Goal: Task Accomplishment & Management: Complete application form

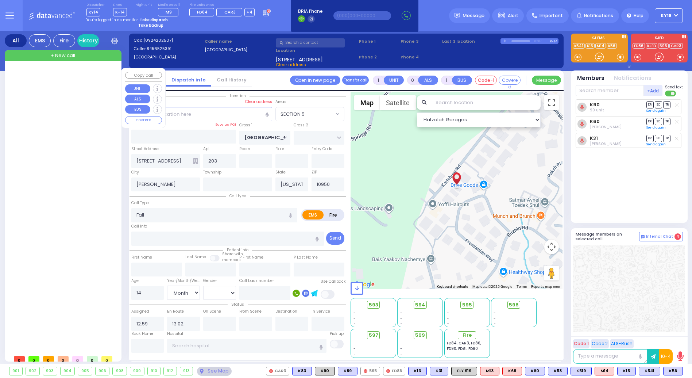
select select "SECTION 5"
select select "Month"
click at [145, 19] on strong "Take dispatch" at bounding box center [154, 19] width 28 height 5
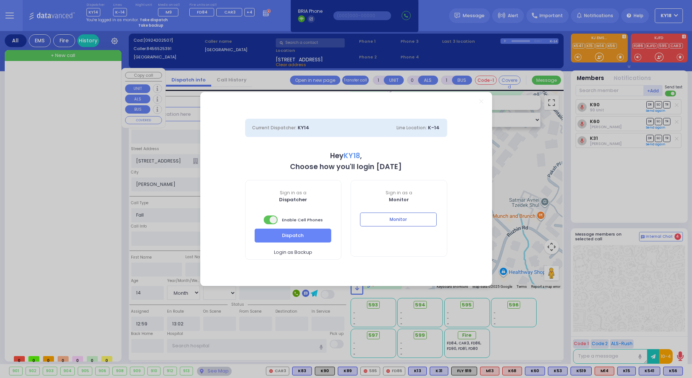
select select "4"
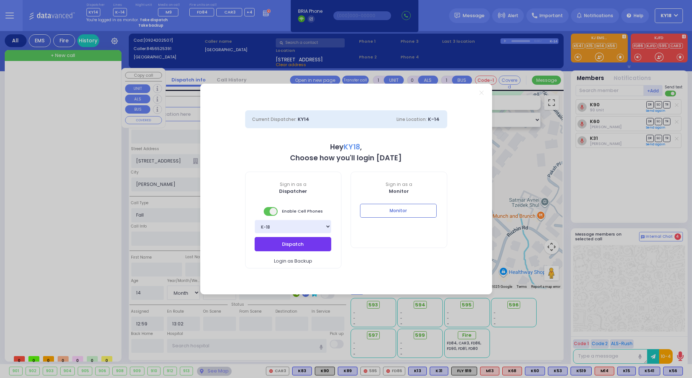
click at [280, 241] on button "Dispatch" at bounding box center [293, 244] width 77 height 14
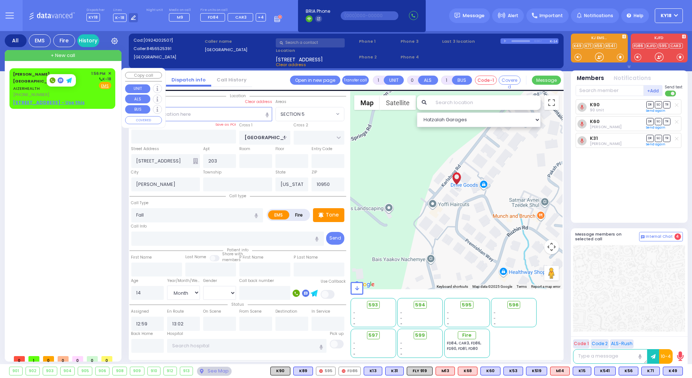
click at [34, 92] on span "(845) 782-3242" at bounding box center [31, 95] width 36 height 6
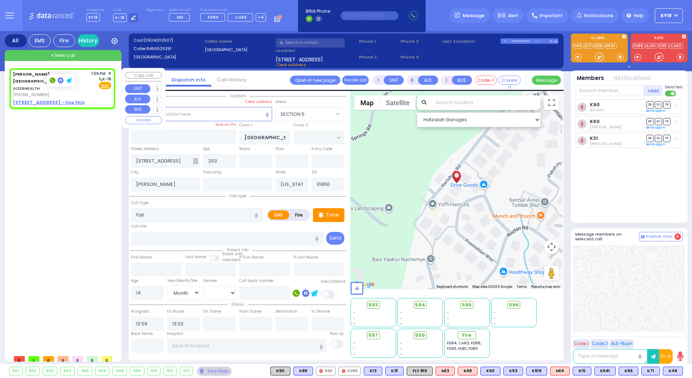
type input "2"
type input "1"
select select
radio input "true"
select select
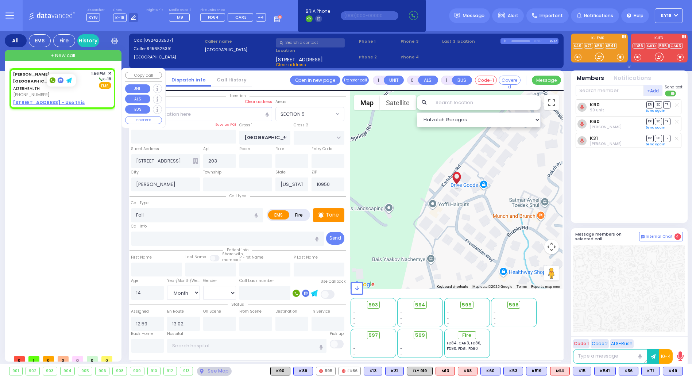
type input "13:56"
select select "Hatzalah Garages"
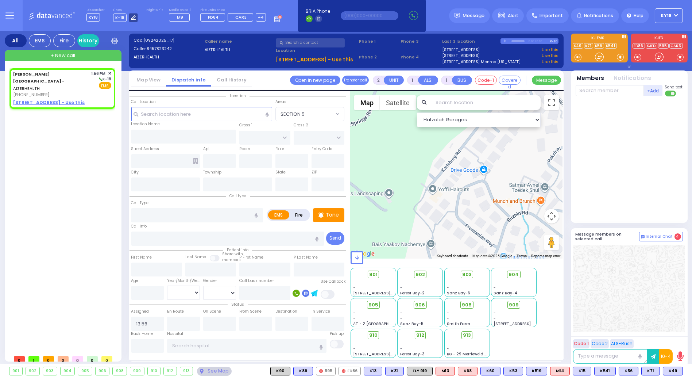
click at [134, 15] on div at bounding box center [133, 17] width 9 height 9
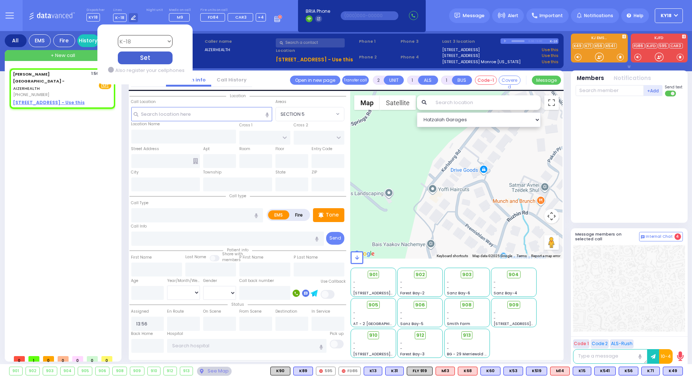
click at [142, 40] on select "Bay K-14 K-16 K-18 K-40 K-6 K-61 K-63 K-67 K-72 Medic 7 K-68 K-48 D-801 D-802 D…" at bounding box center [145, 41] width 55 height 13
select select "16"
click at [118, 35] on select "Bay K-14 K-16 K-18 K-40 K-6 K-61 K-63 K-67 K-72 Medic 7 K-68 K-48 D-801 D-802 D…" at bounding box center [145, 41] width 55 height 13
click at [140, 57] on div "Set" at bounding box center [145, 57] width 55 height 13
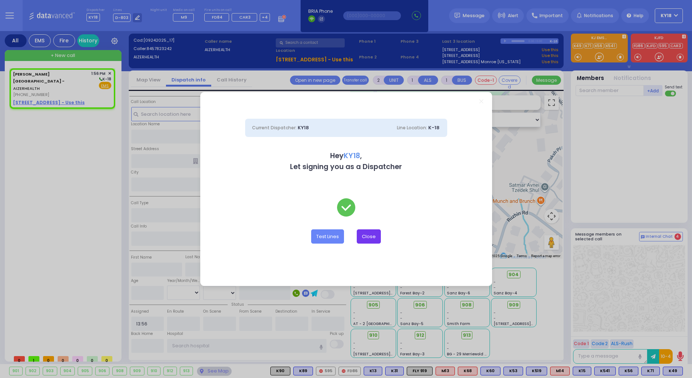
click at [365, 241] on button "Close" at bounding box center [369, 236] width 24 height 14
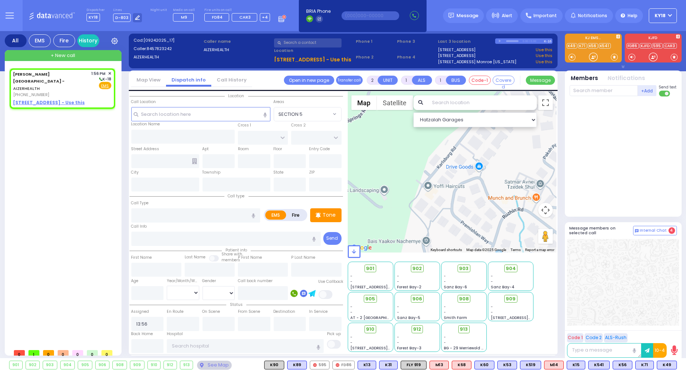
click at [669, 19] on div at bounding box center [689, 26] width 144 height 17
click at [672, 13] on button "KY18" at bounding box center [663, 15] width 28 height 15
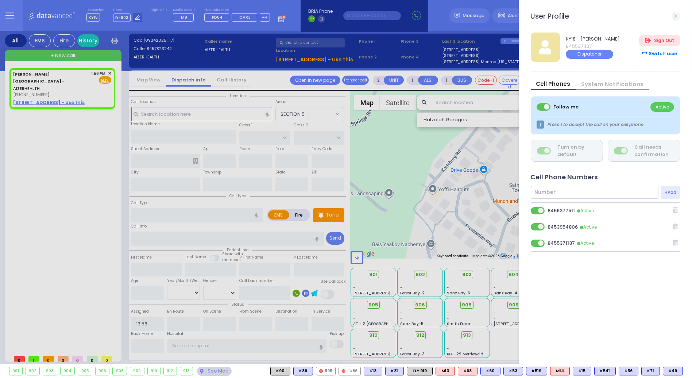
select select
radio input "true"
select select
select select "Hatzalah Garages"
click at [78, 78] on div at bounding box center [346, 189] width 692 height 378
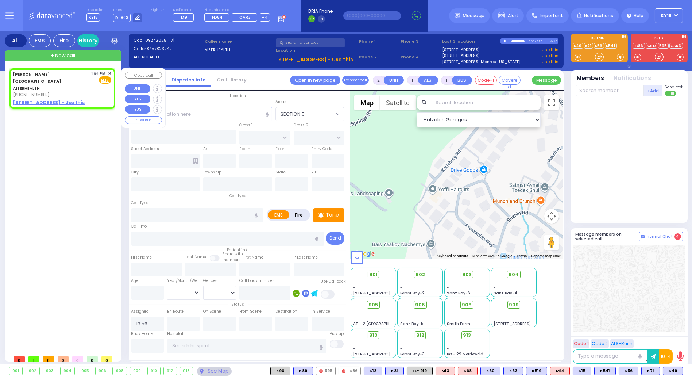
click at [111, 74] on span "✕" at bounding box center [109, 73] width 3 height 6
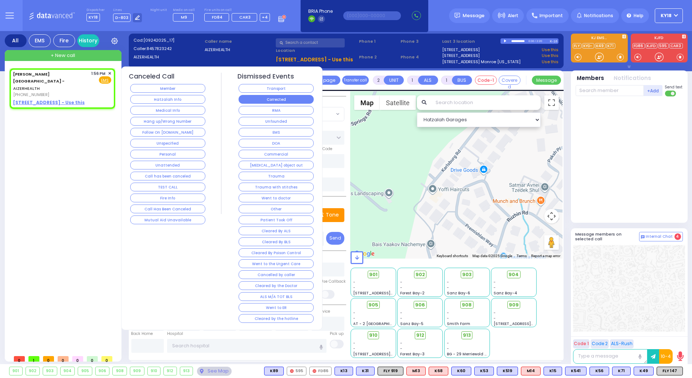
click at [289, 98] on button "Corrected" at bounding box center [276, 99] width 75 height 9
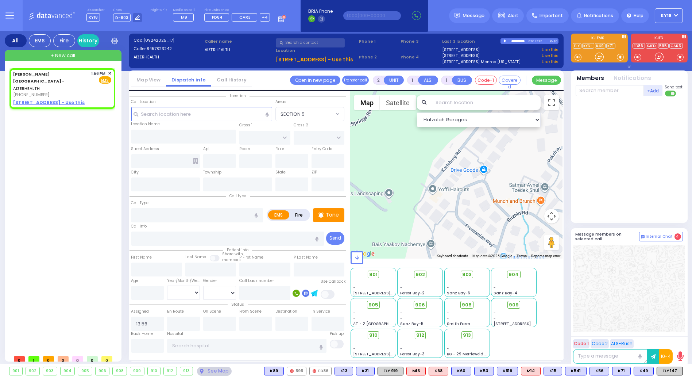
select select
radio input "true"
select select
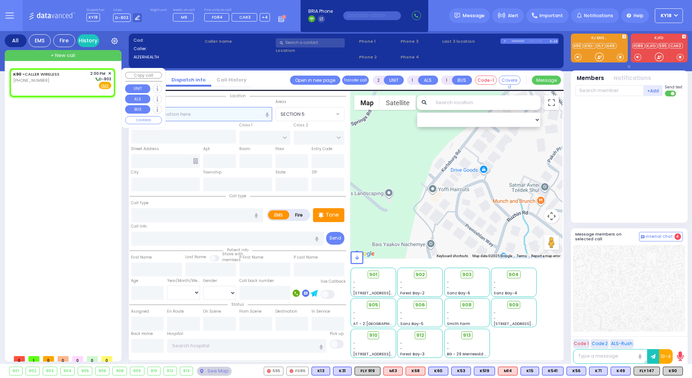
select select
radio input "true"
select select
type input "14:00"
select select "Hatzalah Garages"
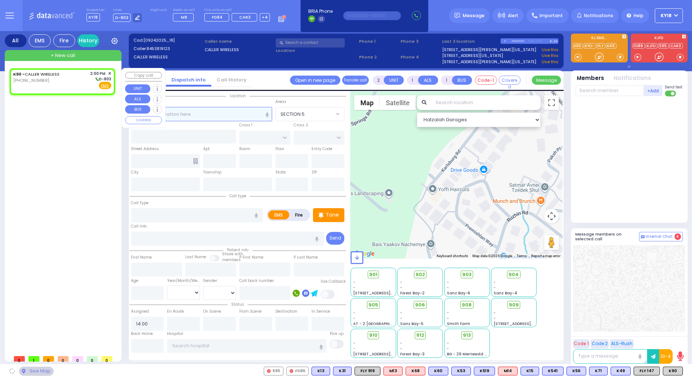
select select
radio input "true"
select select
select select "Hatzalah Garages"
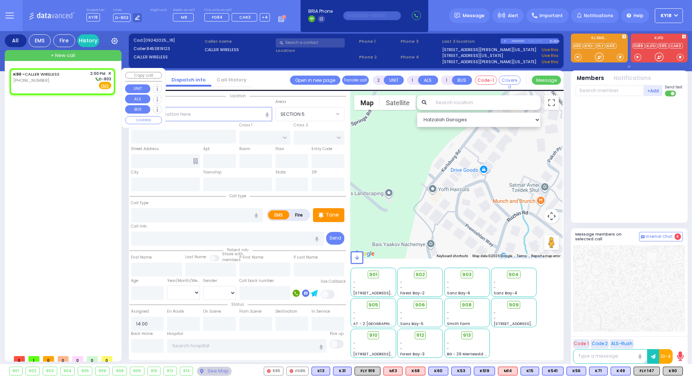
click at [109, 71] on span "✕" at bounding box center [109, 73] width 3 height 6
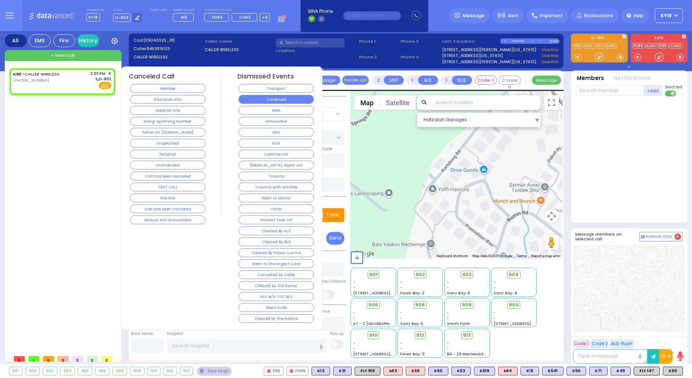
click at [257, 100] on button "Corrected" at bounding box center [276, 99] width 75 height 9
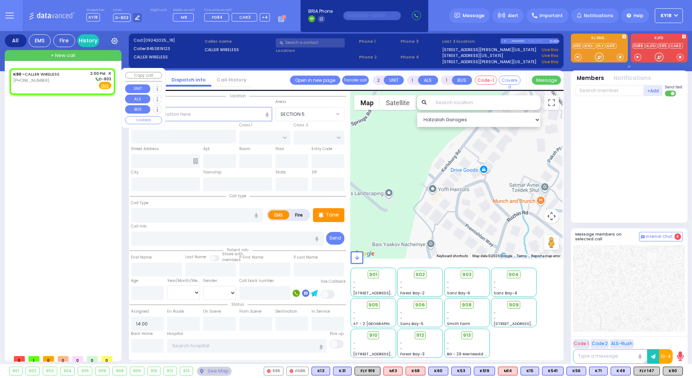
select select
radio input "true"
select select
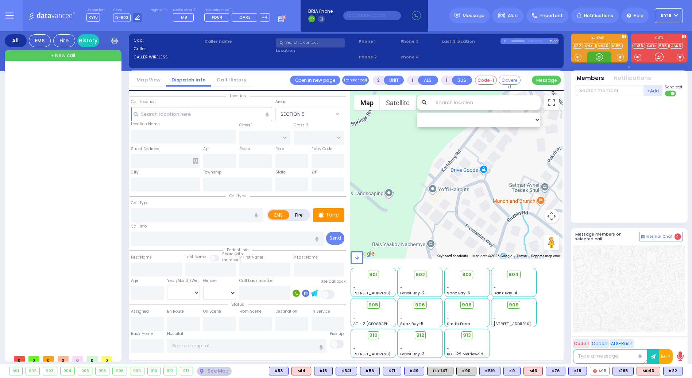
click at [60, 54] on span "+ New call" at bounding box center [63, 55] width 24 height 7
select select
radio input "true"
select select
type input "14:28"
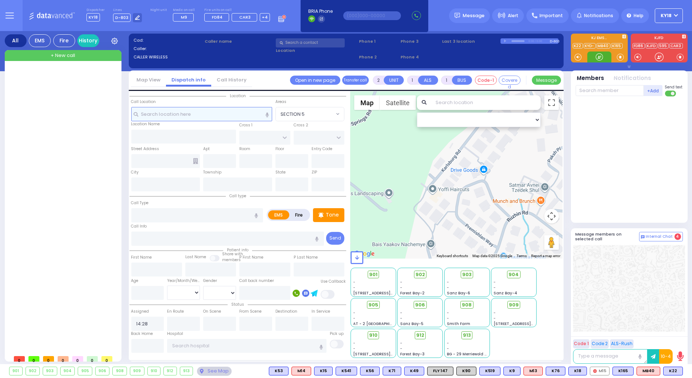
select select "Hatzalah Garages"
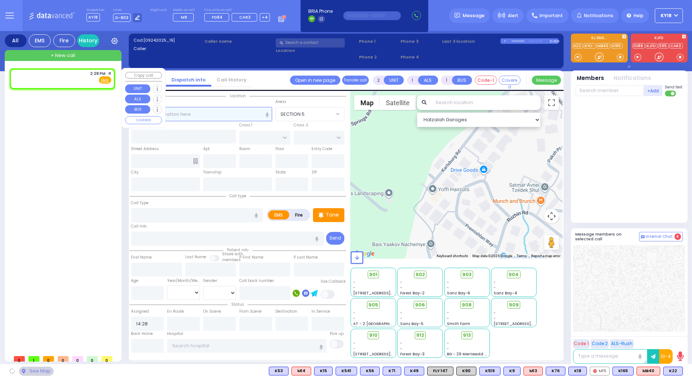
select select
radio input "true"
select select
select select "Hatzalah Garages"
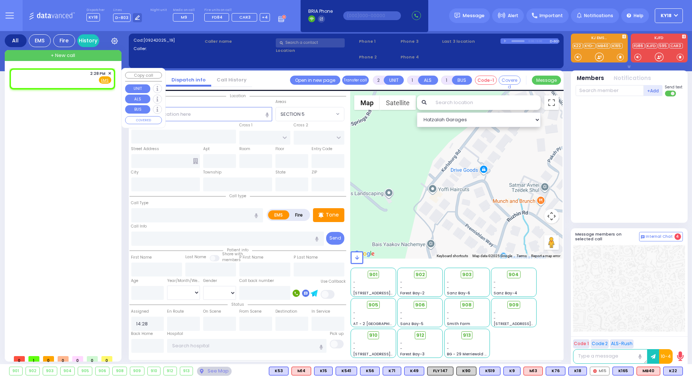
click at [61, 83] on div "2:28 PM ✕ Fire EMS" at bounding box center [62, 77] width 98 height 14
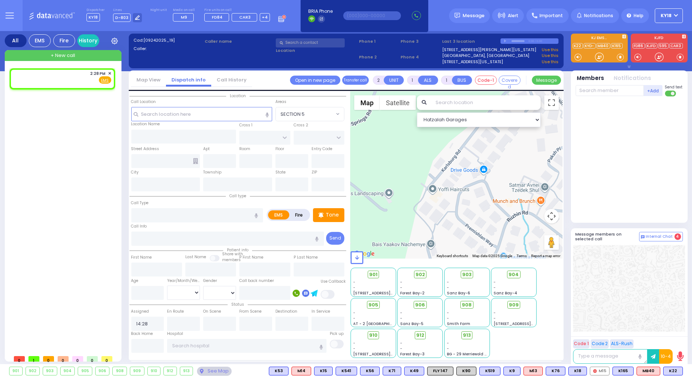
select select
radio input "true"
select select
select select "Hatzalah Garages"
click at [186, 116] on input "text" at bounding box center [201, 114] width 141 height 14
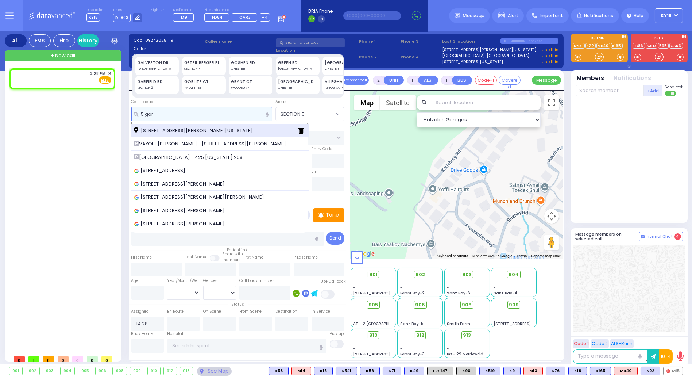
type input "5 gar"
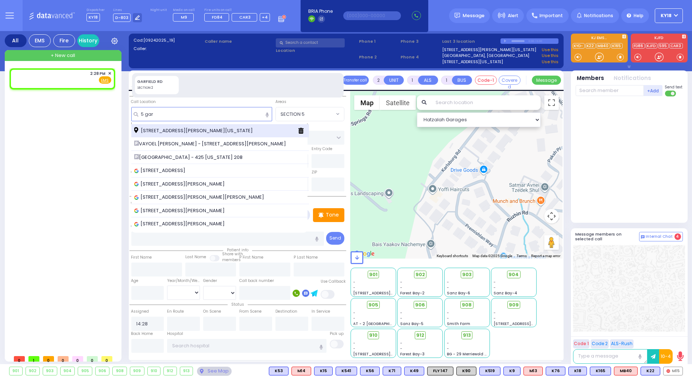
click at [154, 129] on span "[STREET_ADDRESS][PERSON_NAME][US_STATE]" at bounding box center [194, 130] width 121 height 7
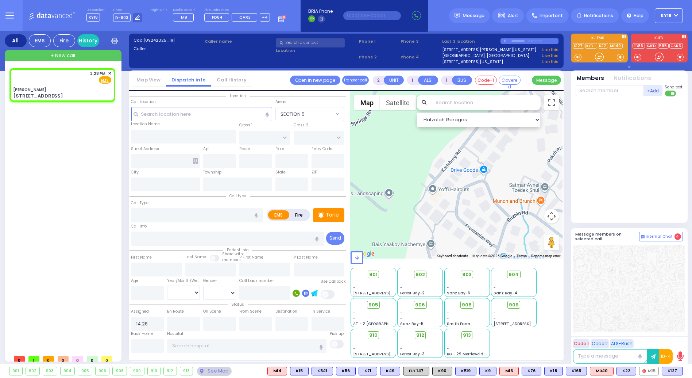
select select
radio input "true"
select select
select select "Hatzalah Garages"
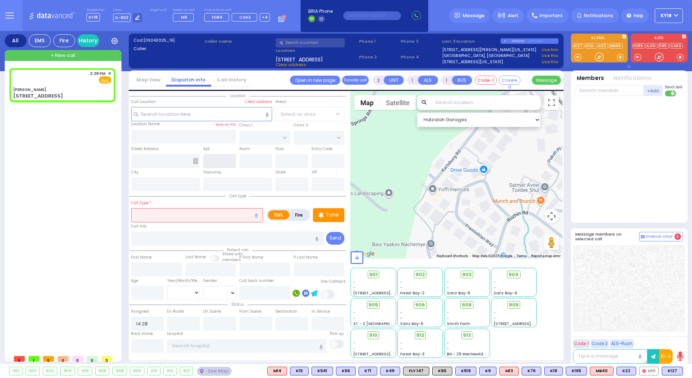
type input "[PERSON_NAME]"
type input "MORDCHE SHER BLVD"
type input "[PERSON_NAME] DR"
type input "[STREET_ADDRESS]"
type input "[PERSON_NAME]"
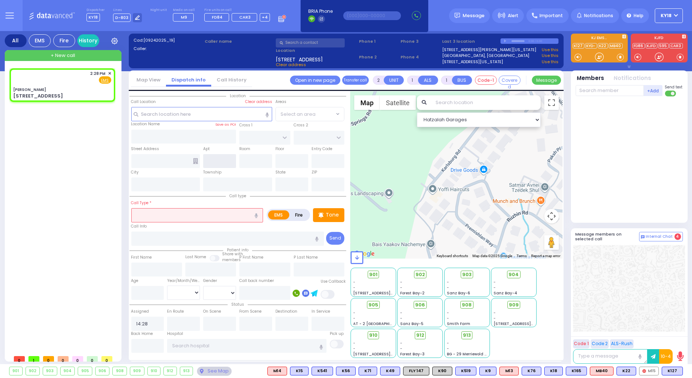
type input "[US_STATE]"
type input "10950"
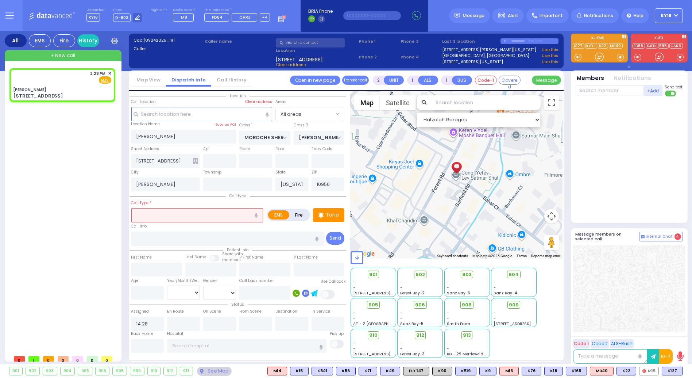
click at [143, 215] on input "text" at bounding box center [197, 215] width 132 height 14
type input "Fainted"
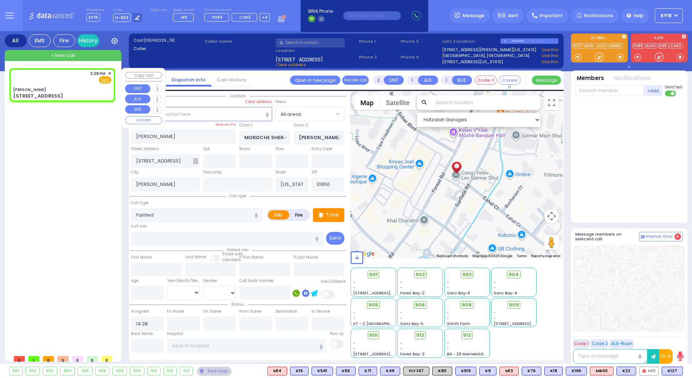
click at [58, 85] on div "2:28 PM ✕ Fire EMS" at bounding box center [62, 84] width 103 height 31
select select
radio input "true"
select select
select select "Hatzalah Garages"
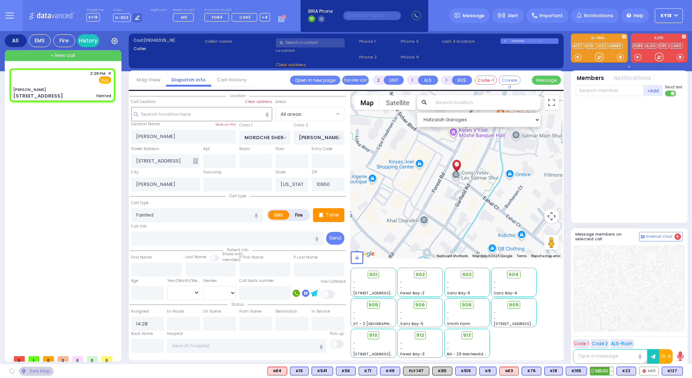
select select
radio input "true"
select select
select select "Hatzalah Garages"
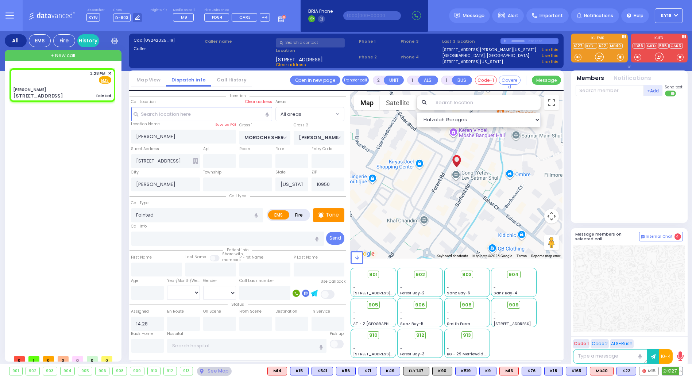
click at [668, 369] on span "K127" at bounding box center [672, 371] width 20 height 8
click at [645, 371] on span "M15" at bounding box center [649, 371] width 19 height 8
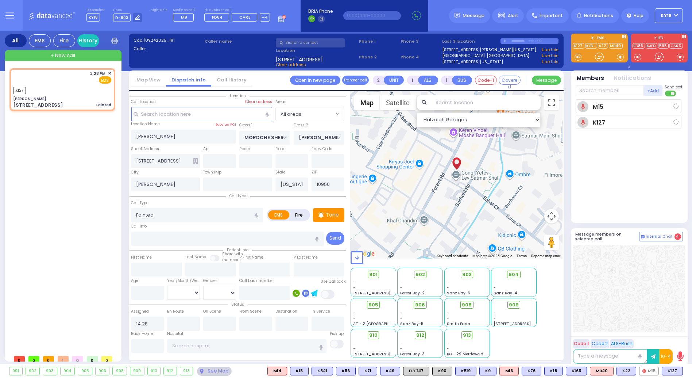
select select
radio input "true"
select select
type input "14:29"
select select "Hatzalah Garages"
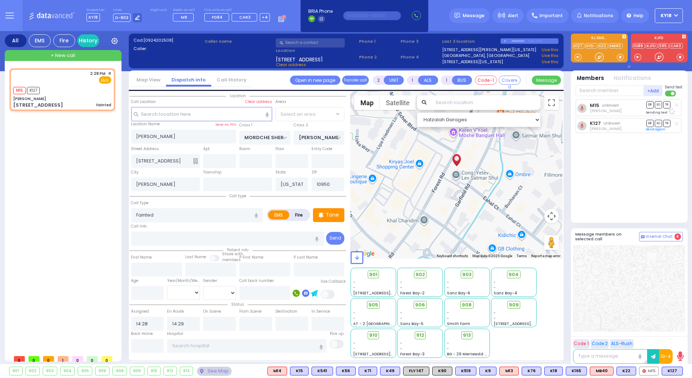
select select
radio input "true"
select select
select select "Hatzalah Garages"
click at [626, 371] on span "K22" at bounding box center [626, 371] width 19 height 8
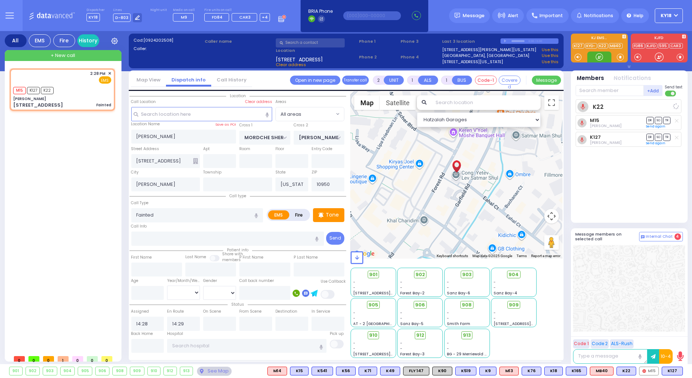
select select
radio input "true"
select select
select select "Hatzalah Garages"
click at [608, 85] on input "text" at bounding box center [610, 90] width 68 height 11
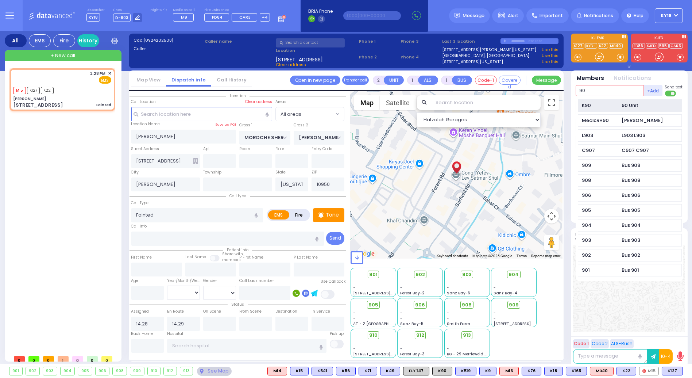
type input "90"
click at [605, 100] on div "K90 90 Unit" at bounding box center [630, 105] width 104 height 13
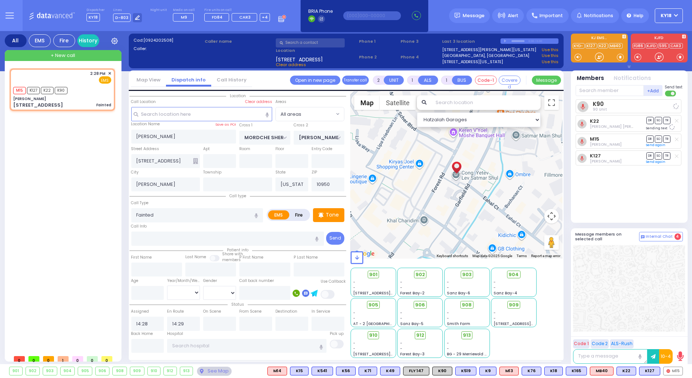
select select
radio input "true"
select select
select select "Hatzalah Garages"
click at [447, 369] on span "K90" at bounding box center [442, 371] width 19 height 8
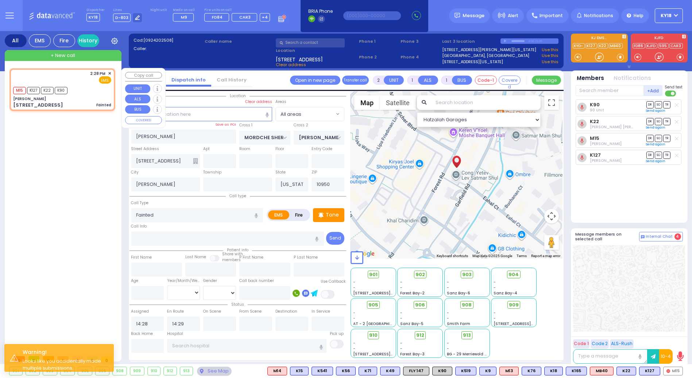
click at [78, 96] on div "[PERSON_NAME]" at bounding box center [62, 98] width 98 height 5
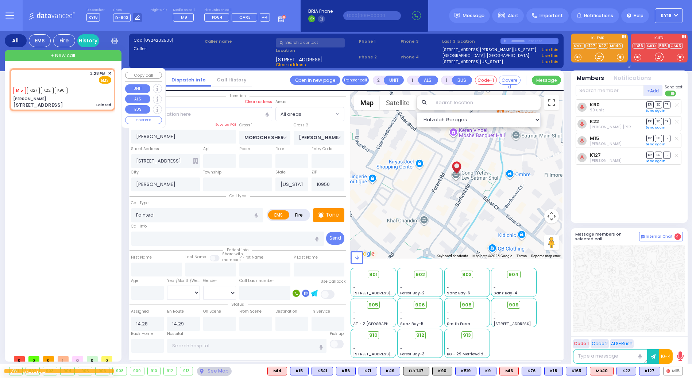
select select
radio input "true"
select select
select select "Hatzalah Garages"
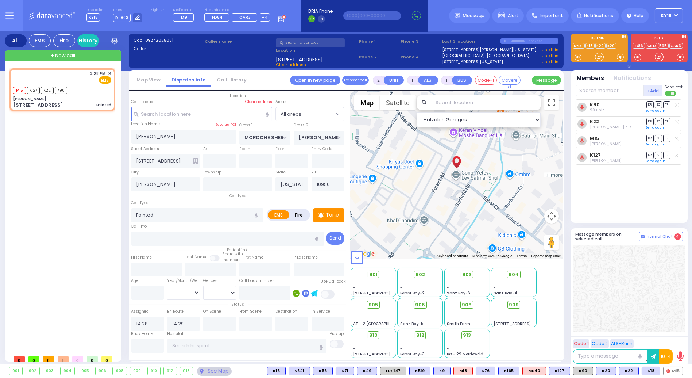
click at [672, 185] on div "K90 90 Unit DR SO TR K22" at bounding box center [630, 157] width 109 height 117
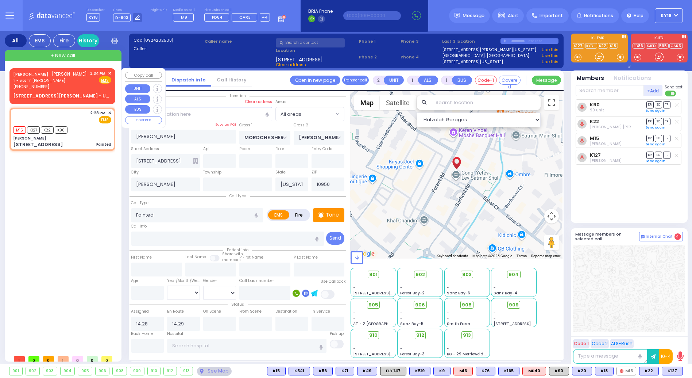
click at [74, 84] on div "[PHONE_NUMBER]" at bounding box center [50, 87] width 74 height 6
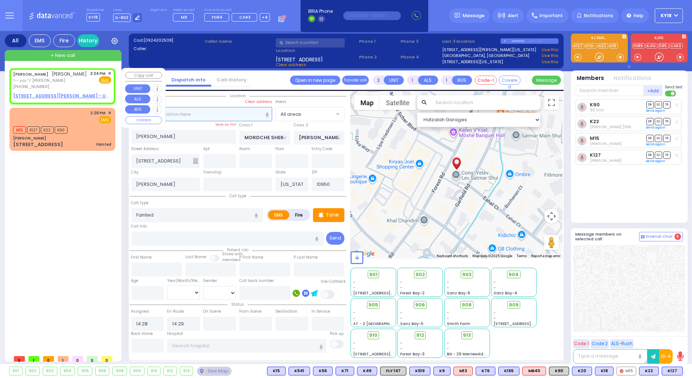
select select
radio input "true"
type input "[PERSON_NAME]"
select select
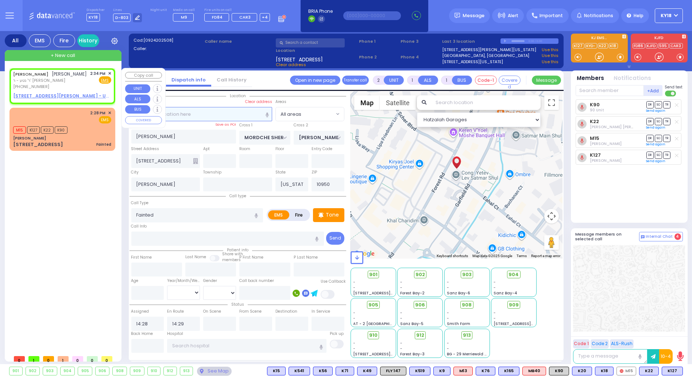
type input "14:34"
select select "Hatzalah Garages"
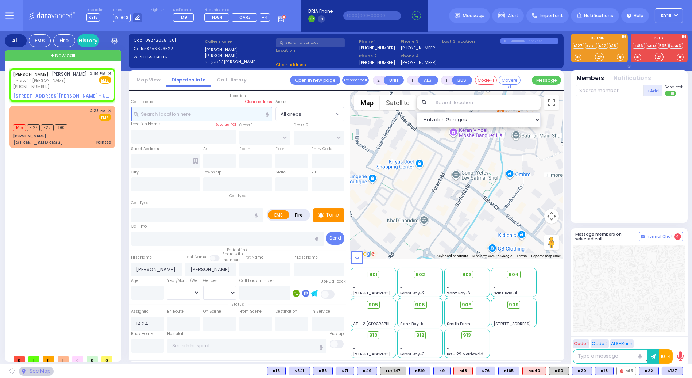
click at [197, 114] on input "text" at bounding box center [201, 114] width 141 height 14
select select
radio input "true"
select select
select select "Hatzalah Garages"
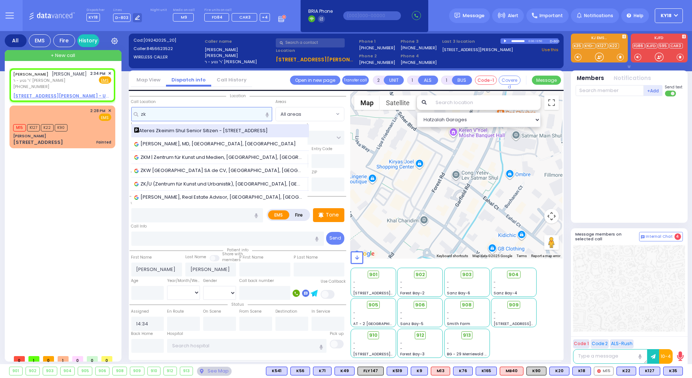
type input "zk"
click at [195, 132] on span "Ateres Zkeinim Shul Senior Sitizen - 71 Forest Rd." at bounding box center [202, 130] width 136 height 7
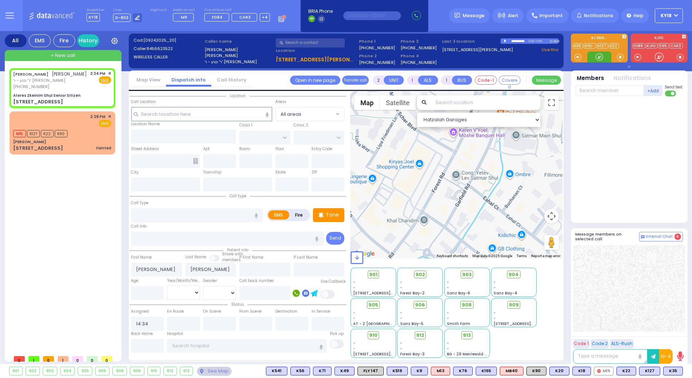
select select
radio input "true"
select select
select select "Hatzalah Garages"
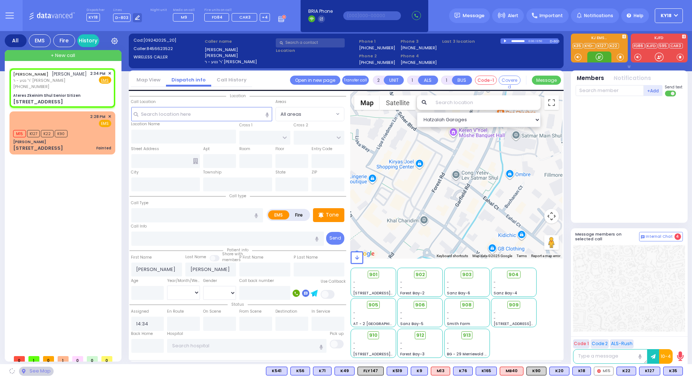
type input "Ateres Zkeinim Shul Senior Sitizen"
type input "GORLITZ COURT"
type input "SCHUNNEMUNK RD"
type input "[STREET_ADDRESS]"
type input "[PERSON_NAME]"
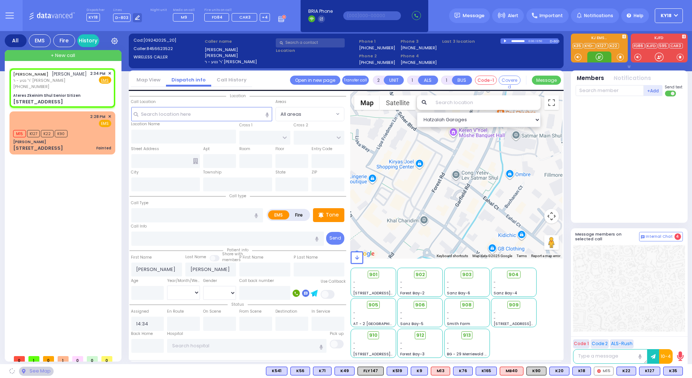
type input "[US_STATE]"
type input "10950"
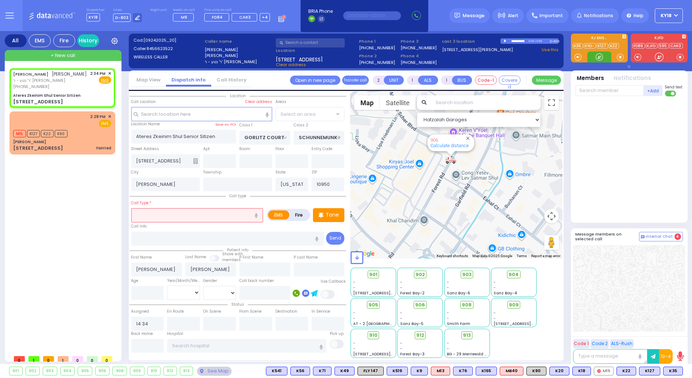
select select "PALM TREE"
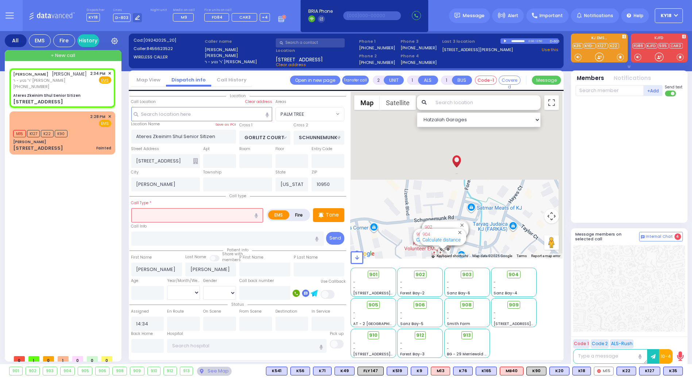
click at [168, 214] on input "text" at bounding box center [197, 215] width 132 height 14
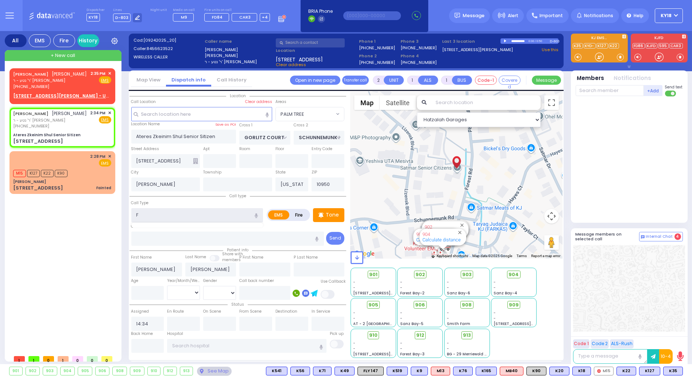
type input "Fa"
select select
radio input "true"
select select
select select "Hatzalah Garages"
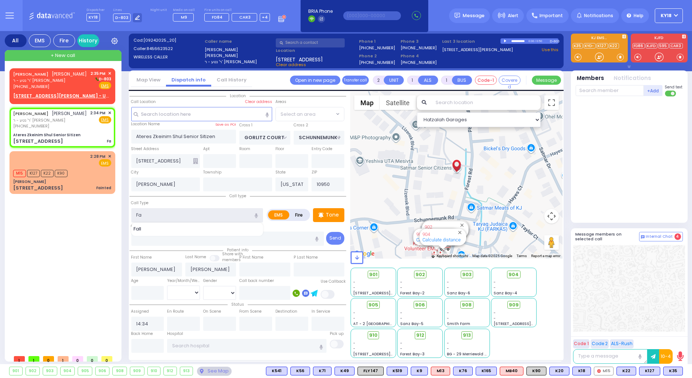
select select "PALM TREE"
type input "Fainted"
click at [84, 131] on div "JOEL ROTTENBERG יואל ראטענבערג ר' נטע - ר' חיים שלמה פריעדמאן (845) 662-3522 2:…" at bounding box center [62, 127] width 103 height 37
select select
radio input "true"
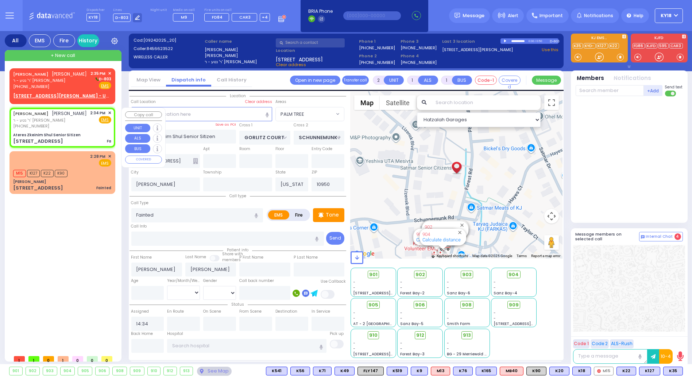
select select
select select "Hatzalah Garages"
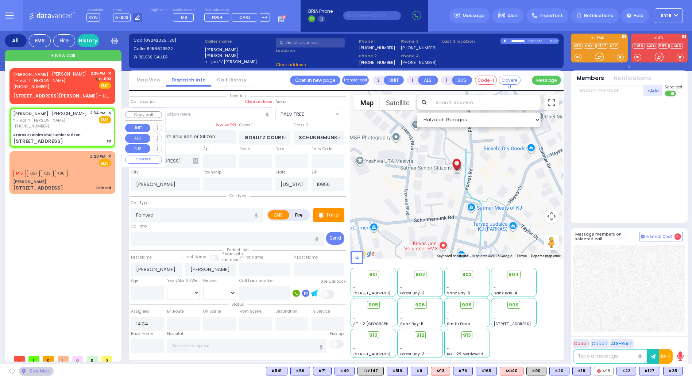
select select
radio input "true"
select select
select select "Hatzalah Garages"
radio input "true"
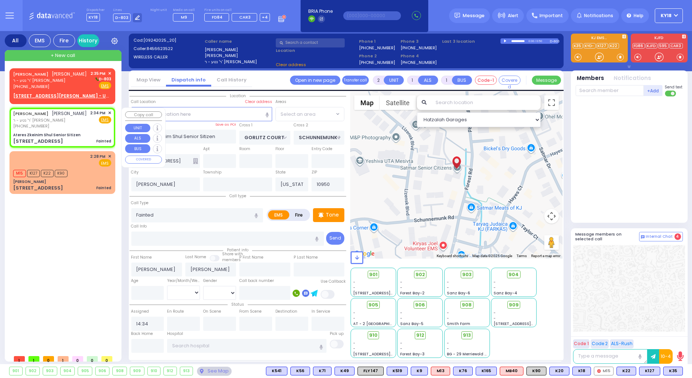
select select
select select "Hatzalah Garages"
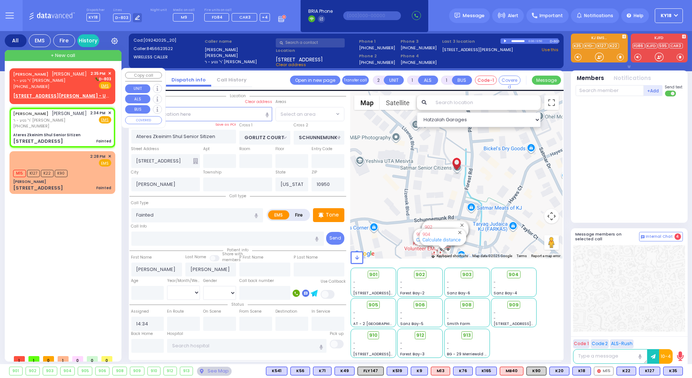
select select "PALM TREE"
click at [109, 73] on span "✕" at bounding box center [109, 73] width 3 height 6
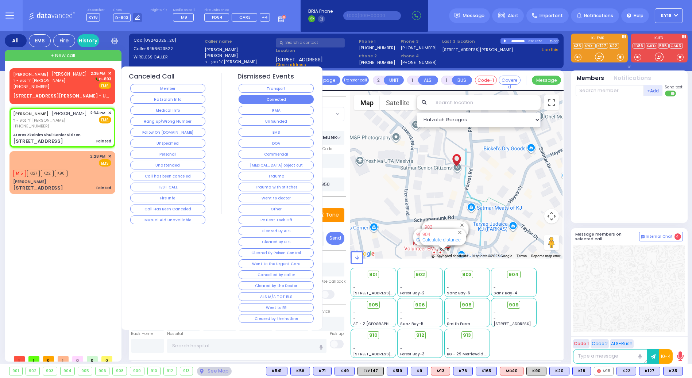
click at [286, 97] on button "Corrected" at bounding box center [276, 99] width 75 height 9
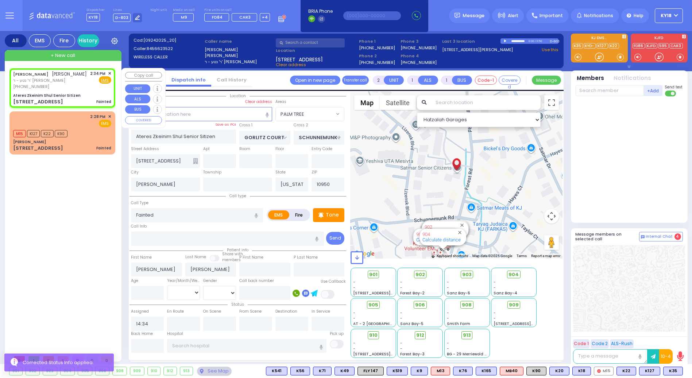
click at [84, 93] on div "Ateres Zkeinim Shul Senior Sitizen" at bounding box center [62, 95] width 98 height 5
select select
radio input "true"
select select
select select "Hatzalah Garages"
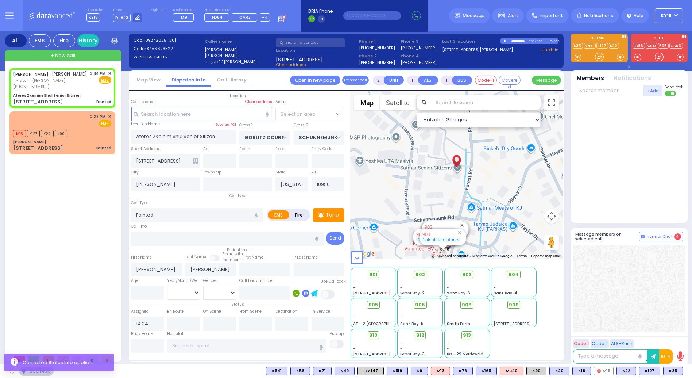
select select "PALM TREE"
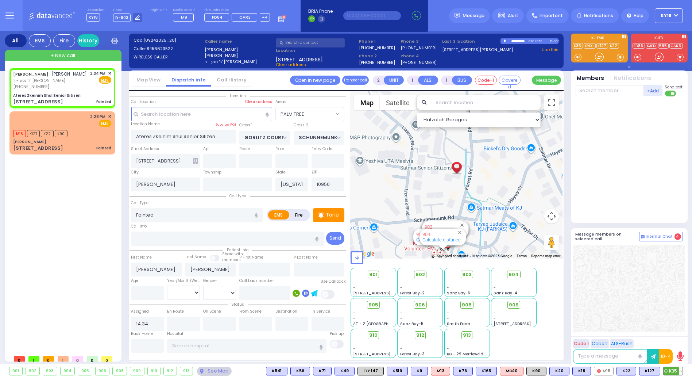
click at [672, 373] on span "K35" at bounding box center [673, 371] width 19 height 8
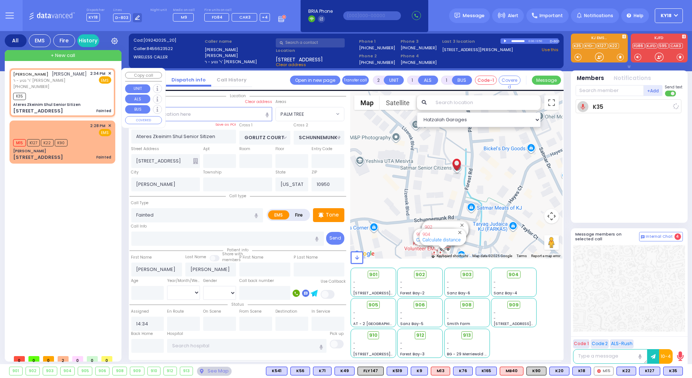
select select
radio input "true"
select select
type input "14:36"
select select "Hatzalah Garages"
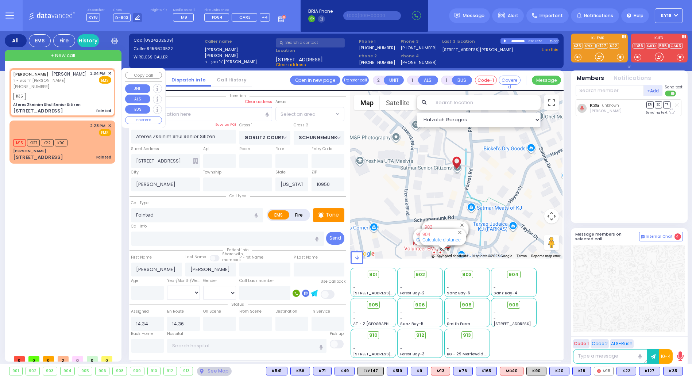
select select "PALM TREE"
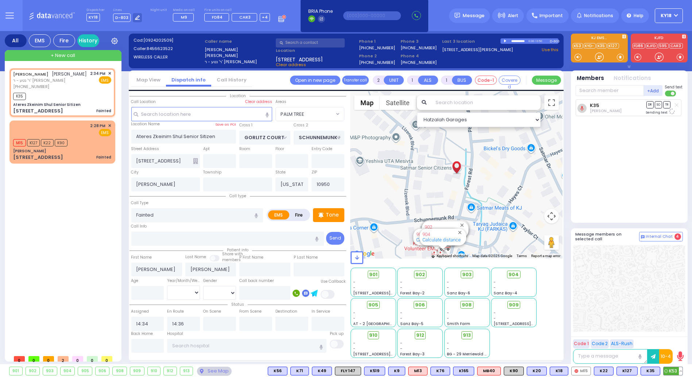
click at [670, 373] on span "K53" at bounding box center [673, 371] width 19 height 8
select select
radio input "true"
select select
select select "Hatzalah Garages"
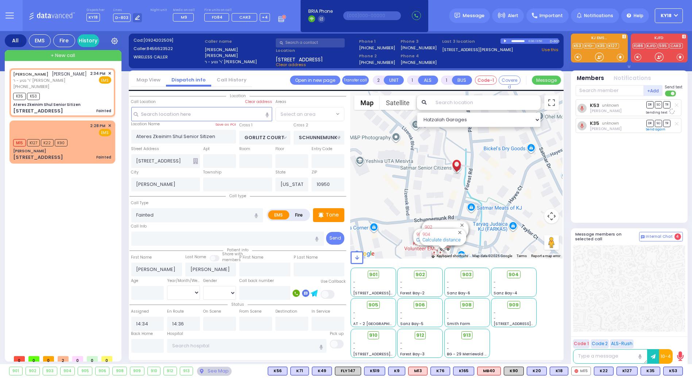
select select "PALM TREE"
click at [674, 374] on span "MB40" at bounding box center [671, 371] width 23 height 8
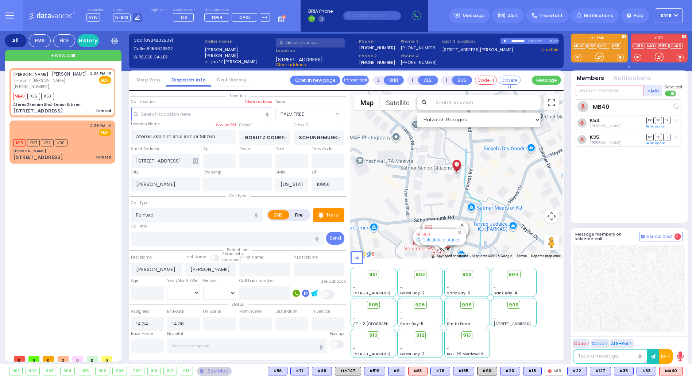
select select
radio input "true"
select select
click at [608, 91] on input "text" at bounding box center [610, 90] width 68 height 11
select select "Hatzalah Garages"
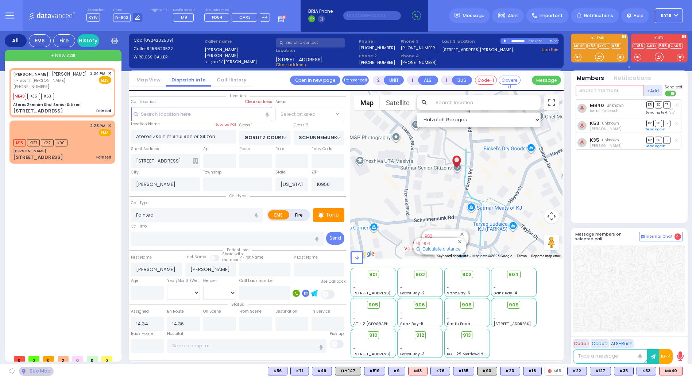
select select "PALM TREE"
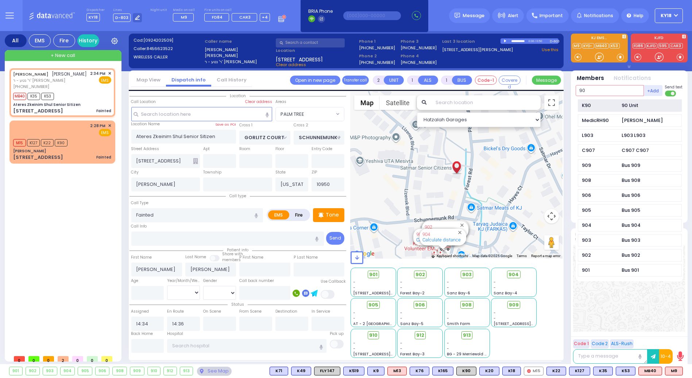
type input "90"
click at [639, 105] on div "K90 90 Unit" at bounding box center [630, 105] width 104 height 13
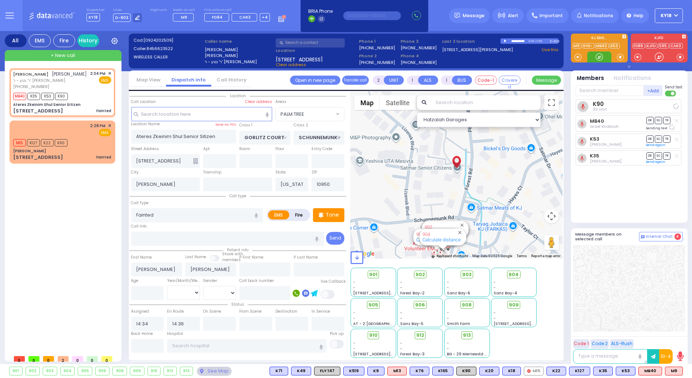
select select
radio input "true"
select select
select select "Hatzalah Garages"
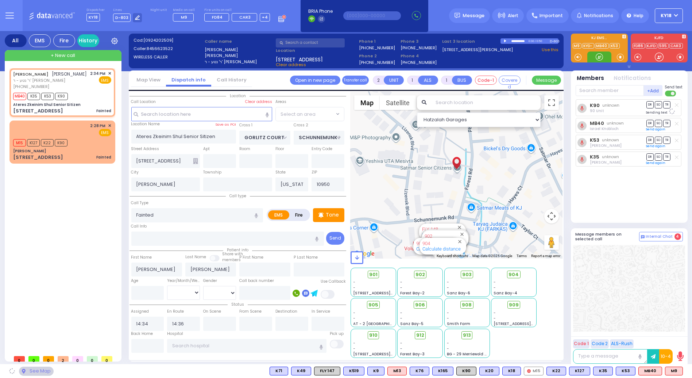
select select "PALM TREE"
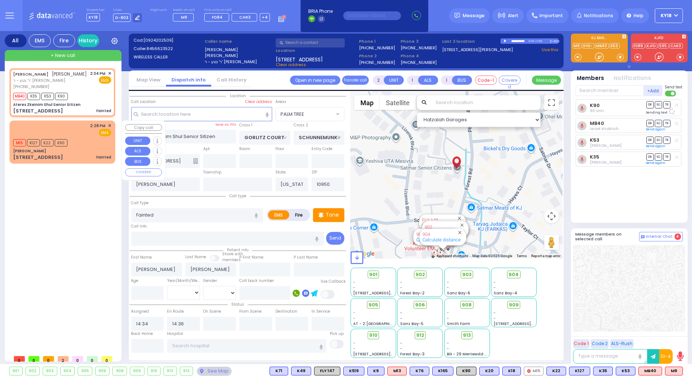
click at [85, 144] on div "M15 K127 K22 K90" at bounding box center [62, 141] width 98 height 9
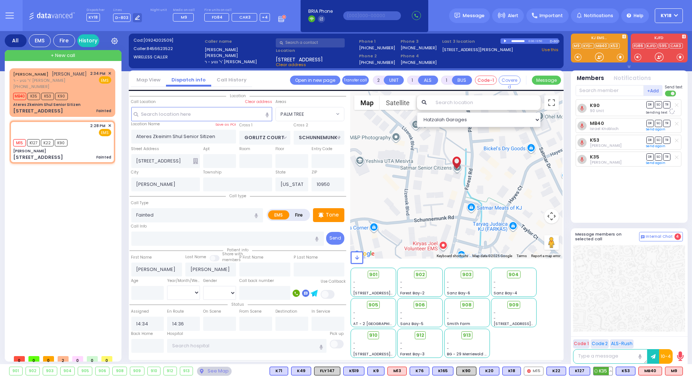
select select
radio input "true"
select select
type input "14:28"
type input "14:29"
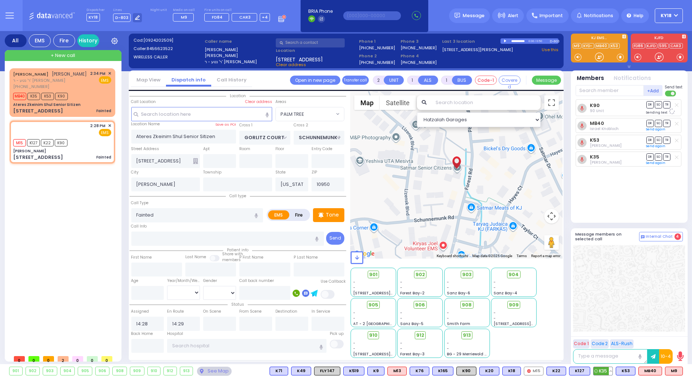
select select "Hatzalah Garages"
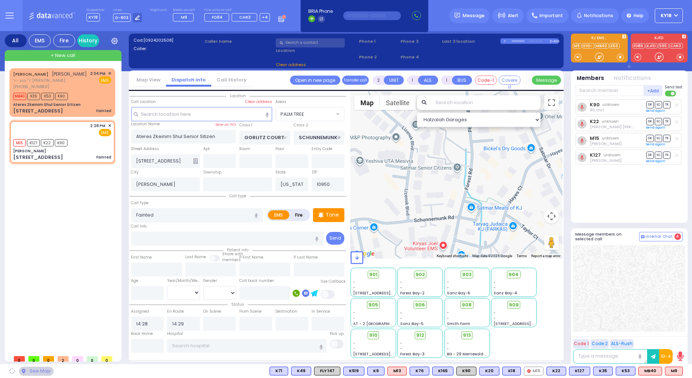
type input "[PERSON_NAME]"
type input "MORDCHE SHER BLVD"
type input "[PERSON_NAME] DR"
type input "[STREET_ADDRESS]"
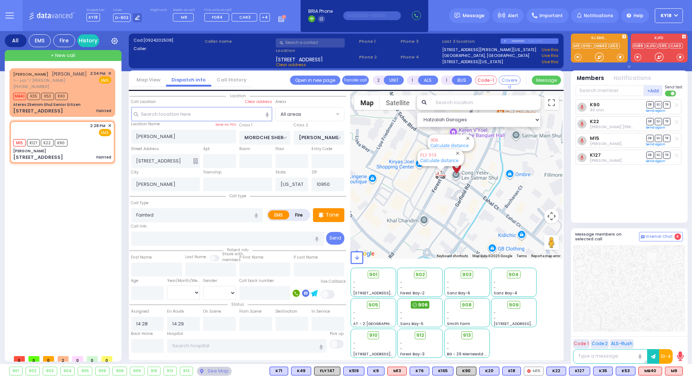
click at [418, 305] on span "906" at bounding box center [423, 304] width 10 height 7
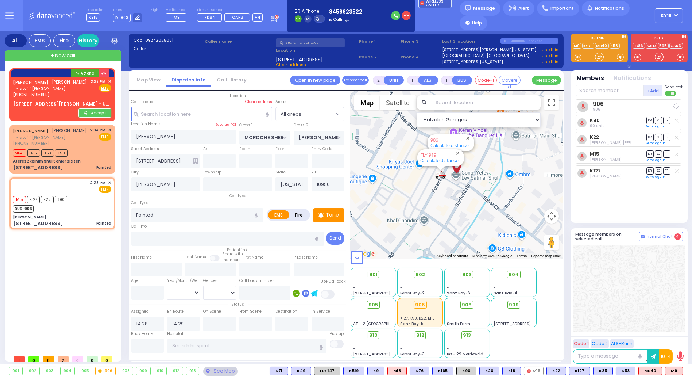
select select
radio input "true"
select select
select select "Hatzalah Garages"
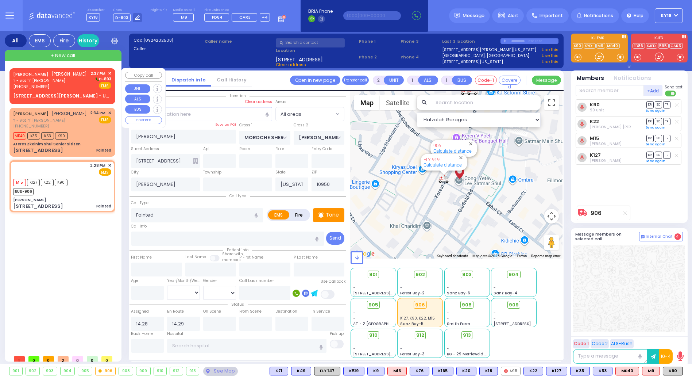
click at [76, 82] on span "ר' נטע - ר' [PERSON_NAME]" at bounding box center [50, 80] width 74 height 6
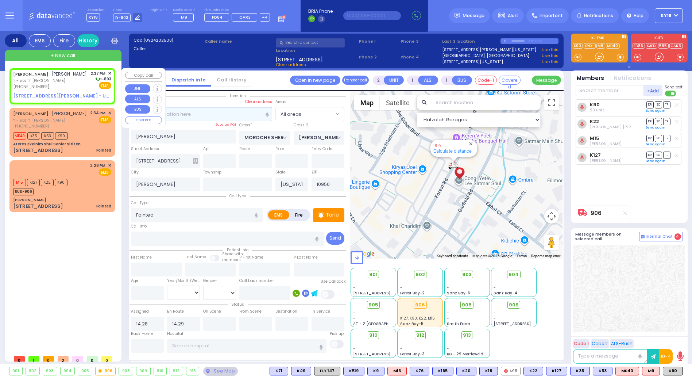
select select
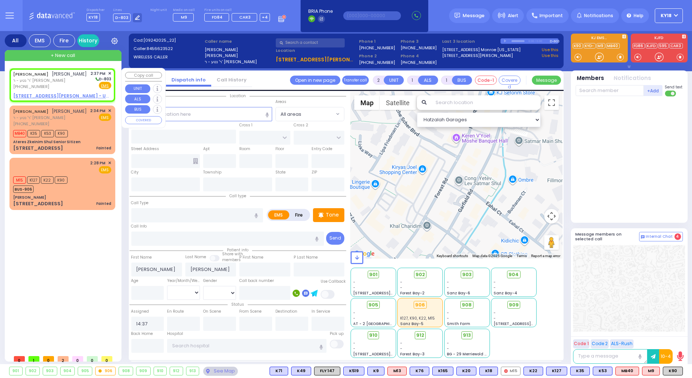
click at [108, 72] on span "✕" at bounding box center [109, 73] width 3 height 6
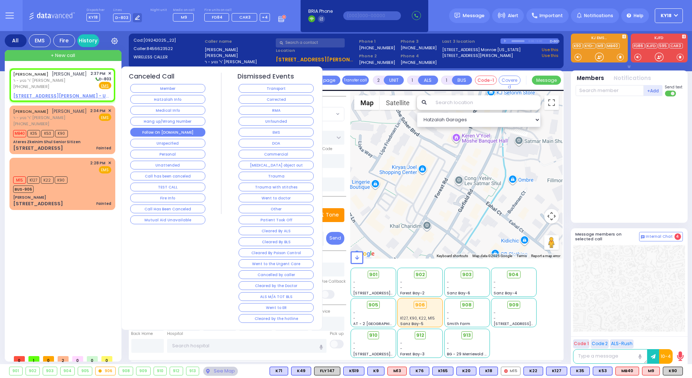
click at [181, 128] on button "Follow On [DOMAIN_NAME]" at bounding box center [167, 132] width 75 height 9
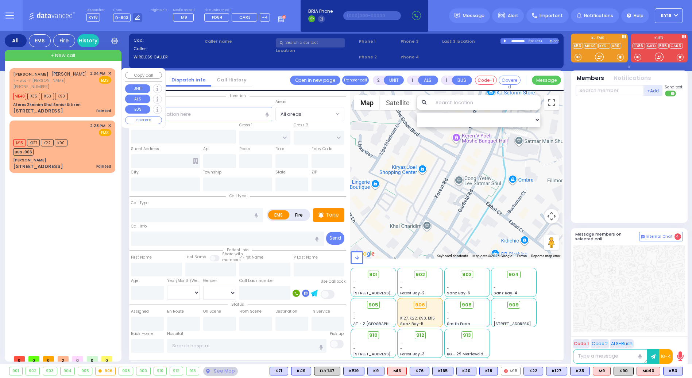
click at [100, 103] on div "Ateres Zkeinim Shul Senior Sitizen" at bounding box center [62, 104] width 98 height 5
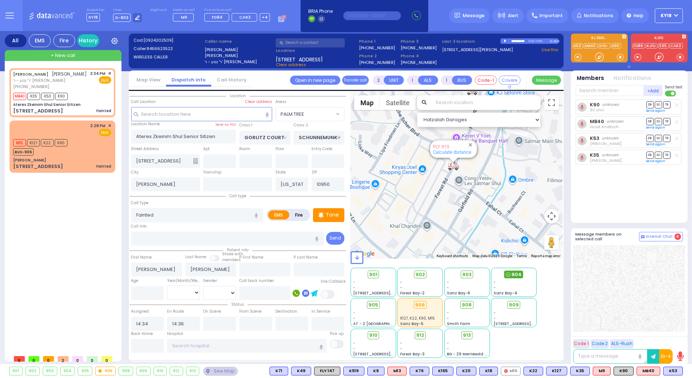
click at [519, 274] on span "904" at bounding box center [517, 274] width 10 height 7
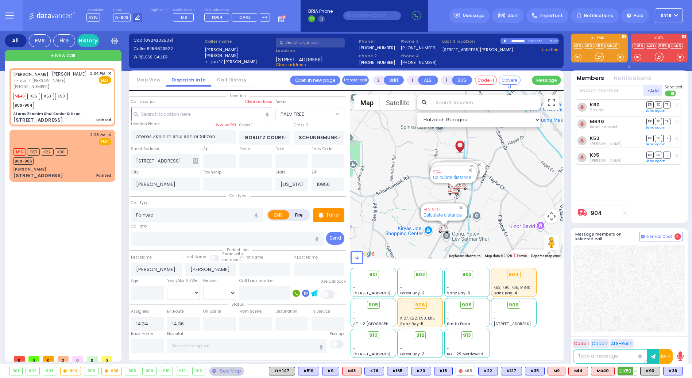
click at [637, 373] on button at bounding box center [636, 371] width 4 height 8
click at [631, 338] on icon at bounding box center [630, 339] width 8 height 8
click at [659, 199] on div "K90 90 Unit DR SO TR MB40" at bounding box center [630, 150] width 109 height 103
click at [62, 55] on span "+ New call" at bounding box center [63, 55] width 24 height 7
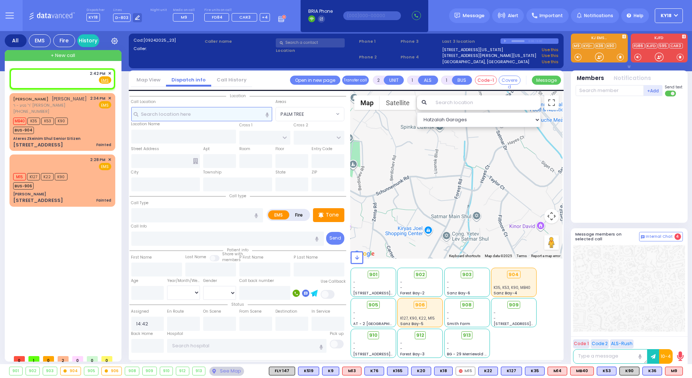
click at [198, 115] on input "text" at bounding box center [201, 114] width 141 height 14
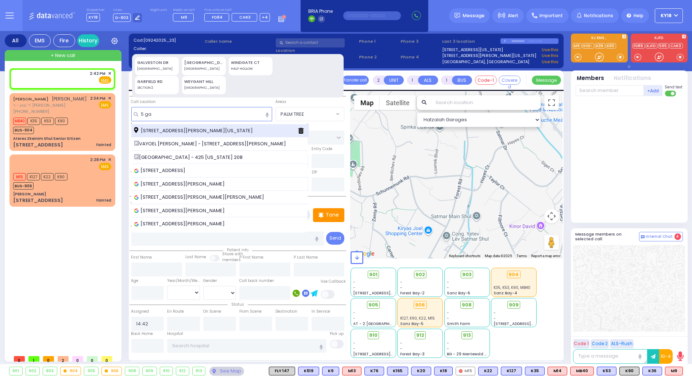
click at [195, 130] on span "[STREET_ADDRESS][PERSON_NAME][US_STATE]" at bounding box center [194, 130] width 121 height 7
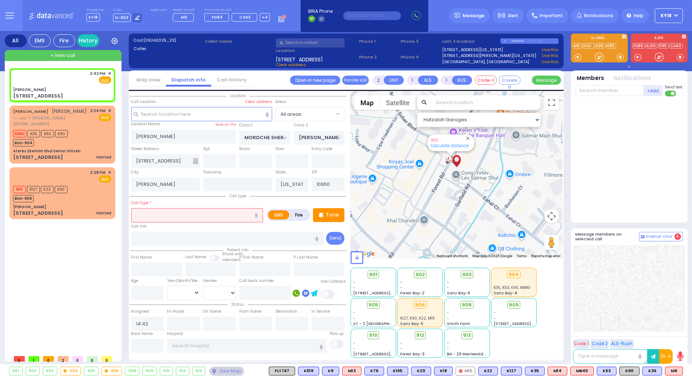
click at [187, 213] on input "text" at bounding box center [197, 215] width 132 height 14
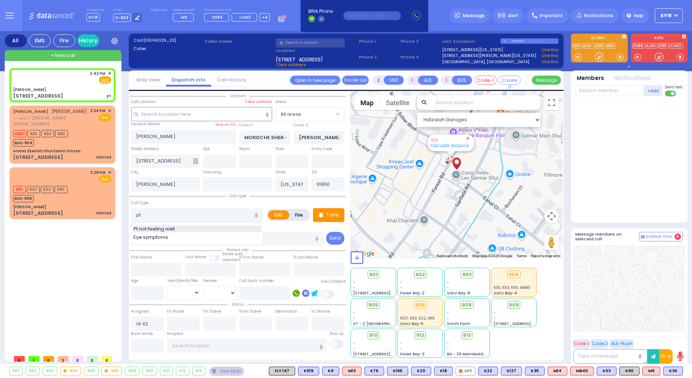
click at [171, 229] on span "Pt not feeling well" at bounding box center [156, 228] width 44 height 7
click at [653, 373] on span "M9" at bounding box center [651, 371] width 17 height 8
click at [678, 373] on span "K36" at bounding box center [673, 371] width 19 height 8
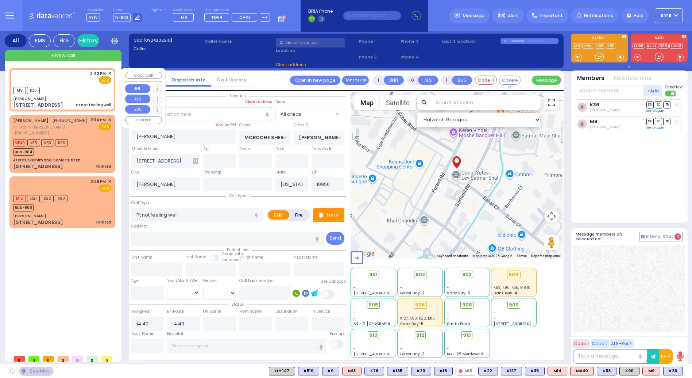
select select
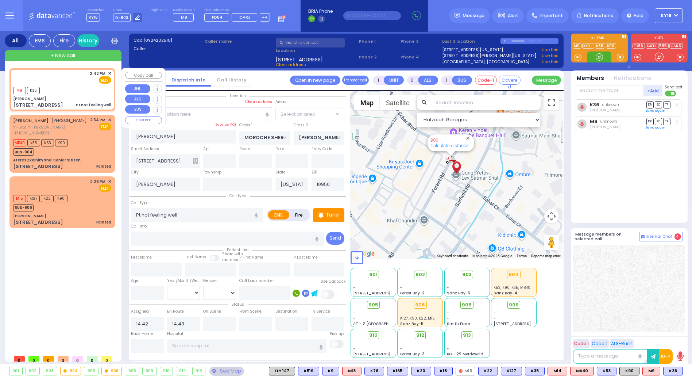
select select
radio input "true"
select select
select select "Hatzalah Garages"
click at [631, 372] on span "K90" at bounding box center [629, 371] width 19 height 8
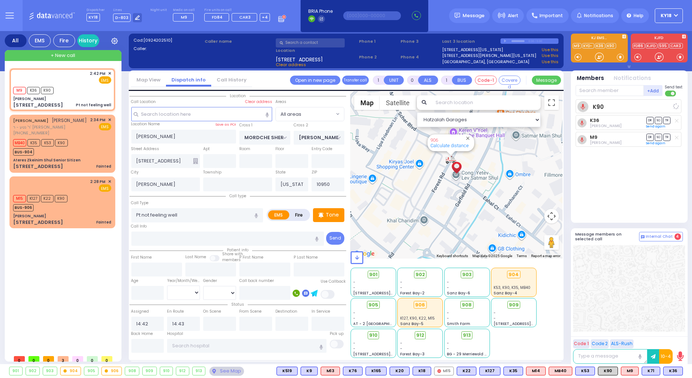
select select
radio input "true"
select select
select select "Hatzalah Garages"
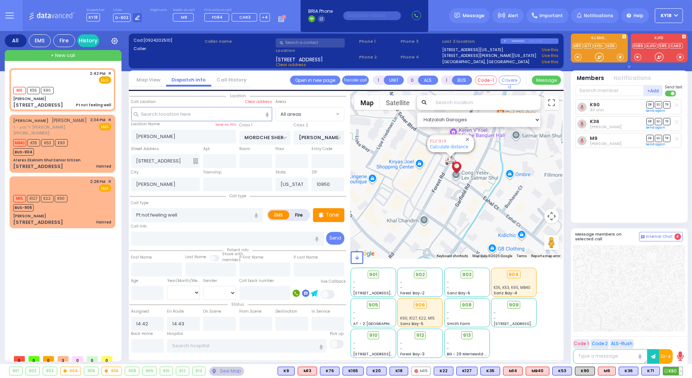
click at [673, 369] on span "K80" at bounding box center [672, 371] width 19 height 8
select select
radio input "true"
select select
select select "Hatzalah Garages"
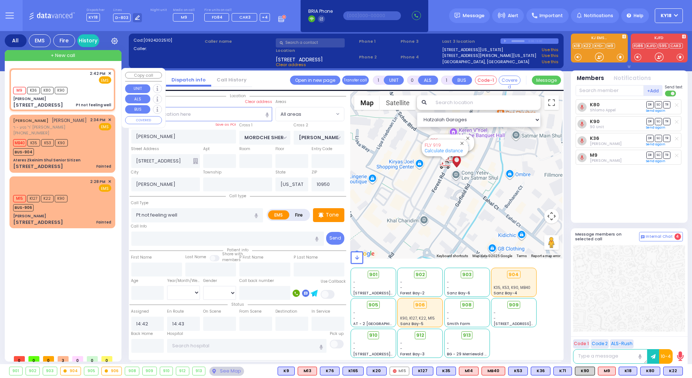
click at [83, 99] on div "[PERSON_NAME]" at bounding box center [62, 98] width 98 height 5
select select
radio input "true"
select select
select select "Hatzalah Garages"
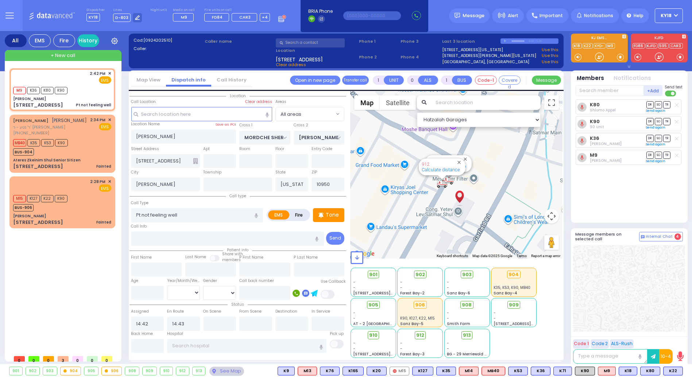
drag, startPoint x: 441, startPoint y: 169, endPoint x: 429, endPoint y: 213, distance: 45.4
click at [429, 213] on div "594 Calculate distance 595 Calculate distance 596 Calculate distance 901 Calcul…" at bounding box center [457, 175] width 212 height 167
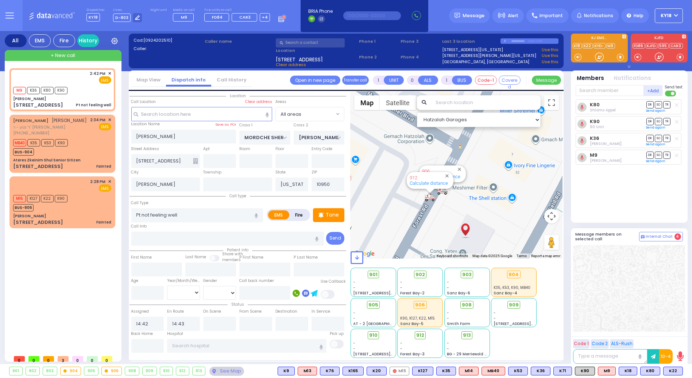
drag, startPoint x: 451, startPoint y: 186, endPoint x: 431, endPoint y: 207, distance: 28.7
click at [430, 210] on div "594 Calculate distance 595 Calculate distance 596 Calculate distance 901 Calcul…" at bounding box center [457, 175] width 212 height 167
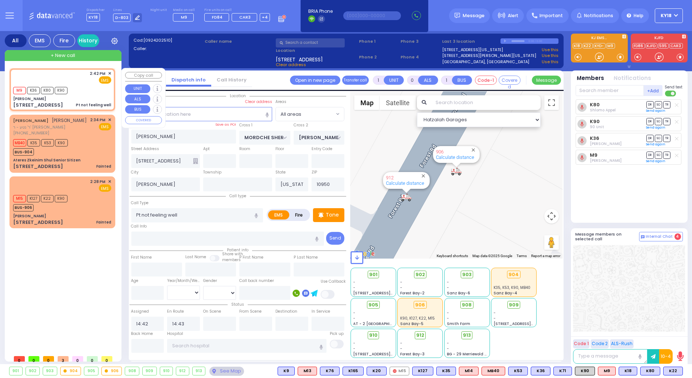
click at [71, 99] on div "[PERSON_NAME]" at bounding box center [62, 98] width 98 height 5
select select
radio input "true"
select select
select select "Hatzalah Garages"
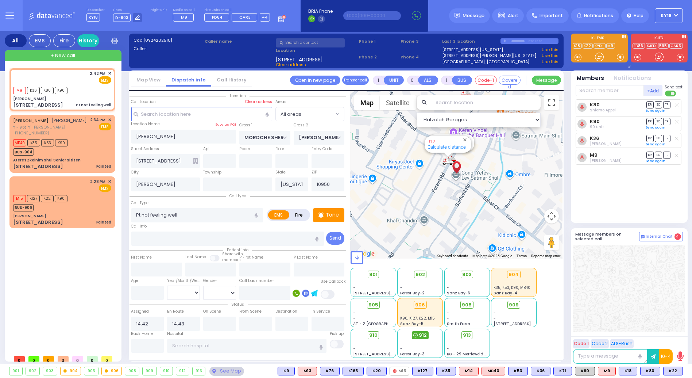
click at [424, 334] on span "912" at bounding box center [423, 334] width 8 height 7
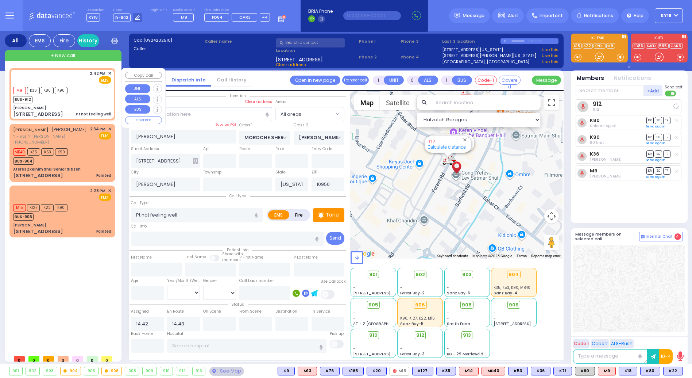
select select
radio input "true"
select select
select select "Hatzalah Garages"
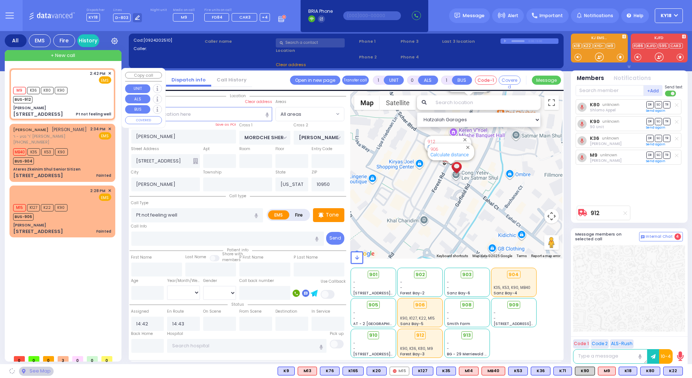
click at [83, 95] on div "M9 K36 K80 K90 BUS-912" at bounding box center [62, 94] width 98 height 18
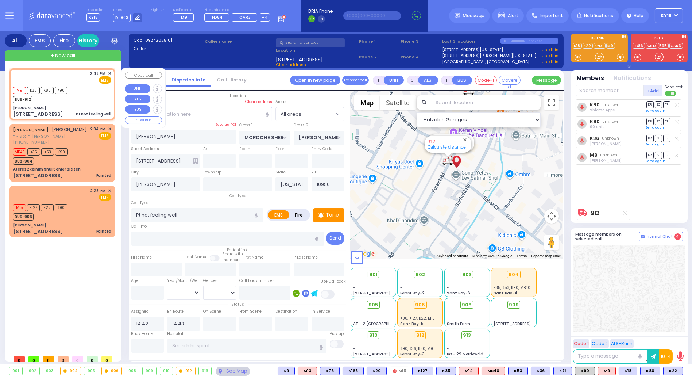
select select
radio input "true"
select select
select select "Hatzalah Garages"
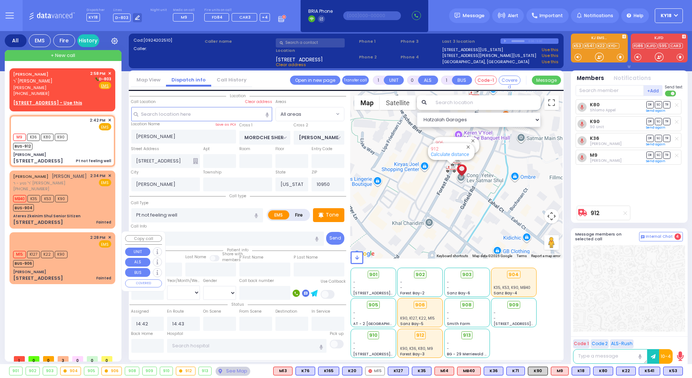
click at [80, 256] on div "M15 K127 K22 K90 BUS-906" at bounding box center [62, 258] width 98 height 18
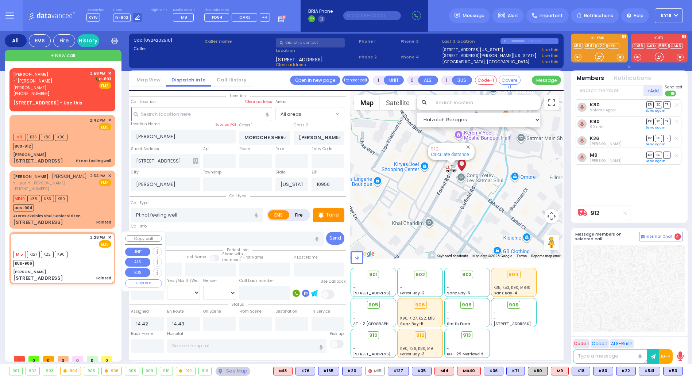
type input "2"
type input "1"
select select
type input "Fainted"
radio input "true"
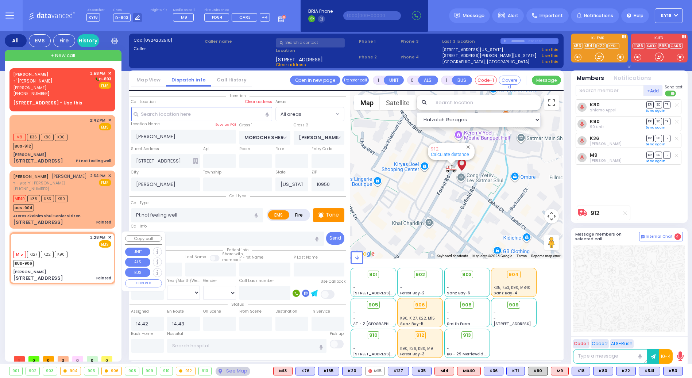
select select
type input "14:28"
type input "14:29"
select select "Hatzalah Garages"
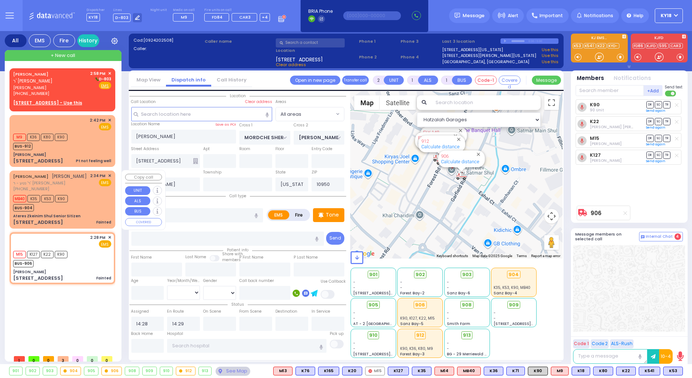
click at [86, 207] on div "MB40 K35 K53 K90 BUS-904" at bounding box center [62, 202] width 98 height 18
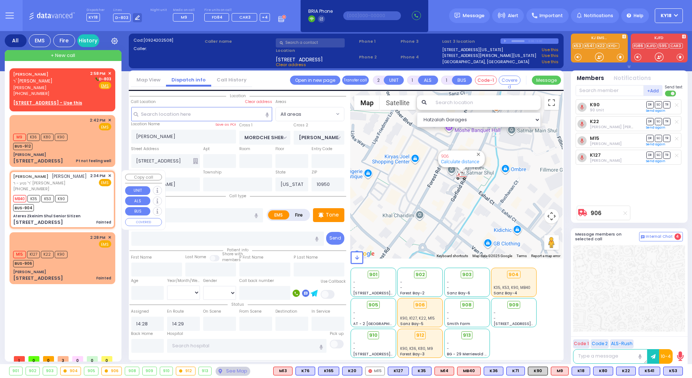
select select
radio input "true"
type input "[PERSON_NAME]"
select select
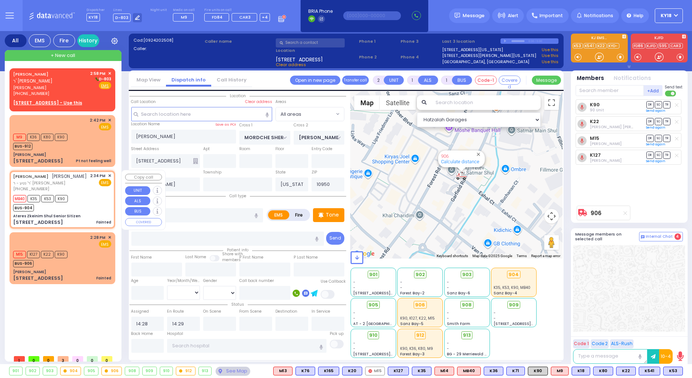
type input "14:34"
type input "14:36"
select select "Hatzalah Garages"
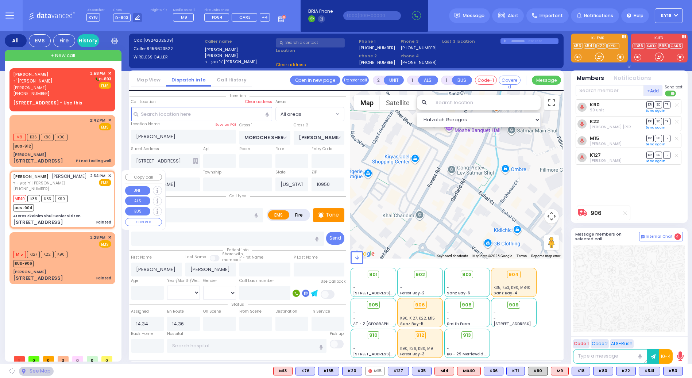
type input "Ateres Zkeinim Shul Senior Sitizen"
type input "GORLITZ COURT"
type input "SCHUNNEMUNK RD"
type input "[STREET_ADDRESS]"
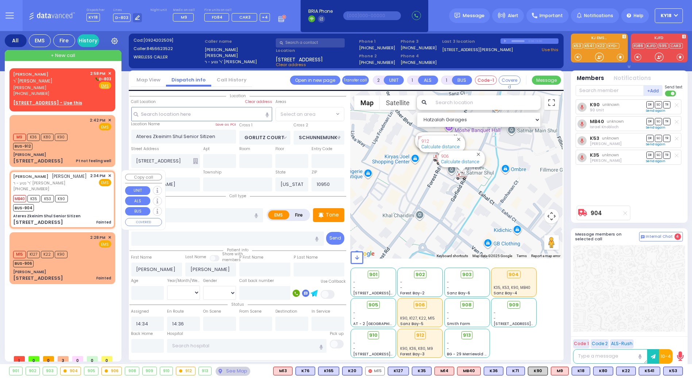
select select "PALM TREE"
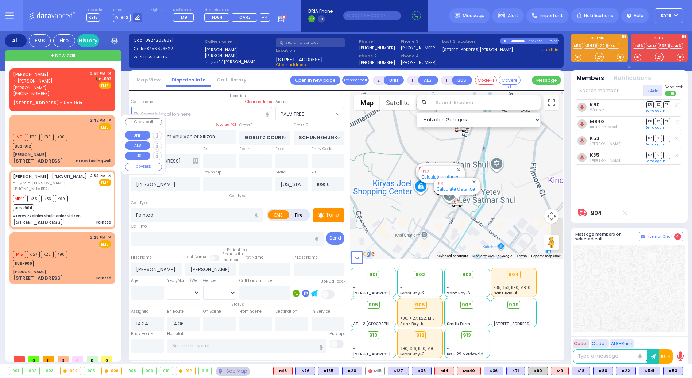
click at [83, 157] on div "Pt not feeling well" at bounding box center [93, 160] width 35 height 7
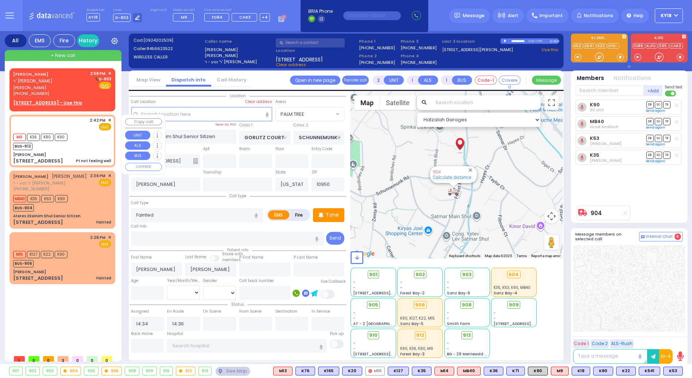
type input "1"
type input "0"
select select
type input "Pt not feeling well"
radio input "true"
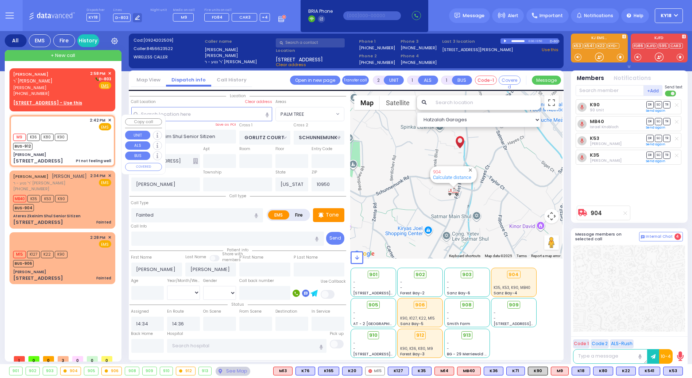
select select
type input "14:42"
type input "14:43"
select select "Hatzalah Garages"
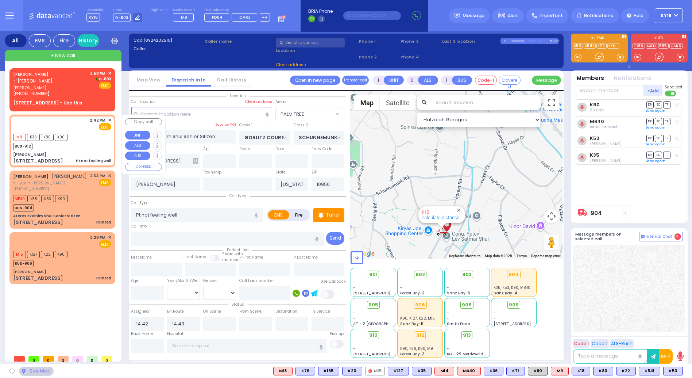
type input "[PERSON_NAME]"
type input "MORDCHE SHER BLVD"
type input "[PERSON_NAME] DR"
type input "[STREET_ADDRESS]"
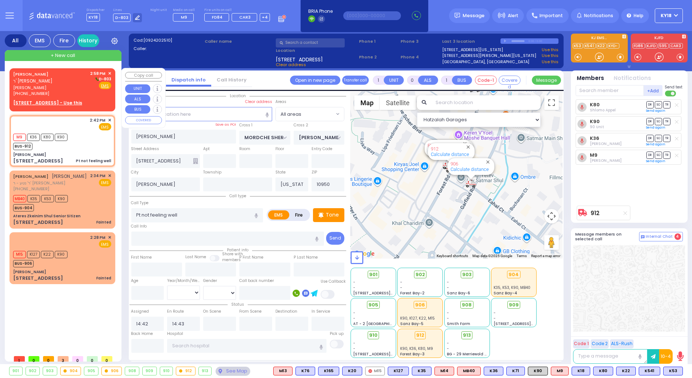
click at [81, 76] on div "[PERSON_NAME] ר' [PERSON_NAME]" at bounding box center [50, 77] width 75 height 14
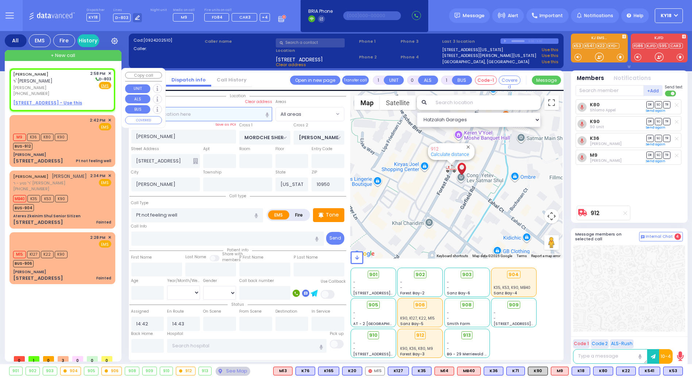
type input "2"
type input "1"
select select
radio input "true"
type input "[PERSON_NAME]"
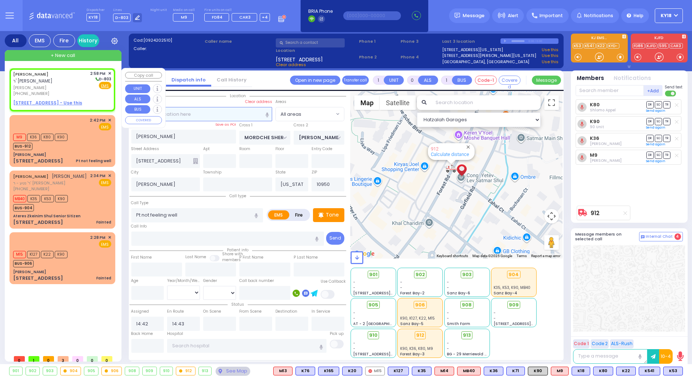
type input "[PERSON_NAME]"
select select
type input "14:58"
select select "Hatzalah Garages"
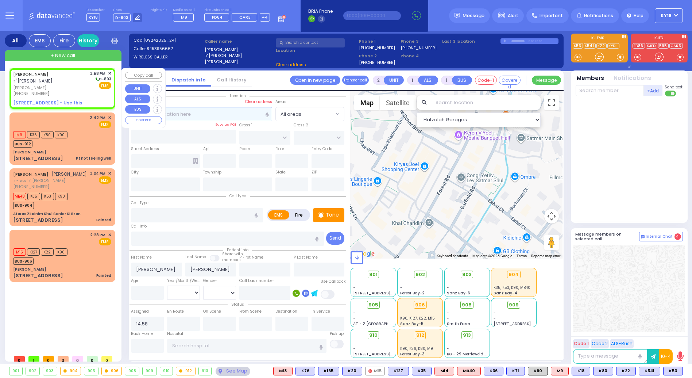
select select
radio input "true"
select select
select select "Hatzalah Garages"
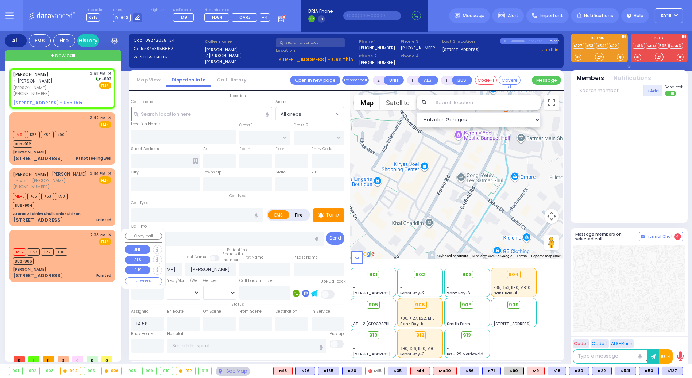
click at [59, 258] on div "BUS-906" at bounding box center [40, 259] width 54 height 9
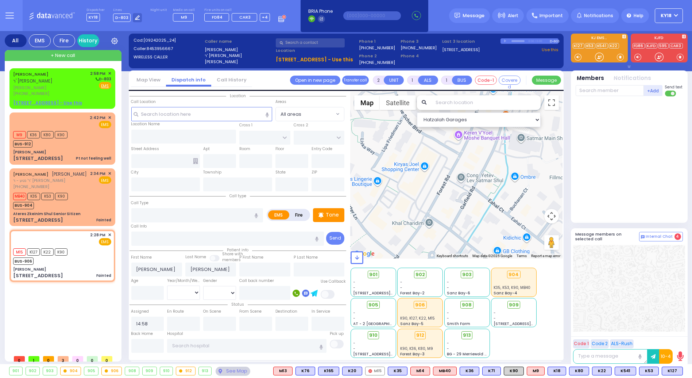
select select
type input "Fainted"
radio input "true"
select select
type input "14:28"
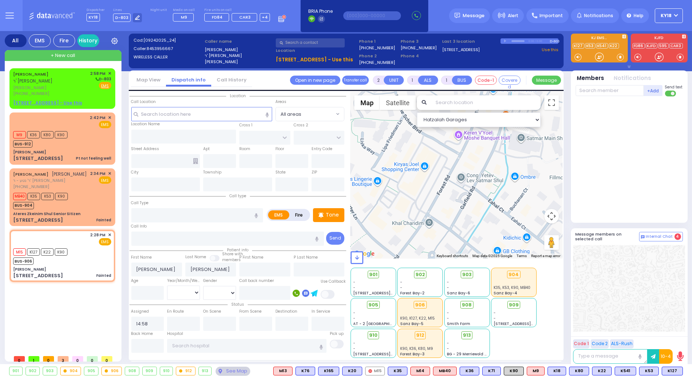
type input "14:29"
select select "Hatzalah Garages"
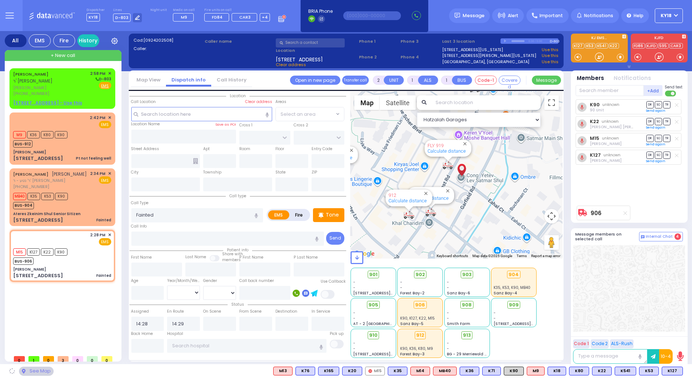
type input "[PERSON_NAME]"
type input "MORDCHE SHER BLVD"
type input "[PERSON_NAME] DR"
type input "[STREET_ADDRESS]"
type input "[PERSON_NAME]"
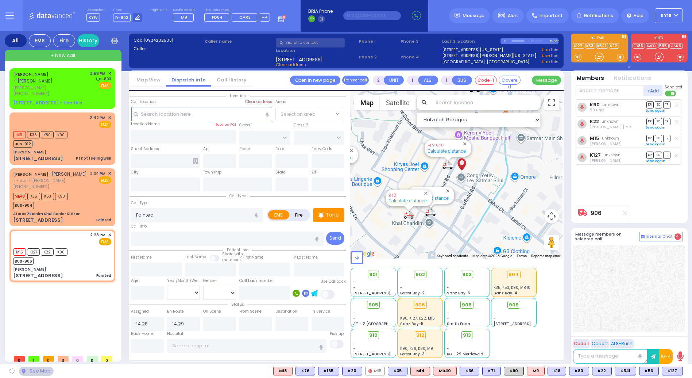
type input "[US_STATE]"
type input "10950"
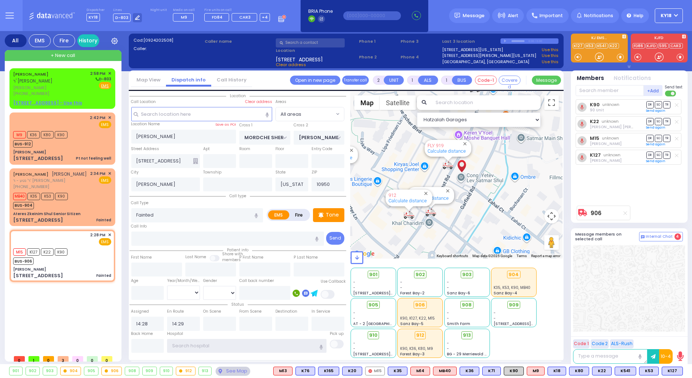
click at [206, 349] on input "text" at bounding box center [246, 346] width 159 height 14
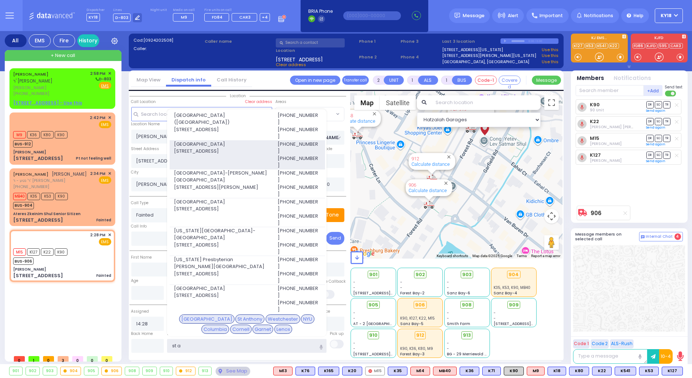
type input "st a"
click at [241, 147] on span "[STREET_ADDRESS]" at bounding box center [221, 150] width 95 height 7
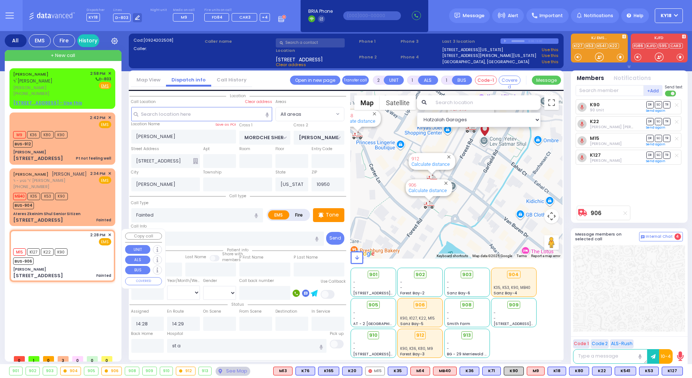
select select
radio input "true"
select select
type input "[GEOGRAPHIC_DATA]"
select select "Hatzalah Garages"
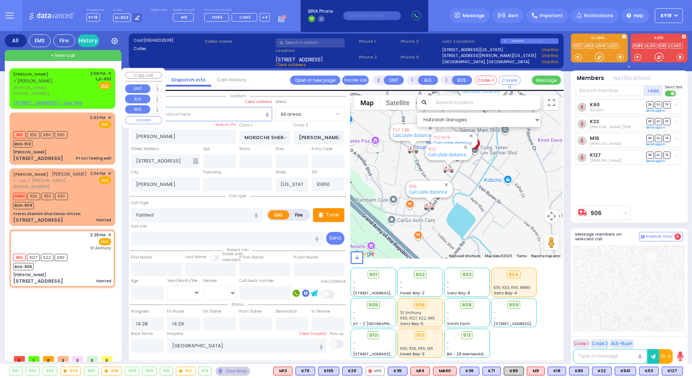
click at [69, 87] on span "[PERSON_NAME]" at bounding box center [50, 88] width 75 height 6
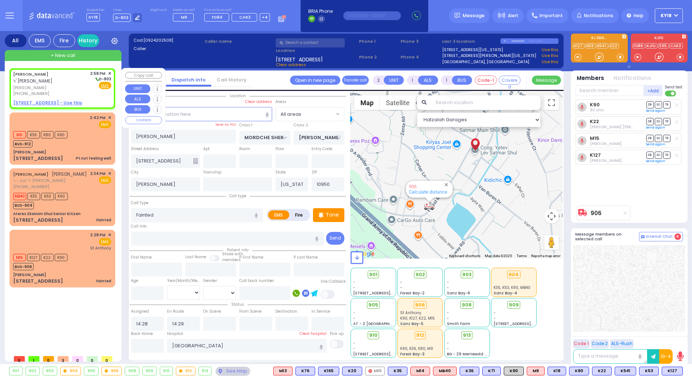
select select
radio input "true"
type input "[PERSON_NAME]"
select select
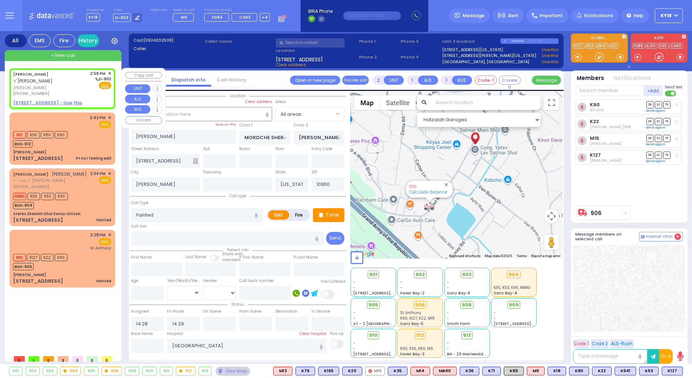
type input "14:58"
select select "Hatzalah Garages"
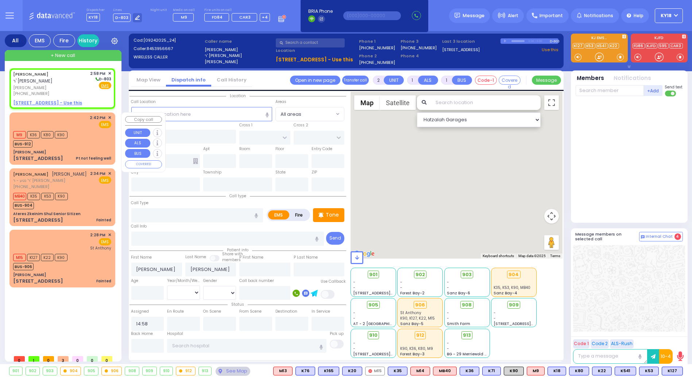
click at [89, 152] on div "[PERSON_NAME]" at bounding box center [62, 151] width 98 height 5
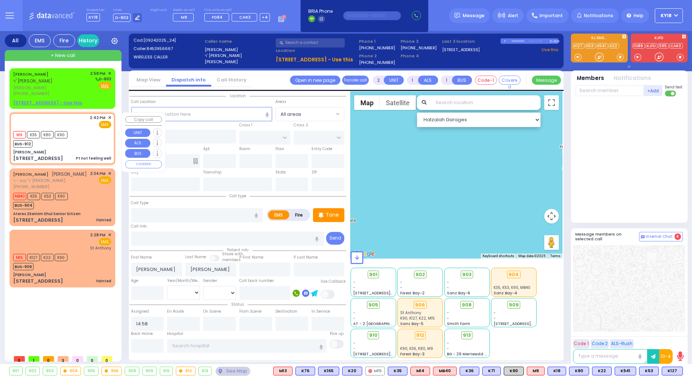
type input "6"
select select
type input "Pt not feeling well"
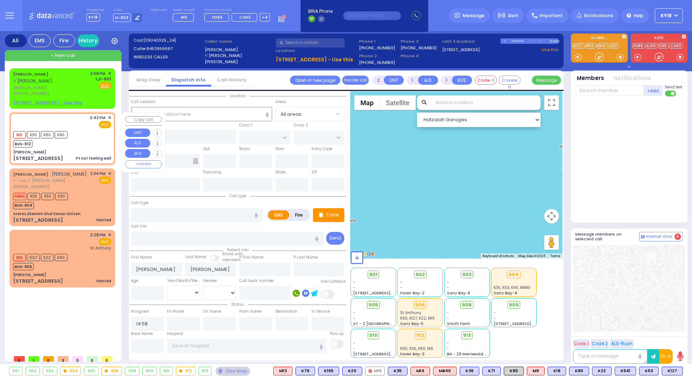
radio input "true"
type input "[PERSON_NAME]"
type input "41"
select select "Year"
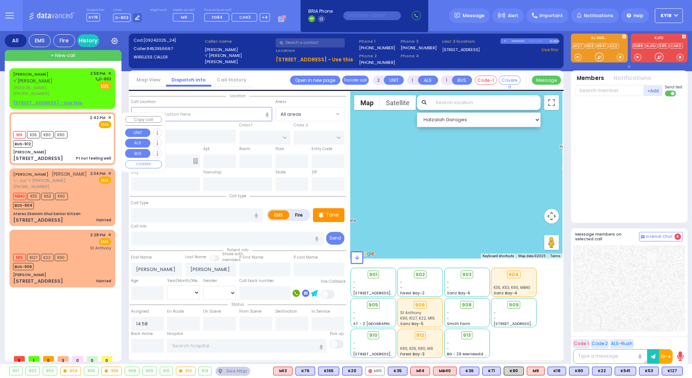
type input "14:42"
type input "14:43"
select select "Hatzalah Garages"
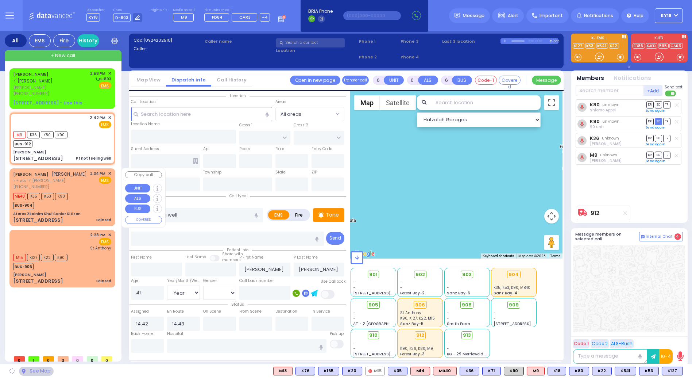
click at [85, 196] on div "MB40 K35 K53 K90 BUS-904" at bounding box center [62, 200] width 98 height 18
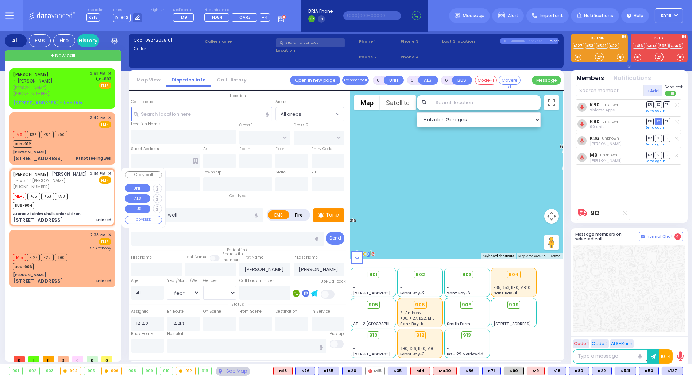
type input "[PERSON_NAME]"
type input "MORDCHE SHER BLVD"
type input "[PERSON_NAME] DR"
type input "[STREET_ADDRESS]"
type input "[PERSON_NAME]"
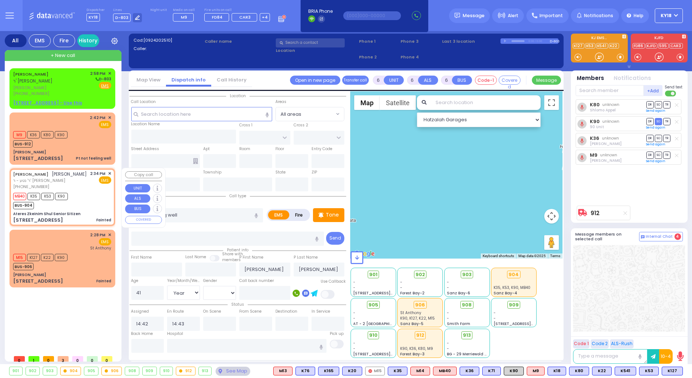
type input "[US_STATE]"
type input "10950"
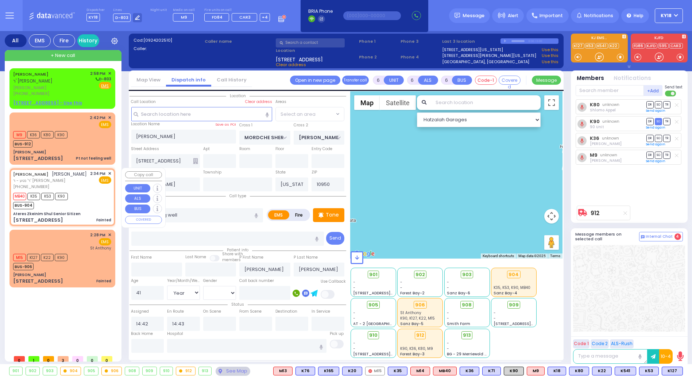
type input "2"
type input "1"
type input "Fainted"
radio input "true"
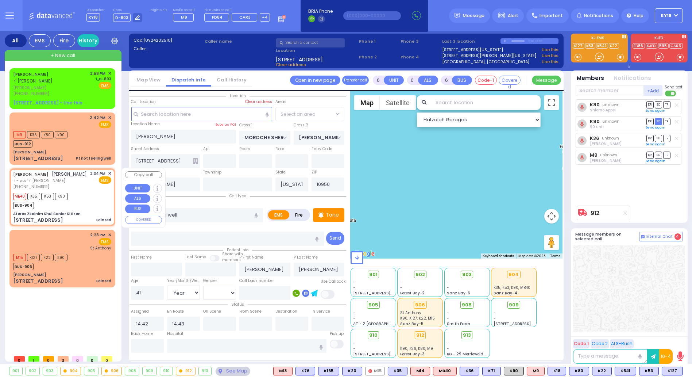
type input "[PERSON_NAME]"
select select
type input "14:34"
type input "14:36"
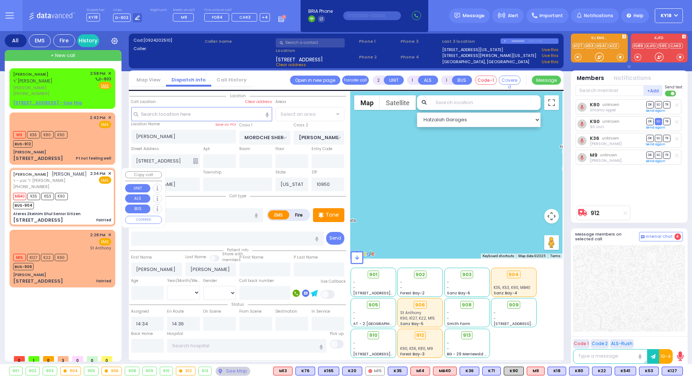
select select
select select "Hatzalah Garages"
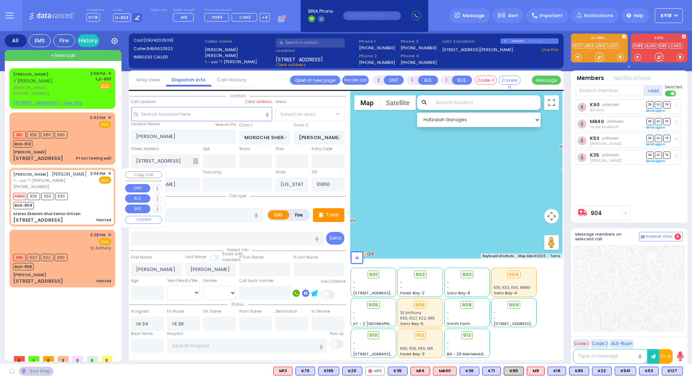
type input "Ateres Zkeinim Shul Senior Sitizen"
type input "GORLITZ COURT"
type input "SCHUNNEMUNK RD"
type input "[STREET_ADDRESS]"
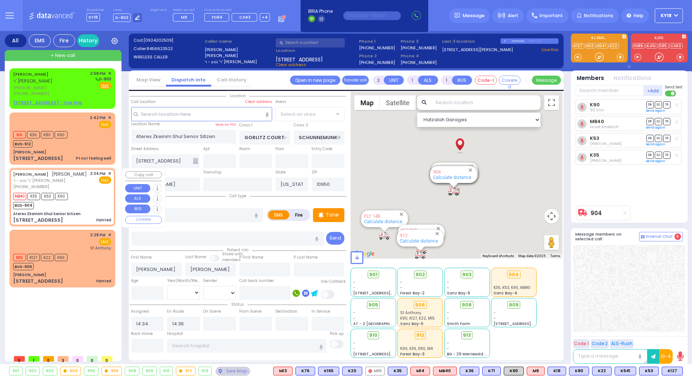
select select "PALM TREE"
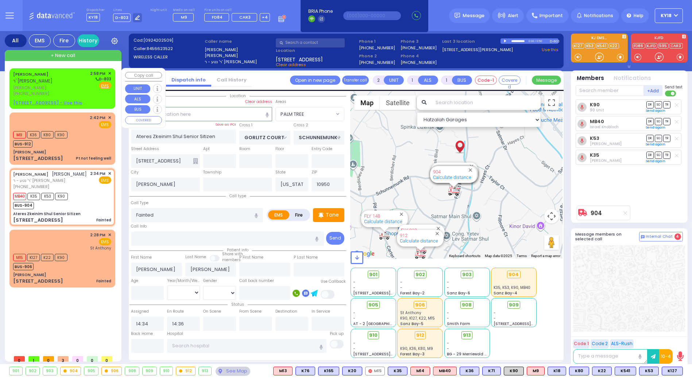
click at [81, 80] on div "[PERSON_NAME] ר' [PERSON_NAME]" at bounding box center [50, 77] width 75 height 14
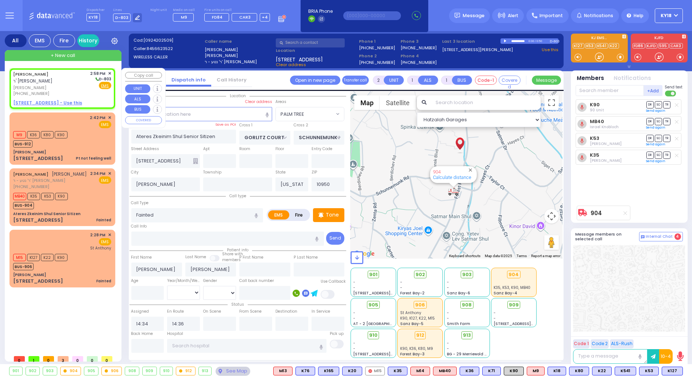
select select
radio input "true"
type input "[PERSON_NAME]"
select select
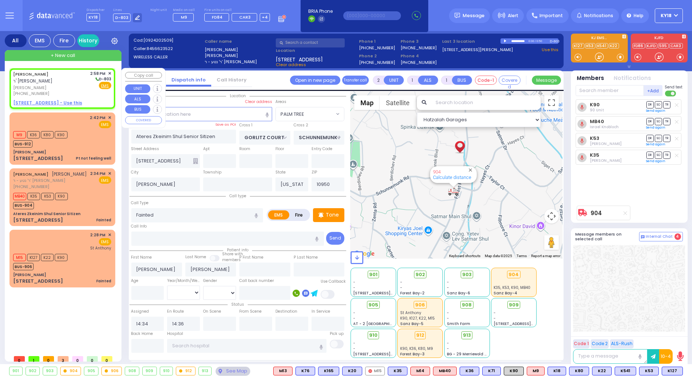
type input "14:58"
select select "Hatzalah Garages"
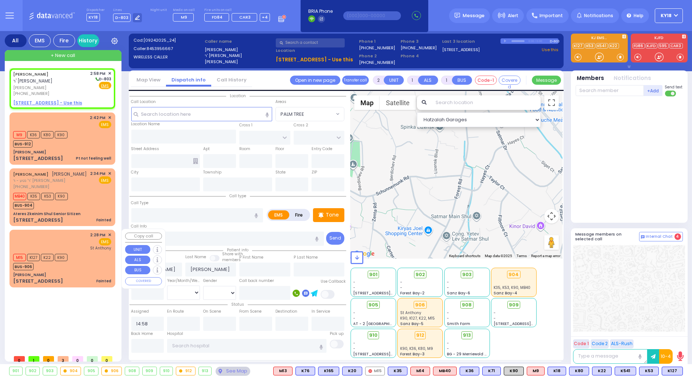
click at [72, 274] on div "[PERSON_NAME]" at bounding box center [62, 274] width 98 height 5
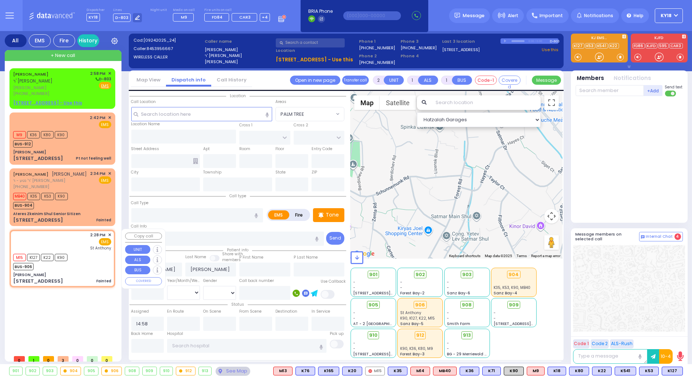
select select
type input "Fainted"
radio input "true"
select select
type input "14:28"
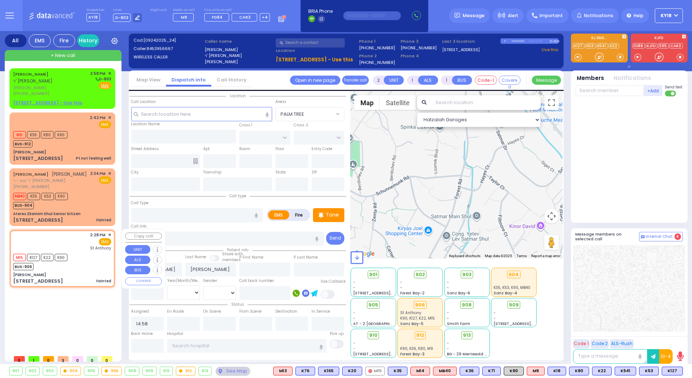
type input "14:29"
type input "[GEOGRAPHIC_DATA]"
select select "Hatzalah Garages"
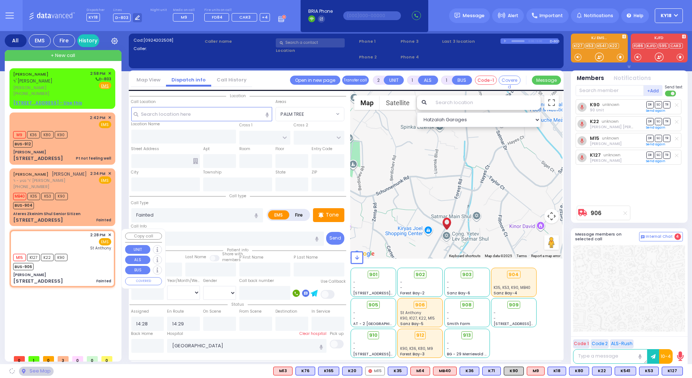
type input "[PERSON_NAME]"
type input "MORDCHE SHER BLVD"
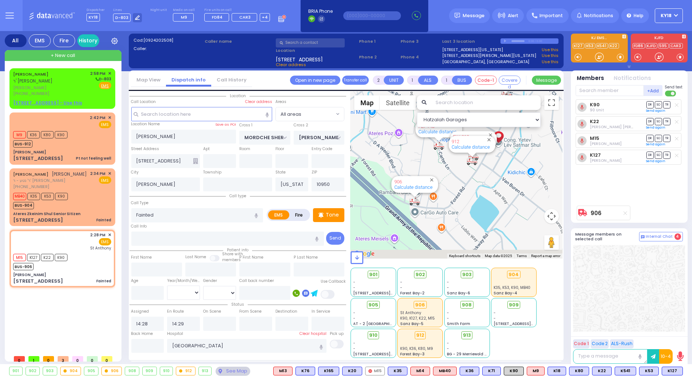
click at [571, 107] on div "All EMS Fire History Settings" at bounding box center [346, 199] width 683 height 336
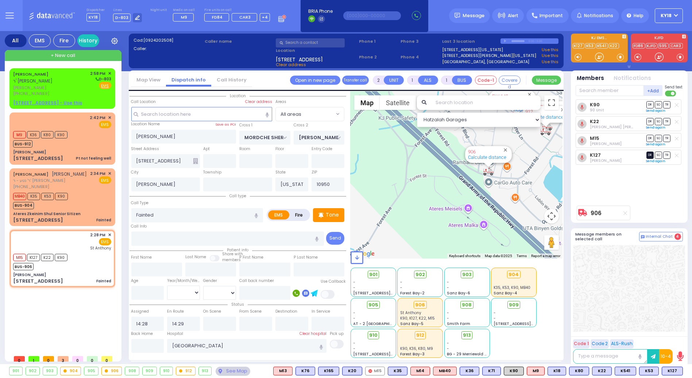
click at [651, 154] on span "DR" at bounding box center [650, 154] width 7 height 7
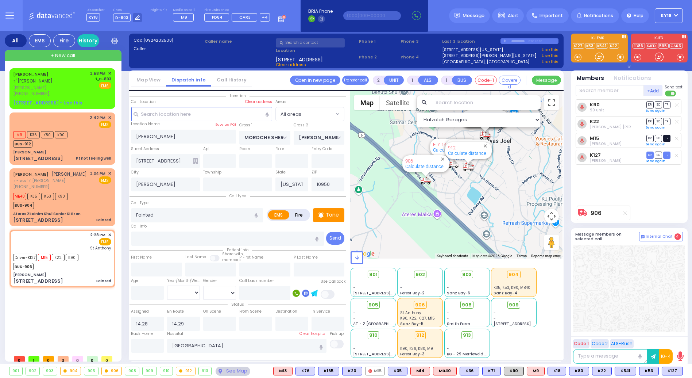
click at [669, 138] on span "TR" at bounding box center [666, 138] width 7 height 7
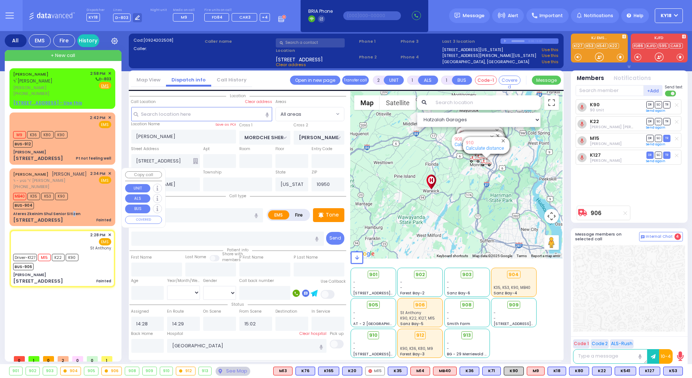
click at [70, 211] on div "Ateres Zkeinim Shul Senior Sitizen" at bounding box center [47, 213] width 68 height 5
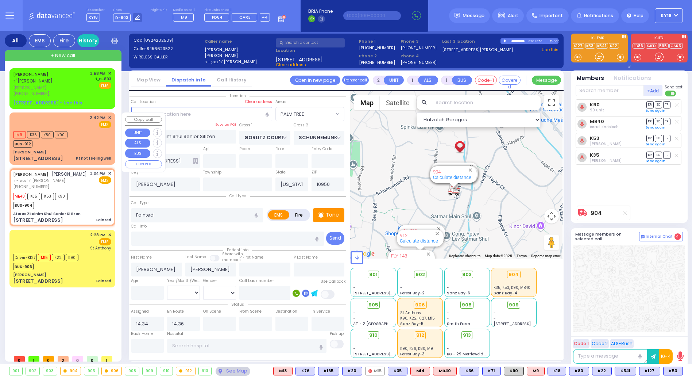
click at [78, 157] on div "[STREET_ADDRESS] Pt not feeling well" at bounding box center [62, 158] width 98 height 7
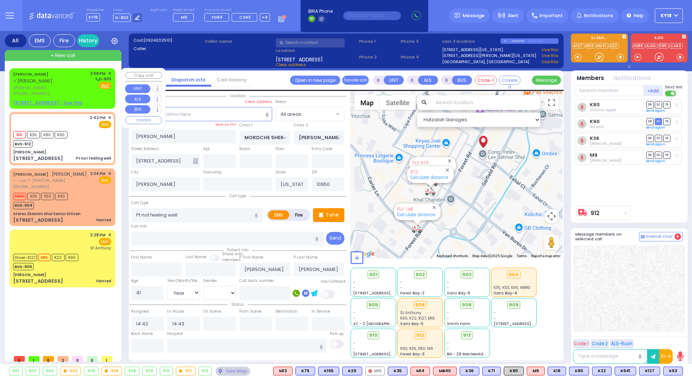
click at [87, 89] on span "[PERSON_NAME]" at bounding box center [50, 88] width 75 height 6
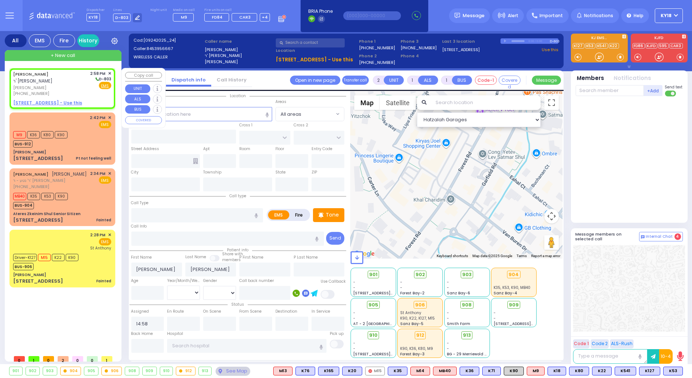
click at [72, 85] on span "[PERSON_NAME]" at bounding box center [50, 88] width 75 height 6
click at [74, 81] on div "[PERSON_NAME] ר' [PERSON_NAME]" at bounding box center [50, 77] width 75 height 14
click at [234, 114] on input "text" at bounding box center [201, 114] width 141 height 14
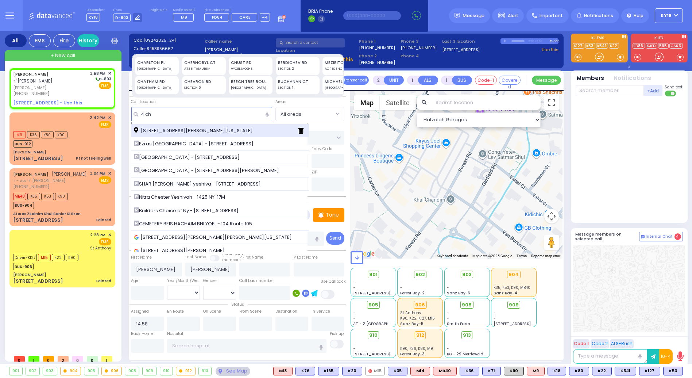
click at [244, 128] on span "[STREET_ADDRESS][PERSON_NAME][US_STATE]" at bounding box center [194, 130] width 121 height 7
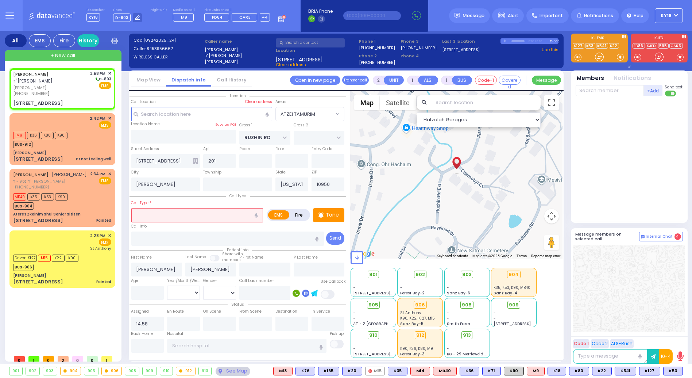
click at [197, 161] on icon at bounding box center [195, 161] width 5 height 6
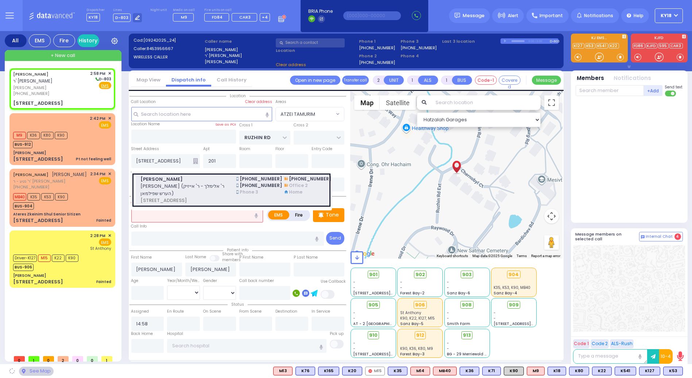
click at [194, 179] on span "[PERSON_NAME]" at bounding box center [184, 179] width 87 height 7
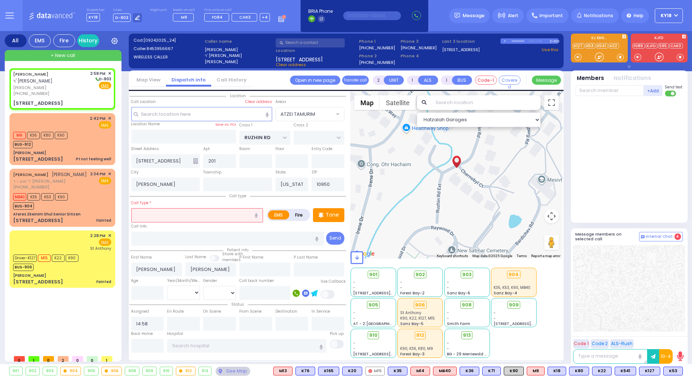
click at [169, 214] on input "text" at bounding box center [197, 215] width 132 height 14
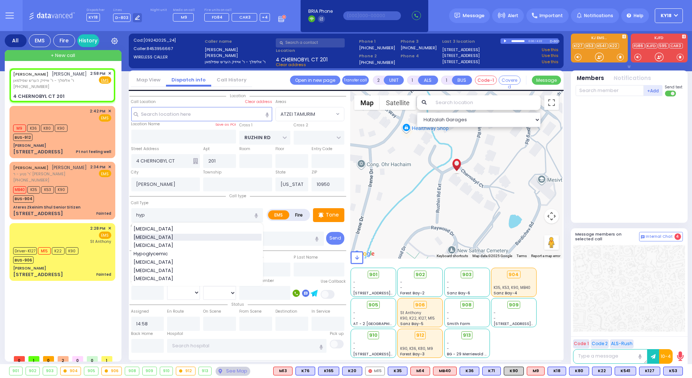
click at [175, 237] on div "[MEDICAL_DATA]" at bounding box center [198, 237] width 128 height 7
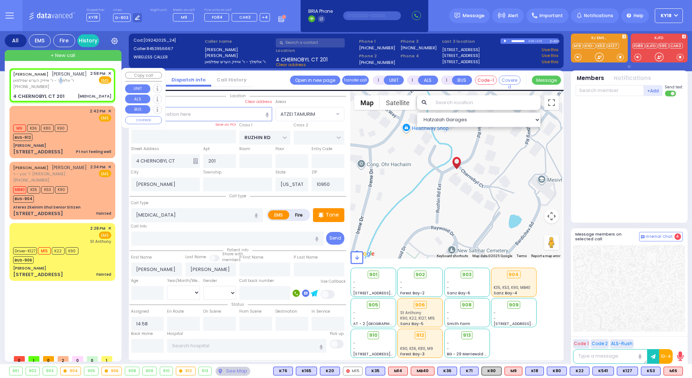
click at [58, 82] on span "ר' אלימלך - ר' אייזיק הערש שפילמאן" at bounding box center [50, 80] width 74 height 6
click at [668, 372] on span "M16" at bounding box center [673, 371] width 19 height 8
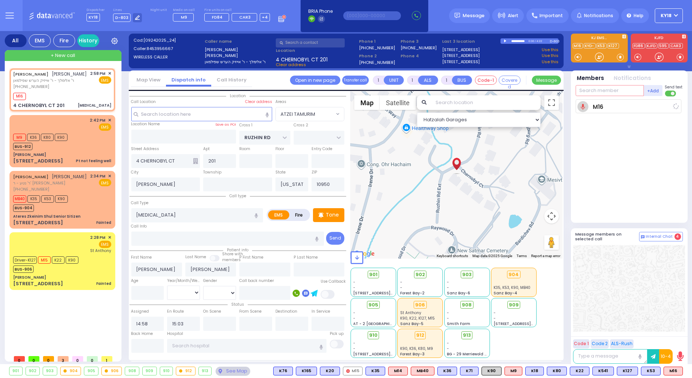
click at [599, 90] on input "text" at bounding box center [610, 90] width 68 height 11
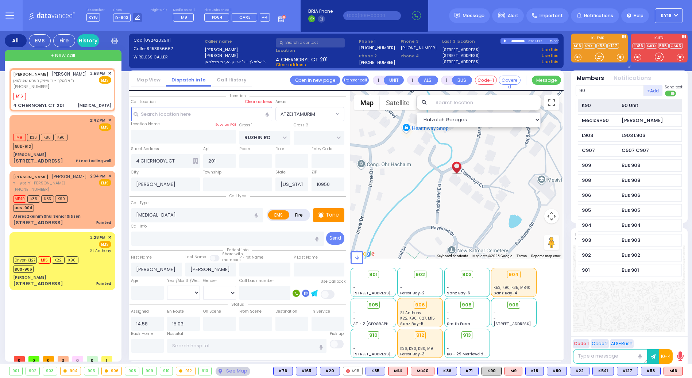
click at [595, 106] on div "K90" at bounding box center [600, 105] width 36 height 7
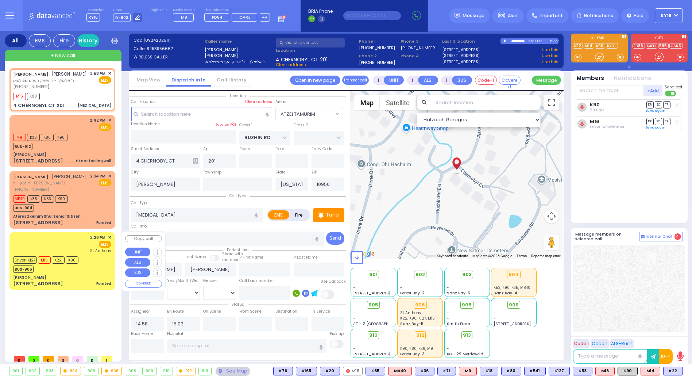
click at [68, 243] on div "2:28 PM ✕ EMS [GEOGRAPHIC_DATA][PERSON_NAME]" at bounding box center [62, 243] width 98 height 19
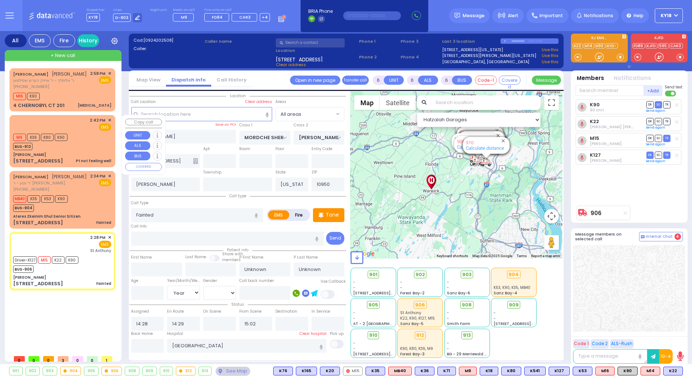
click at [91, 146] on div "M9 K36 K80 K90 BUS-912" at bounding box center [62, 141] width 98 height 18
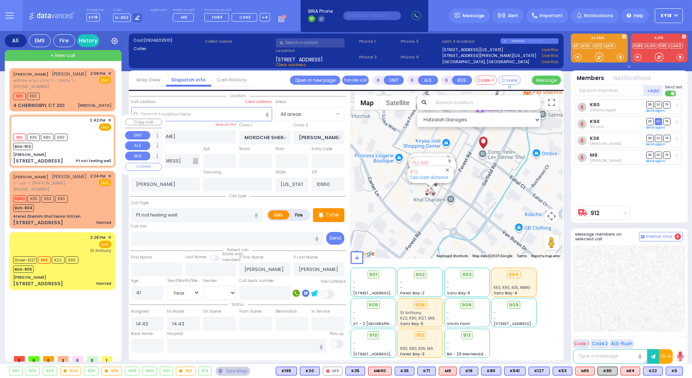
click at [75, 152] on div "[PERSON_NAME]" at bounding box center [62, 154] width 98 height 5
click at [676, 372] on span "K5" at bounding box center [674, 371] width 16 height 8
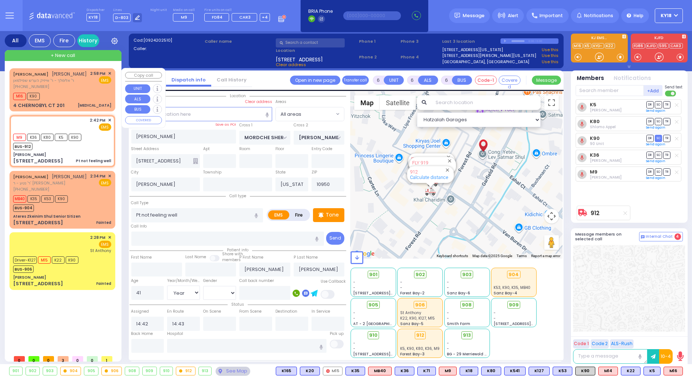
drag, startPoint x: 93, startPoint y: 97, endPoint x: 89, endPoint y: 96, distance: 4.1
click at [93, 96] on div "M16 K90" at bounding box center [62, 95] width 98 height 9
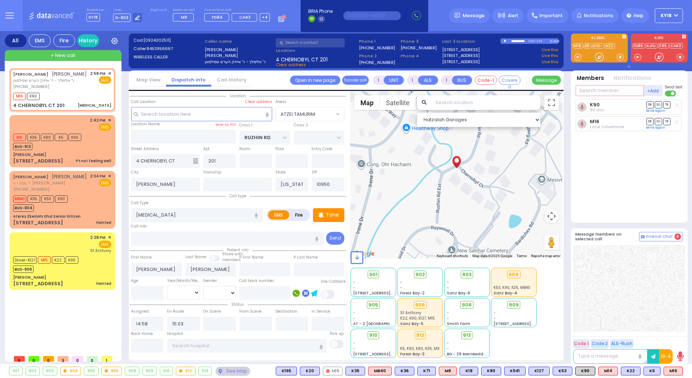
click at [613, 91] on input "text" at bounding box center [610, 90] width 68 height 11
click at [624, 108] on div "[PERSON_NAME]" at bounding box center [642, 105] width 41 height 7
select select "ATZEI TAMURIM"
select select
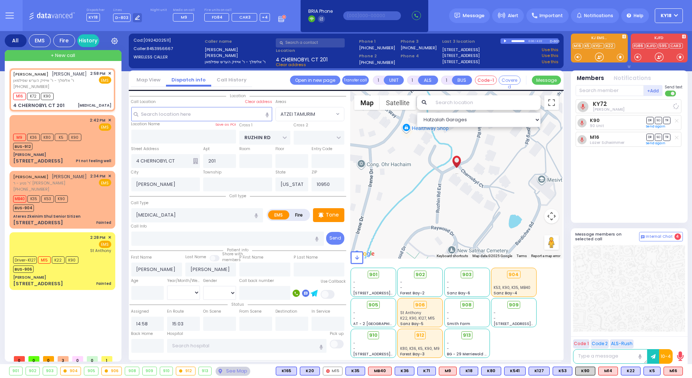
radio input "true"
select select
select select "Hatzalah Garages"
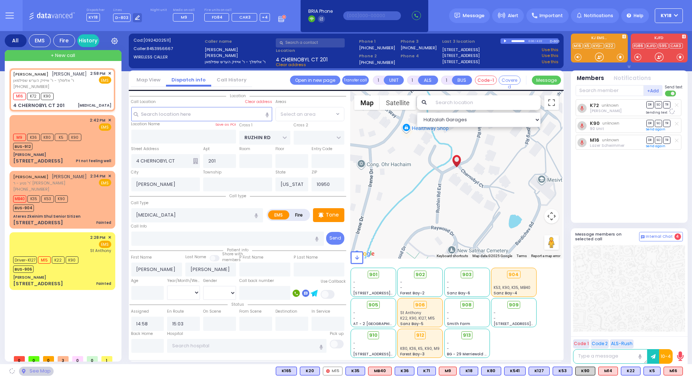
select select "ATZEI TAMURIM"
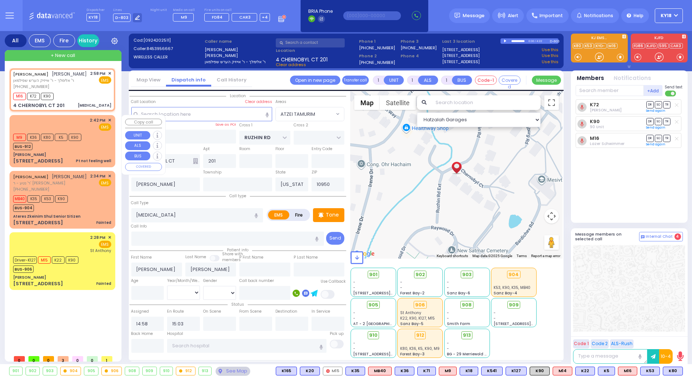
click at [91, 153] on div "[PERSON_NAME]" at bounding box center [62, 154] width 98 height 5
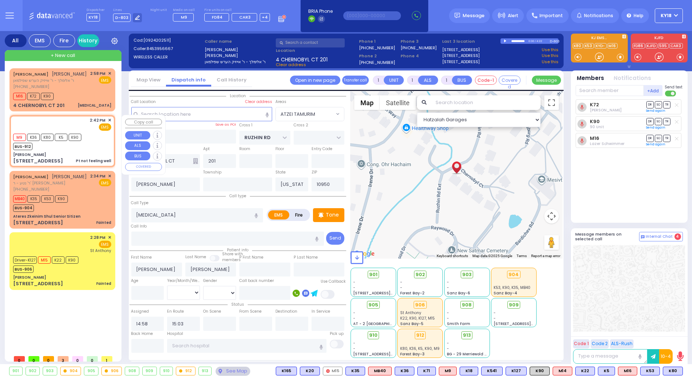
type input "6"
select select
type input "Pt not feeling well"
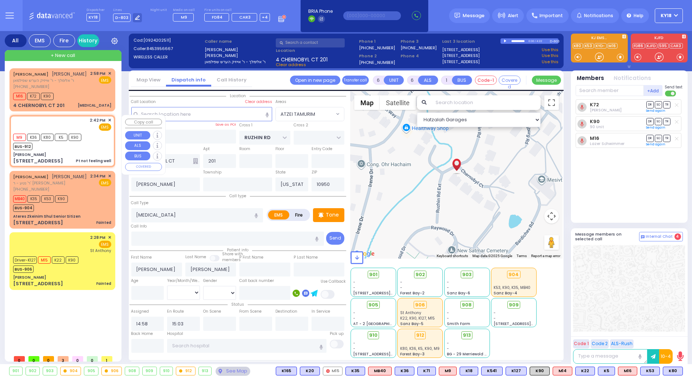
radio input "true"
type input "[PERSON_NAME]"
type input "41"
select select "Year"
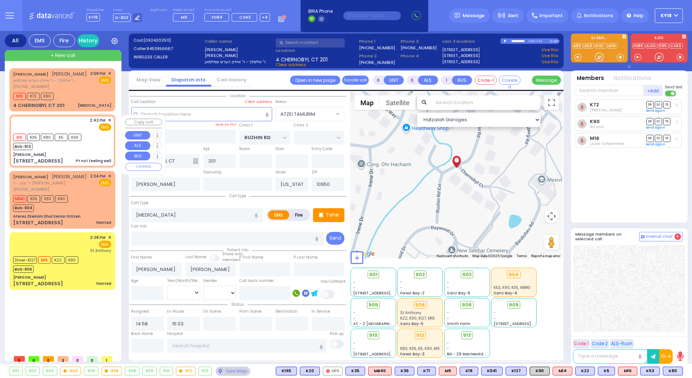
select select "[DEMOGRAPHIC_DATA]"
type input "14:42"
type input "14:43"
select select "Hatzalah Garages"
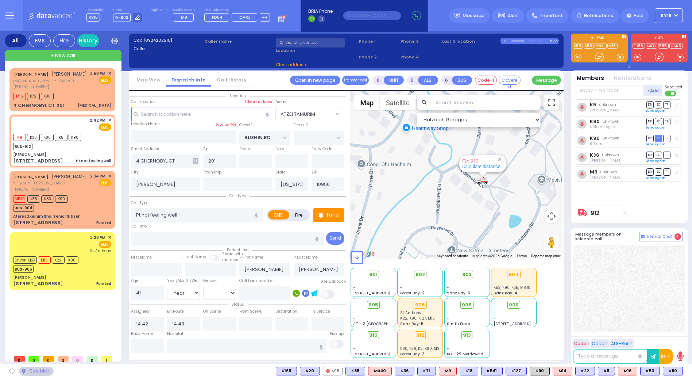
type input "[PERSON_NAME]"
type input "MORDCHE SHER BLVD"
type input "[PERSON_NAME] DR"
type input "[STREET_ADDRESS]"
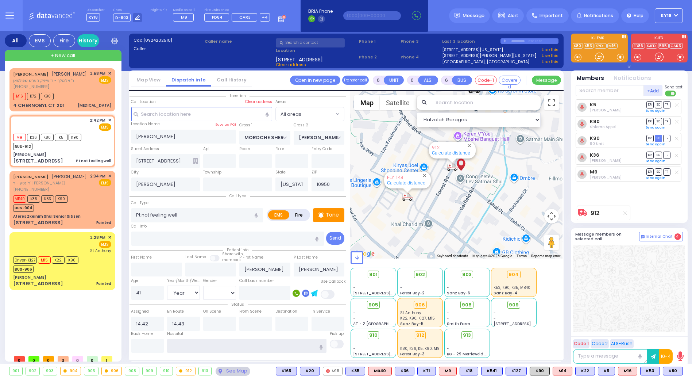
click at [291, 345] on input "text" at bounding box center [246, 346] width 159 height 14
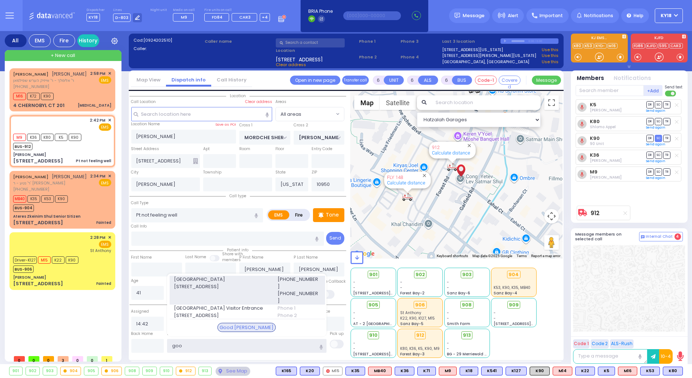
type input "goo"
click at [255, 283] on span "[GEOGRAPHIC_DATA]" at bounding box center [221, 279] width 95 height 7
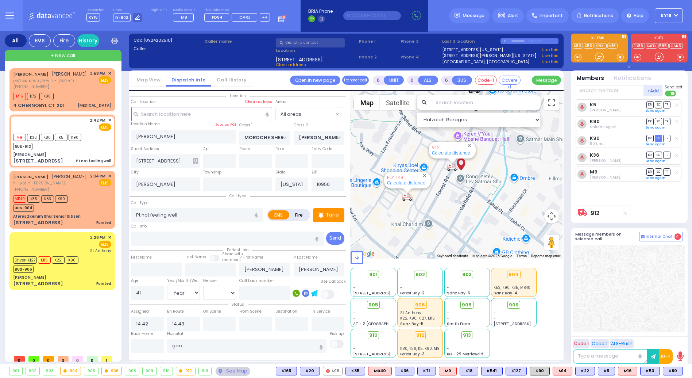
select select
radio input "true"
select select "Year"
select select "[DEMOGRAPHIC_DATA]"
type input "[GEOGRAPHIC_DATA]"
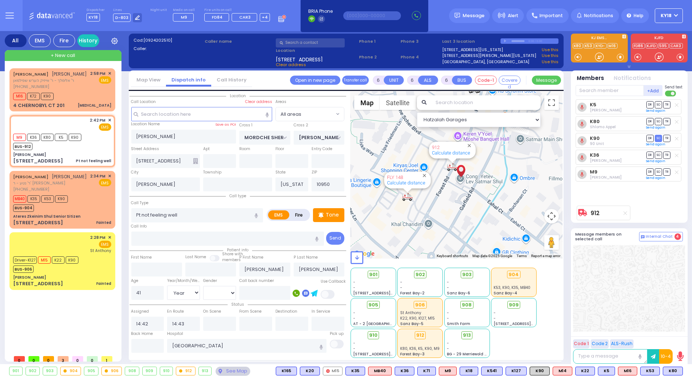
select select "Hatzalah Garages"
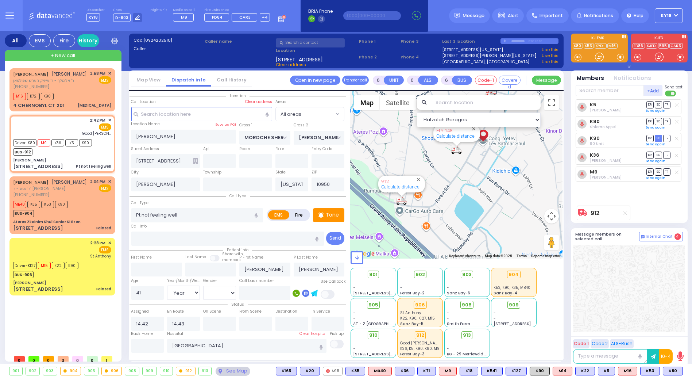
select select
radio input "true"
select select "Year"
select select "[DEMOGRAPHIC_DATA]"
type input "15:11"
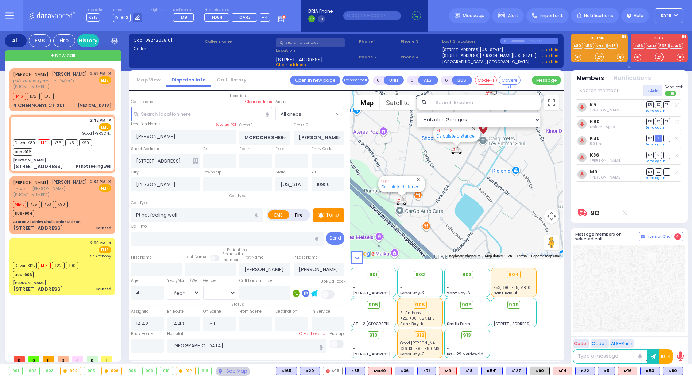
select select "Hatzalah Garages"
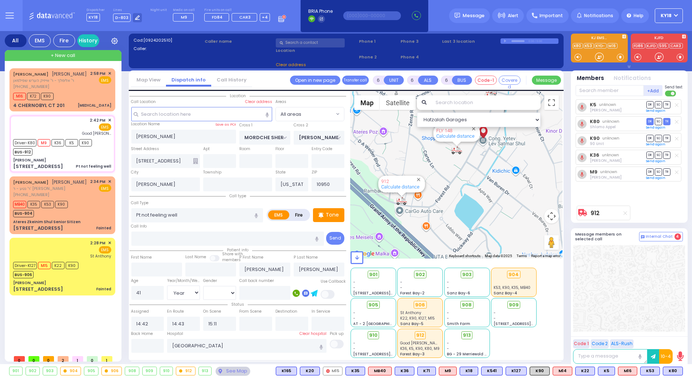
select select
radio input "true"
select select "Year"
select select "[DEMOGRAPHIC_DATA]"
select select "Hatzalah Garages"
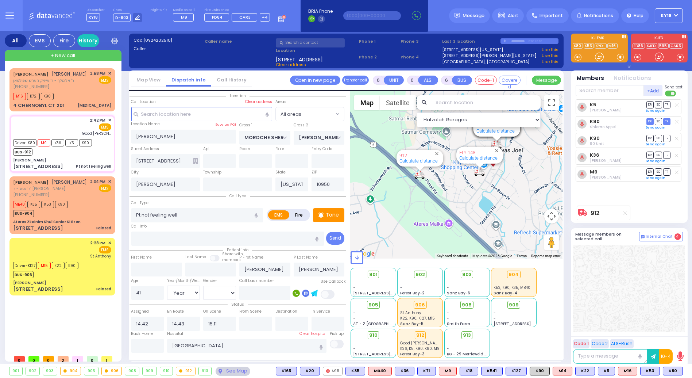
select select
radio input "true"
select select "Year"
select select "[DEMOGRAPHIC_DATA]"
select select "Hatzalah Garages"
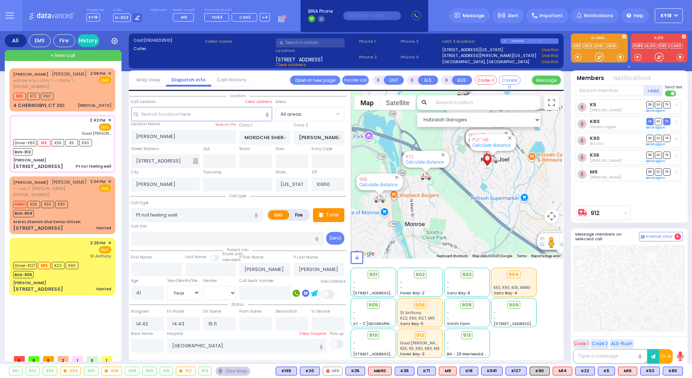
select select
radio input "true"
select select "Year"
select select "[DEMOGRAPHIC_DATA]"
select select "Hatzalah Garages"
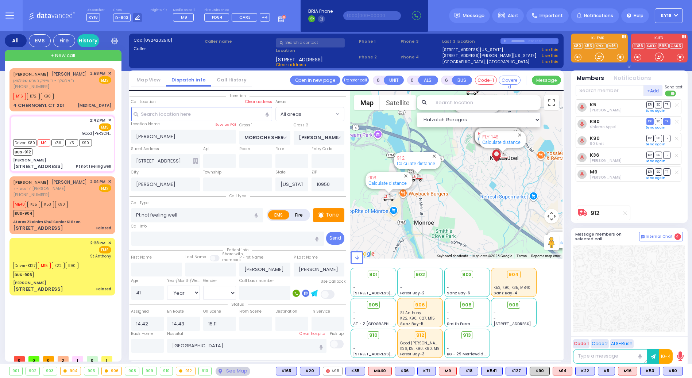
select select
radio input "true"
select select "Year"
select select "[DEMOGRAPHIC_DATA]"
select select "Hatzalah Garages"
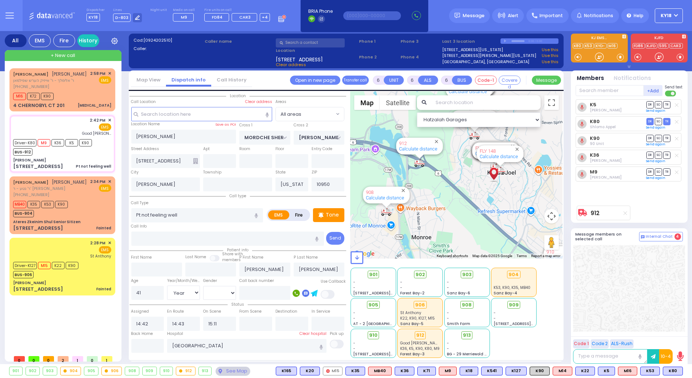
select select
radio input "true"
select select "Year"
select select "[DEMOGRAPHIC_DATA]"
type input "15:15"
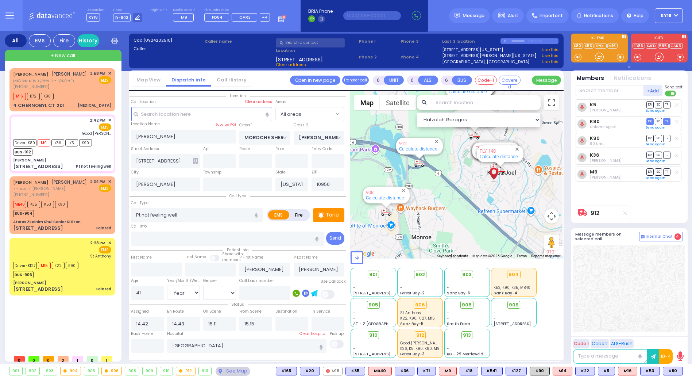
select select "Hatzalah Garages"
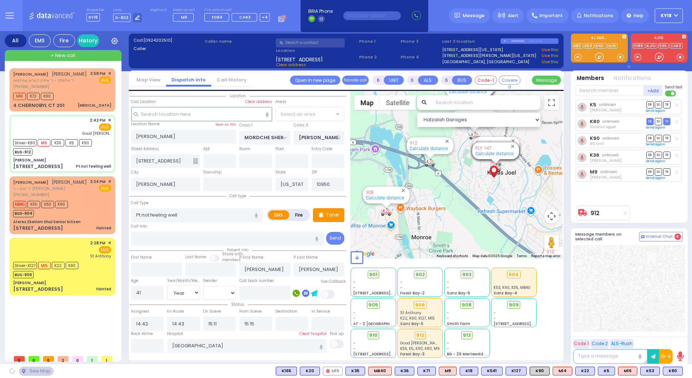
select select
radio input "true"
select select "Year"
select select "[DEMOGRAPHIC_DATA]"
select select "Hatzalah Garages"
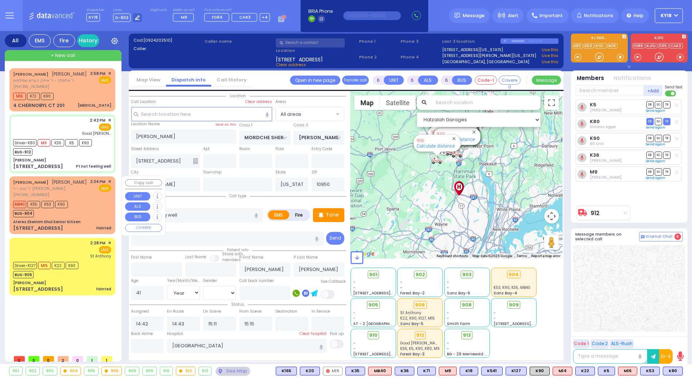
click at [78, 201] on div "MB40 K35 K53 K90 BUS-904" at bounding box center [62, 208] width 98 height 18
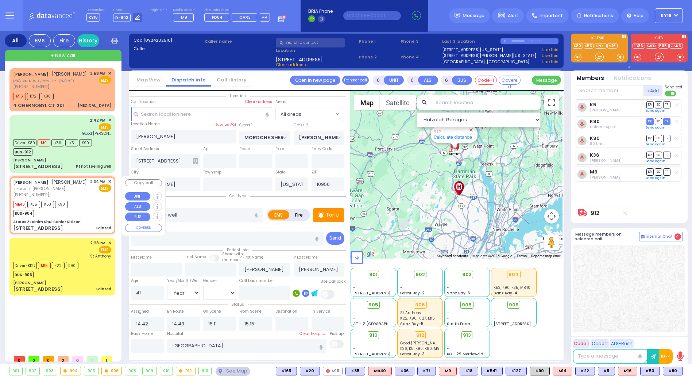
type input "2"
type input "1"
select select
type input "Fainted"
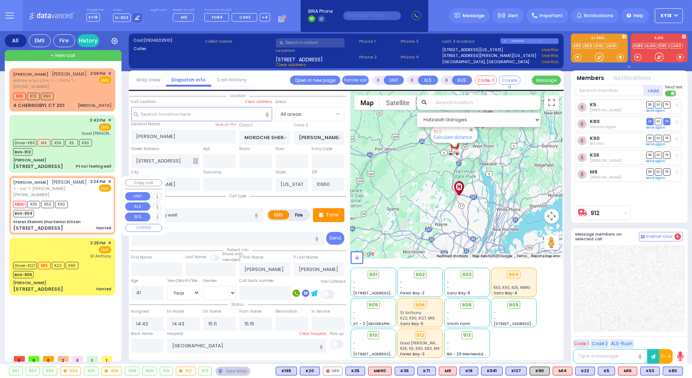
radio input "true"
type input "[PERSON_NAME]"
select select
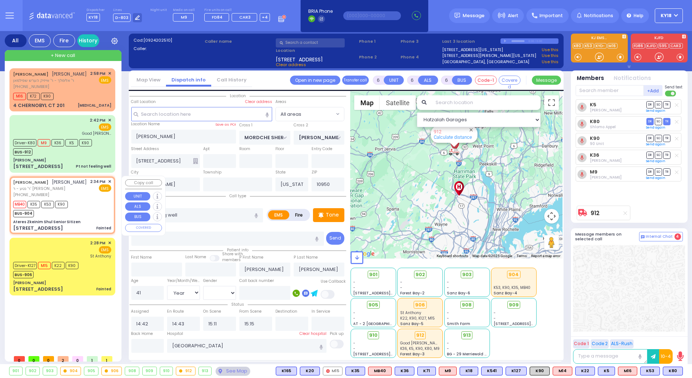
type input "14:34"
type input "14:36"
select select "Hatzalah Garages"
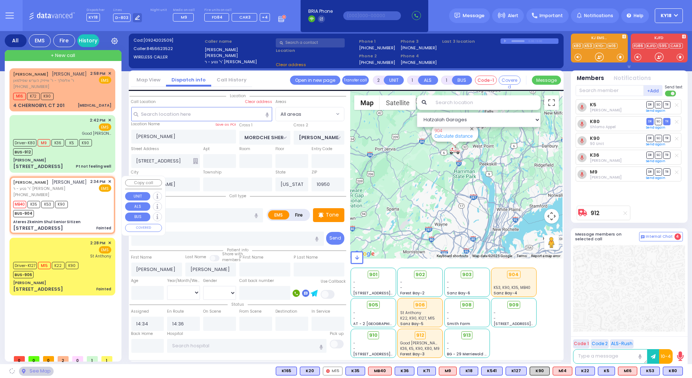
type input "Ateres Zkeinim Shul Senior Sitizen"
type input "GORLITZ COURT"
type input "SCHUNNEMUNK RD"
type input "[STREET_ADDRESS]"
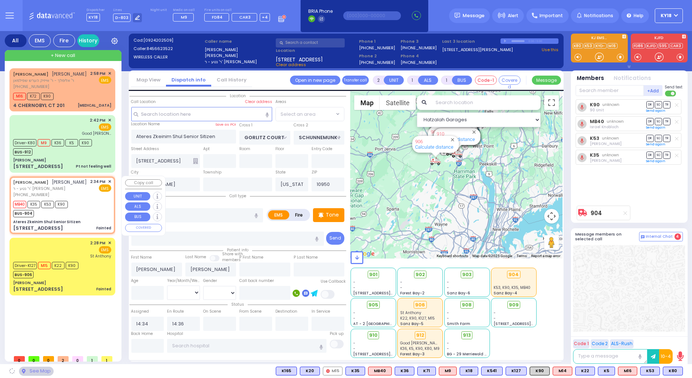
select select "PALM TREE"
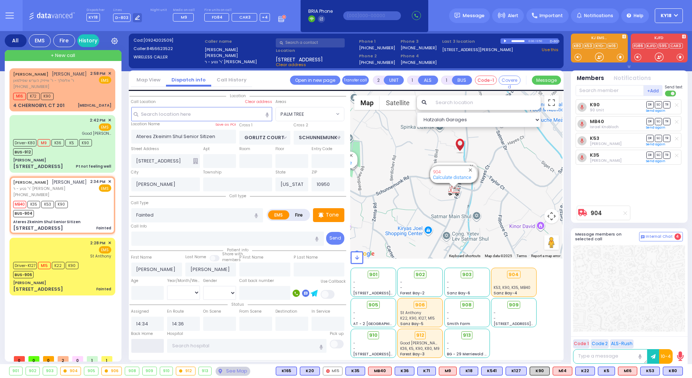
click at [147, 345] on input "text" at bounding box center [147, 346] width 33 height 14
type input "15:16"
select select
radio input "true"
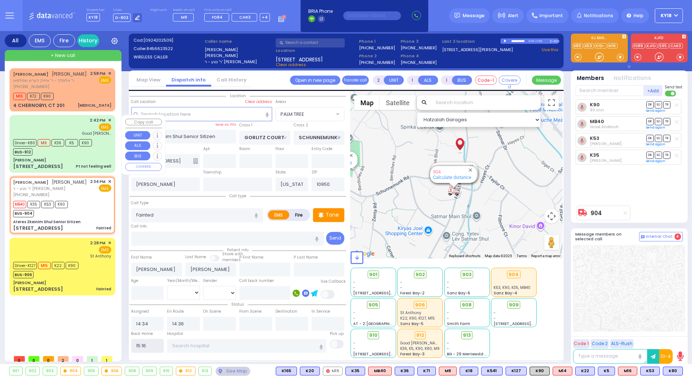
select select
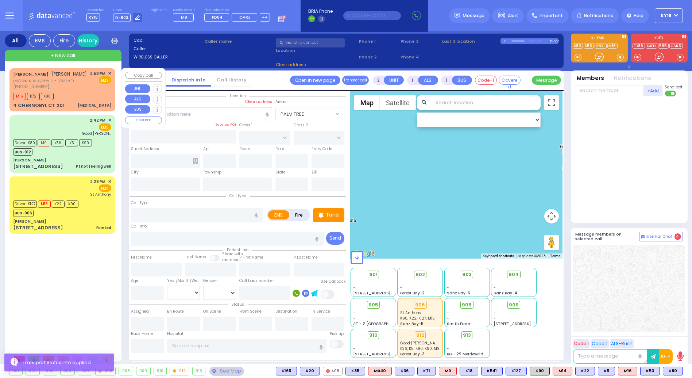
click at [77, 84] on div "JOEL SCHWARTZ יואל שווארץ ר' אלימלך - ר' אייזיק הערש שפילמאן (845) 395-6667 2:5…" at bounding box center [62, 79] width 98 height 19
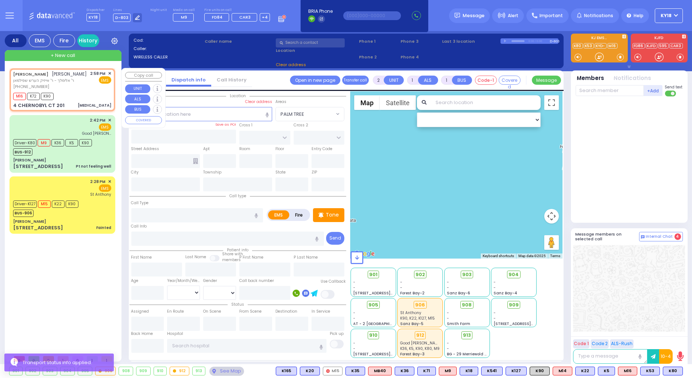
type input "1"
select select
type input "[MEDICAL_DATA]"
radio input "true"
type input "[PERSON_NAME]"
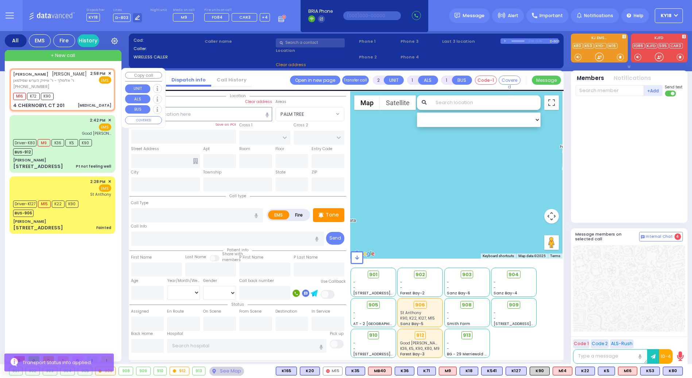
type input "[PERSON_NAME]"
select select
type input "14:58"
type input "15:03"
select select "Hatzalah Garages"
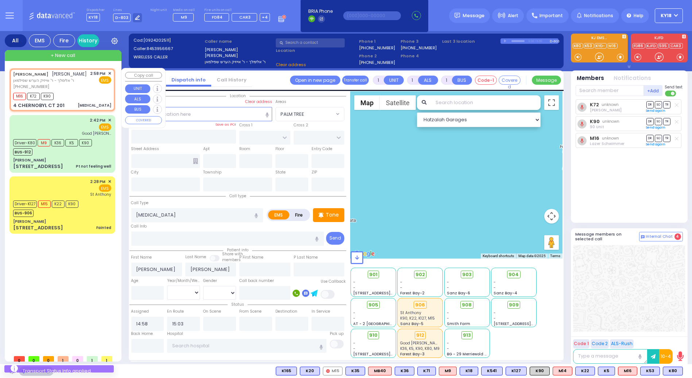
type input "RUZHIN RD"
type input "4 CHERNOBYL CT"
type input "201"
type input "[PERSON_NAME]"
type input "[US_STATE]"
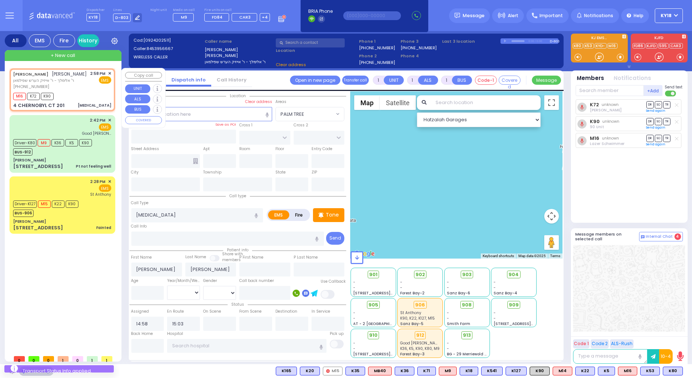
type input "10950"
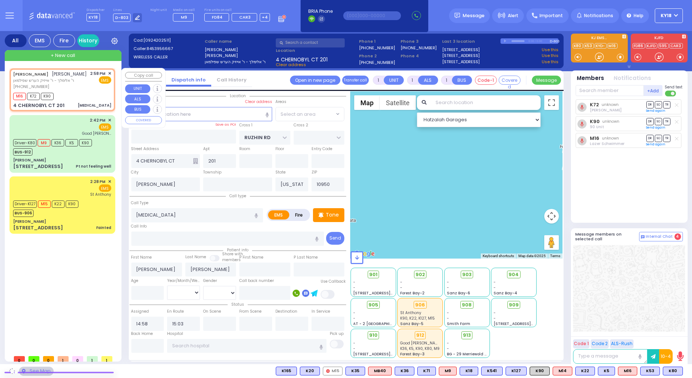
select select "ATZEI TAMURIM"
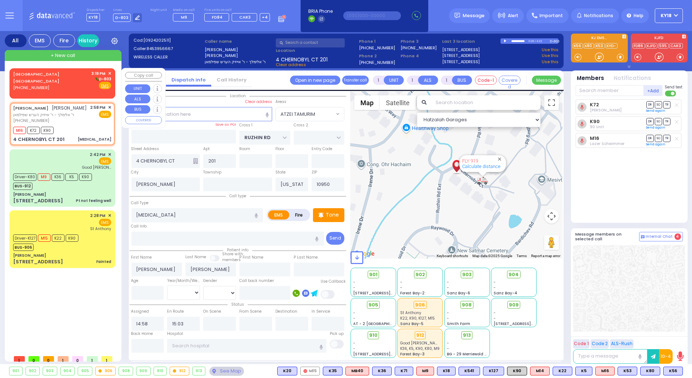
click at [110, 72] on span "✕" at bounding box center [109, 73] width 3 height 6
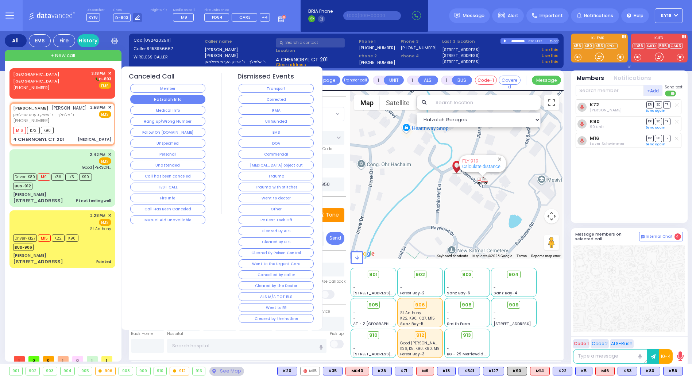
click at [193, 97] on button "Hatzalah Info" at bounding box center [167, 99] width 75 height 9
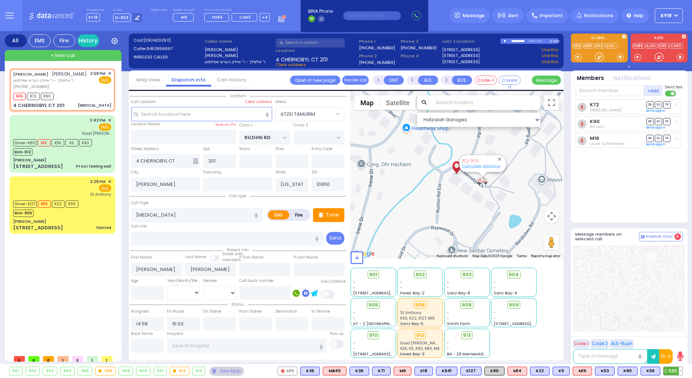
click at [682, 372] on button at bounding box center [681, 371] width 4 height 8
click at [675, 354] on icon at bounding box center [676, 355] width 8 height 8
click at [659, 372] on button at bounding box center [659, 371] width 4 height 8
click at [653, 339] on icon at bounding box center [653, 339] width 8 height 8
click at [678, 322] on div at bounding box center [629, 288] width 112 height 86
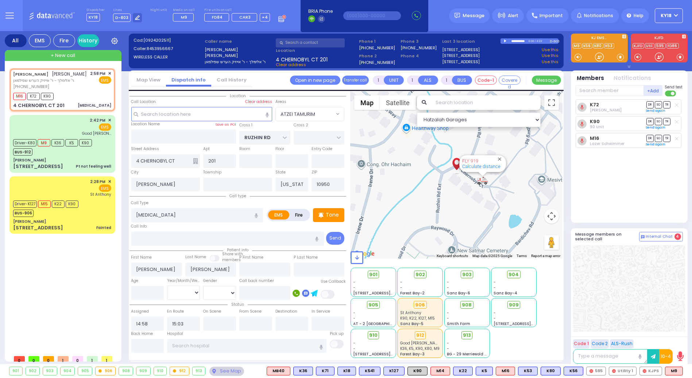
type input "6"
select select
radio input "true"
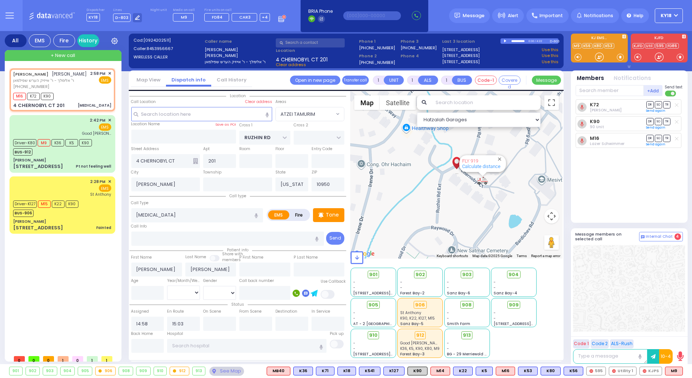
type input "Chava"
type input "Stein"
type input "22"
select select "Year"
select select "[DEMOGRAPHIC_DATA]"
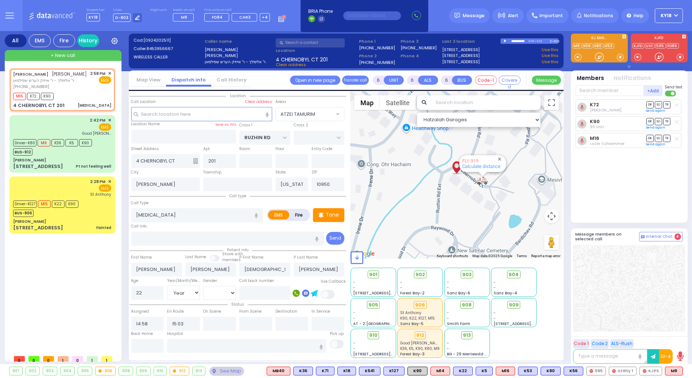
select select "Hatzalah Garages"
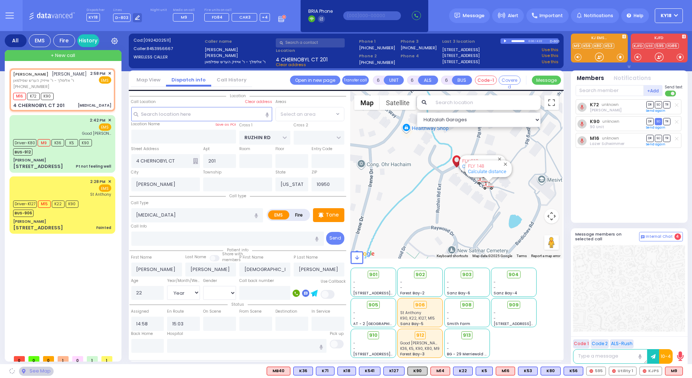
select select "ATZEI TAMURIM"
select select
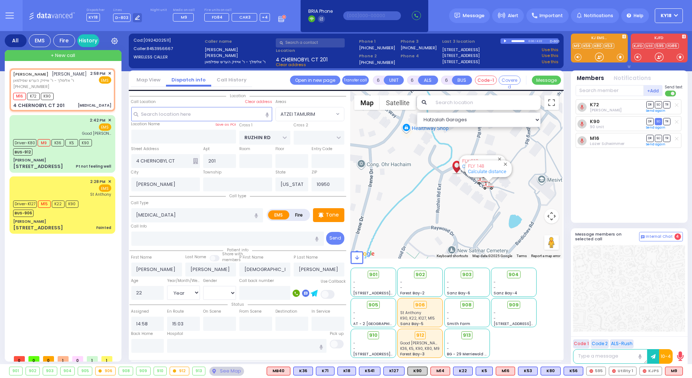
radio input "true"
type input "Unknown"
select select "Year"
select select
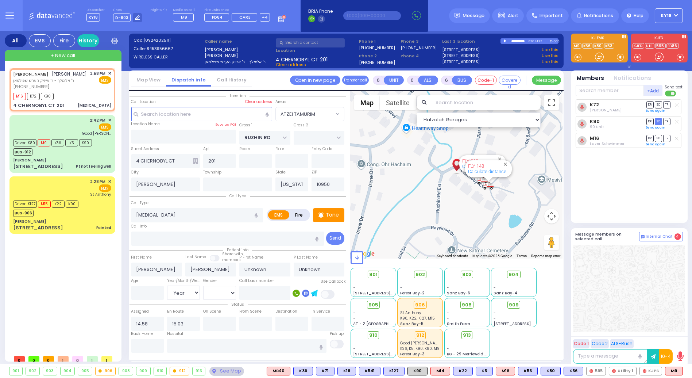
select select "Hatzalah Garages"
select select "ATZEI TAMURIM"
select select
radio input "true"
type input "Chava"
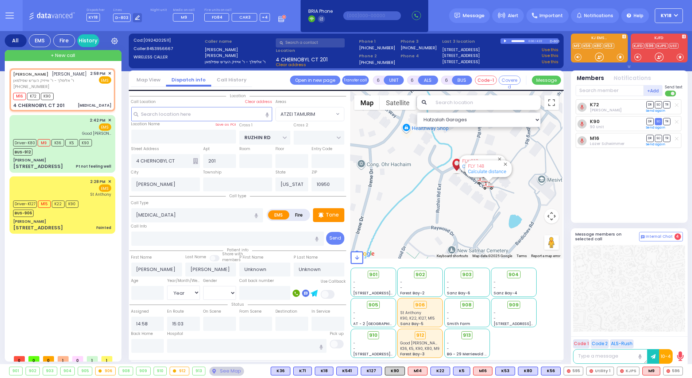
type input "Stein"
type input "22"
select select "Year"
select select "[DEMOGRAPHIC_DATA]"
select select "Hatzalah Garages"
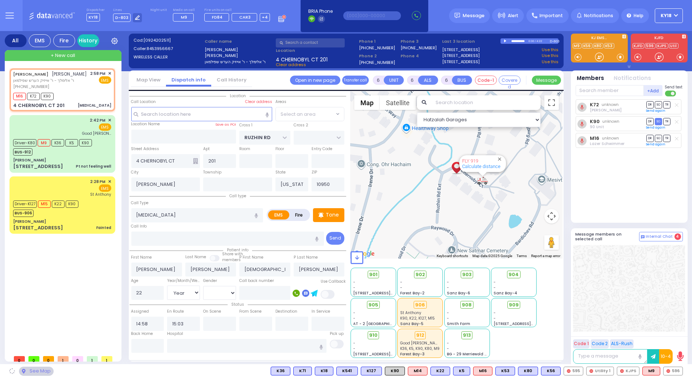
select select "ATZEI TAMURIM"
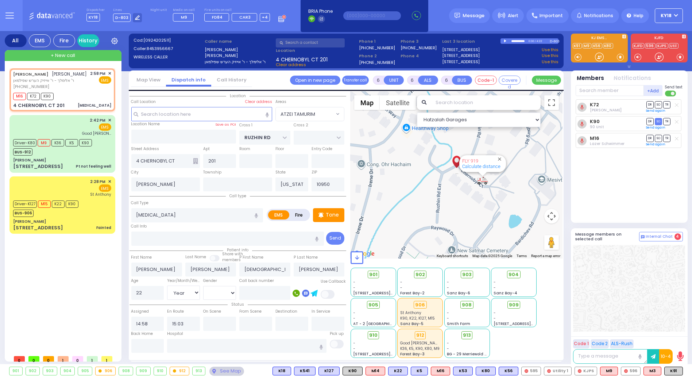
select select
radio input "true"
select select "Year"
select select "[DEMOGRAPHIC_DATA]"
select select "Hatzalah Garages"
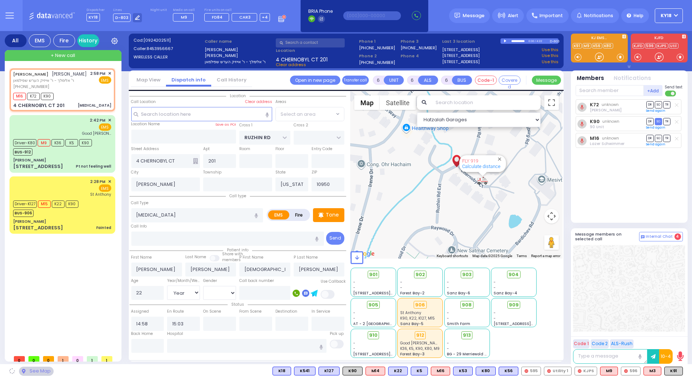
select select "ATZEI TAMURIM"
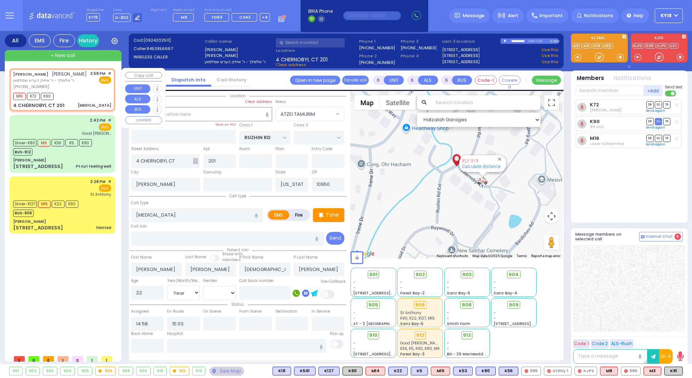
click at [100, 91] on div "M16 K72 K90" at bounding box center [62, 95] width 98 height 9
select select
radio input "true"
select select "Year"
select select "[DEMOGRAPHIC_DATA]"
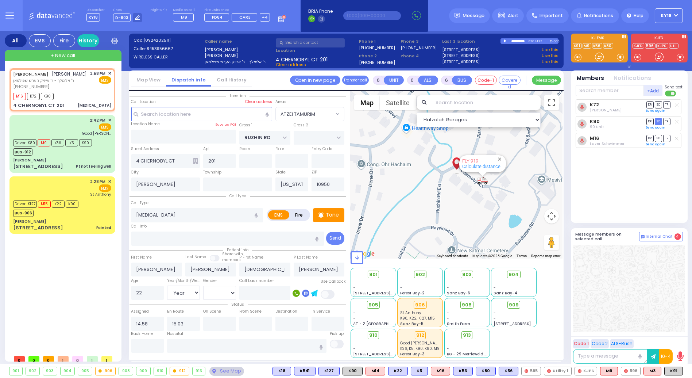
select select "Hatzalah Garages"
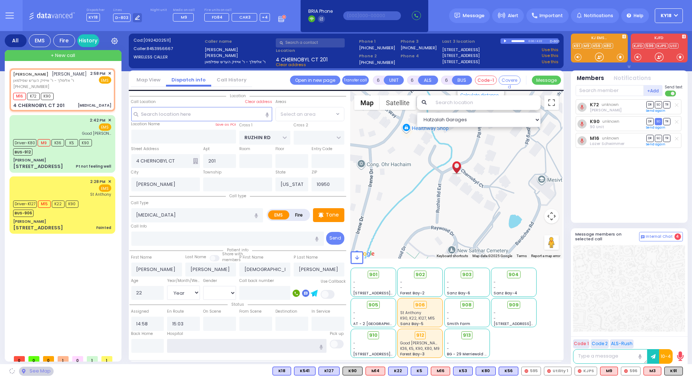
select select "ATZEI TAMURIM"
click at [215, 345] on input "text" at bounding box center [246, 346] width 159 height 14
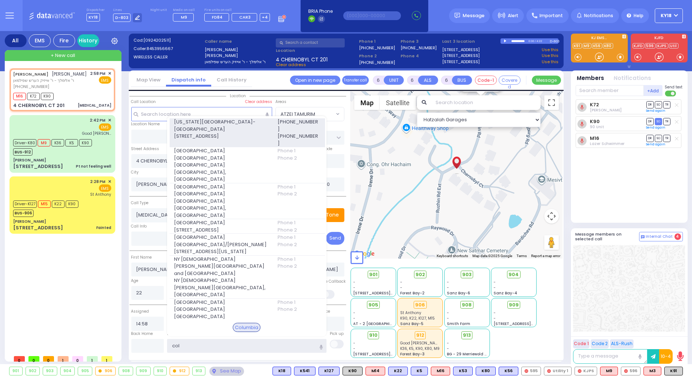
type input "col"
click at [206, 132] on span "[STREET_ADDRESS]" at bounding box center [221, 135] width 95 height 7
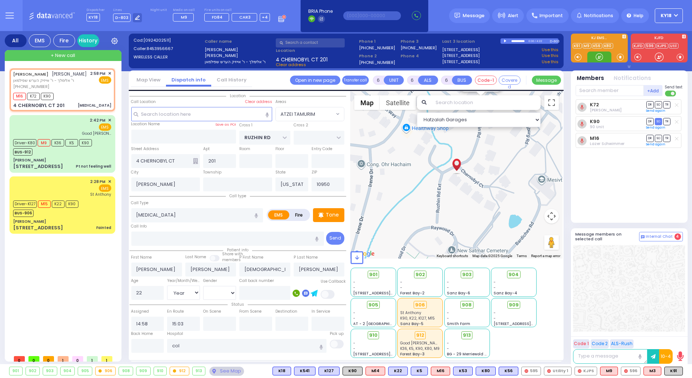
select select
radio input "true"
select select "Year"
select select "[DEMOGRAPHIC_DATA]"
type input "[US_STATE][GEOGRAPHIC_DATA]- [GEOGRAPHIC_DATA]"
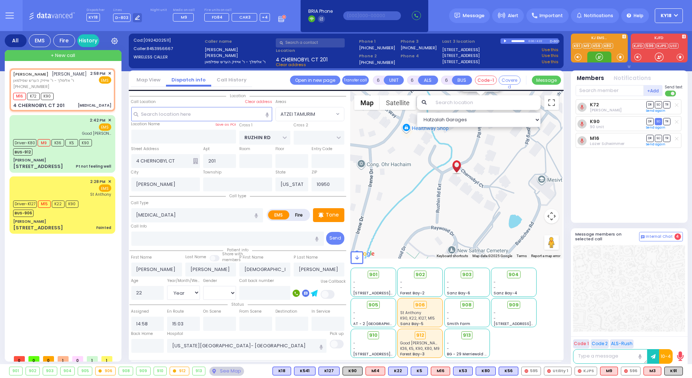
select select "Hatzalah Garages"
select select "ATZEI TAMURIM"
click at [673, 373] on span "K53" at bounding box center [673, 371] width 19 height 8
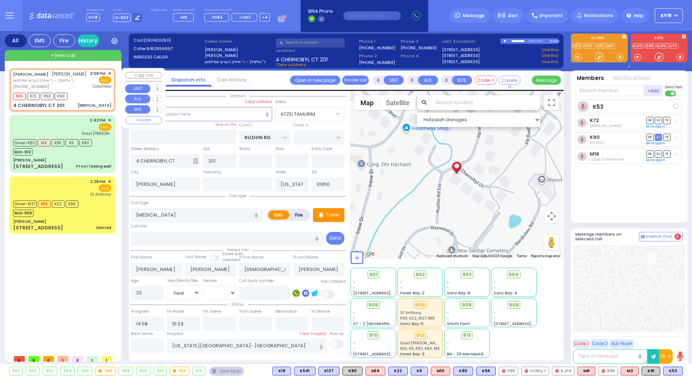
select select
radio input "true"
select select "Year"
select select "[DEMOGRAPHIC_DATA]"
select select "Hatzalah Garages"
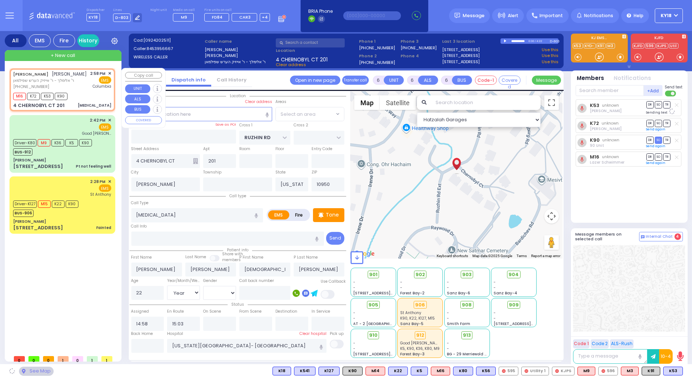
select select "ATZEI TAMURIM"
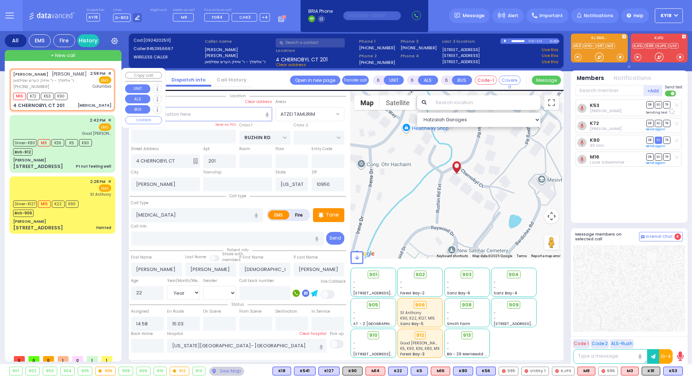
click at [88, 96] on div "M16 K72 K53 K90" at bounding box center [62, 95] width 98 height 9
select select
radio input "true"
select select "Year"
select select "[DEMOGRAPHIC_DATA]"
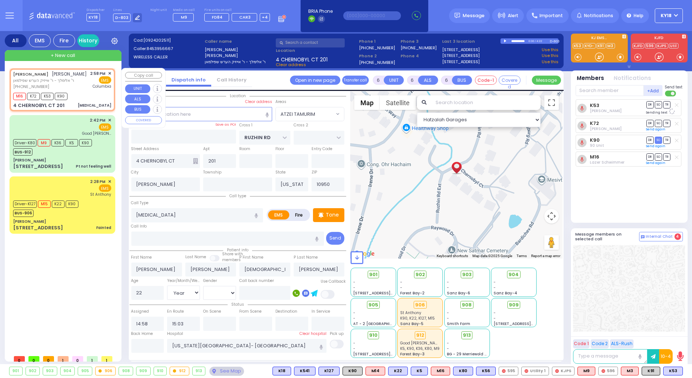
select select "Hatzalah Garages"
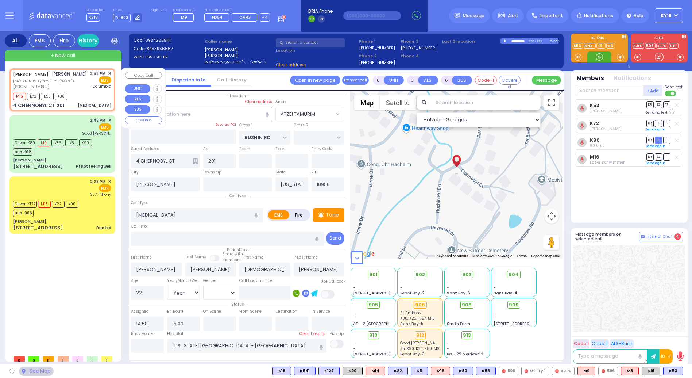
select select "ATZEI TAMURIM"
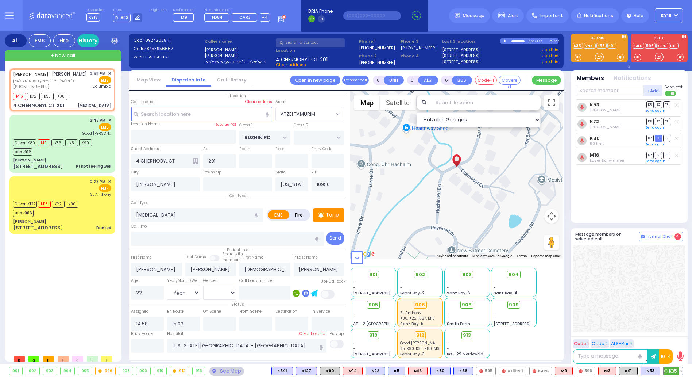
click at [672, 372] on span "K35" at bounding box center [673, 371] width 19 height 8
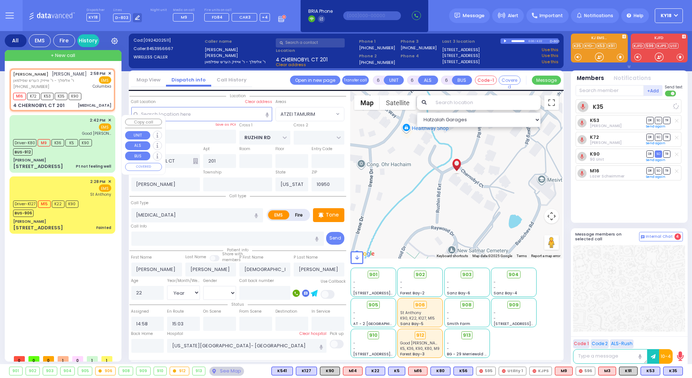
select select
radio input "true"
select select "Year"
select select "[DEMOGRAPHIC_DATA]"
select select "Hatzalah Garages"
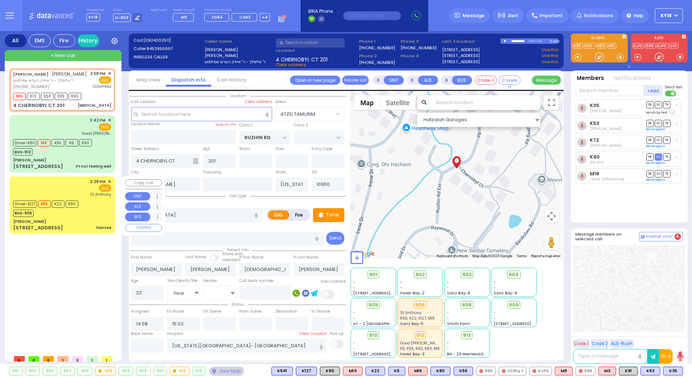
drag, startPoint x: 56, startPoint y: 172, endPoint x: 51, endPoint y: 172, distance: 5.2
click at [61, 181] on div "2:28 PM ✕ EMS [GEOGRAPHIC_DATA][PERSON_NAME]" at bounding box center [62, 187] width 98 height 19
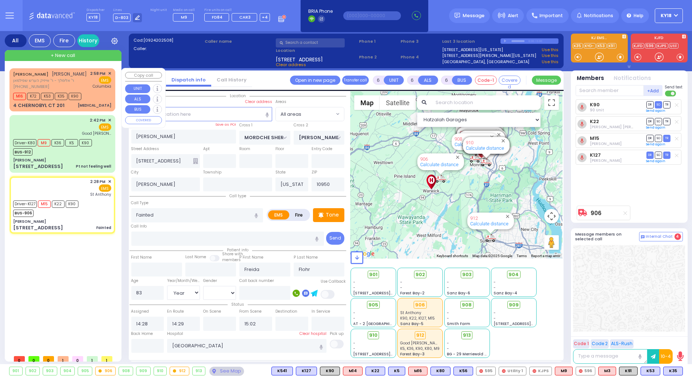
click at [101, 102] on div "[MEDICAL_DATA]" at bounding box center [95, 105] width 34 height 7
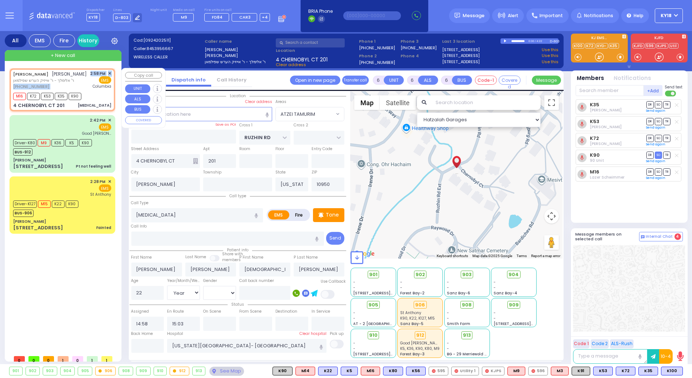
click at [81, 77] on div "JOEL SCHWARTZ יואל שווארץ ר' אלימלך - ר' אייזיק הערש שפילמאן (845) 395-6667 2:5…" at bounding box center [62, 79] width 98 height 19
click at [90, 94] on div "M16 K72 K53 K35 K90" at bounding box center [62, 95] width 98 height 9
click at [464, 276] on icon at bounding box center [461, 274] width 4 height 4
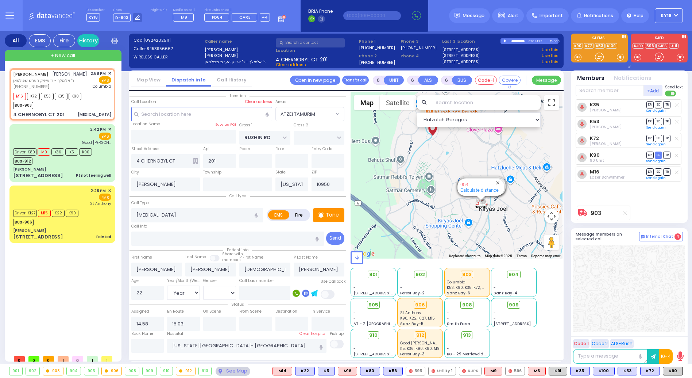
select select "ATZEI TAMURIM"
select select "Year"
select select "[DEMOGRAPHIC_DATA]"
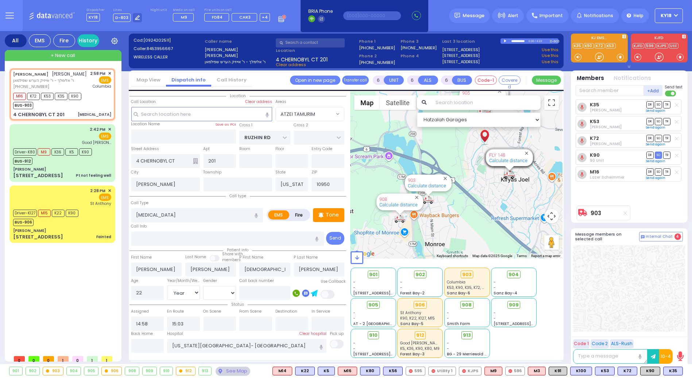
select select
radio input "true"
select select "Year"
select select "[DEMOGRAPHIC_DATA]"
select select "Hatzalah Garages"
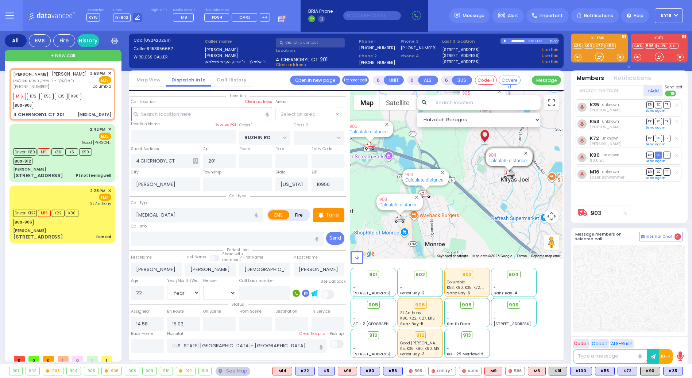
select select "ATZEI TAMURIM"
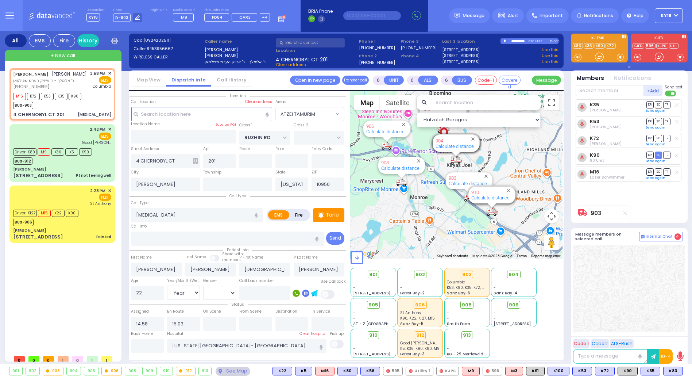
select select
radio input "true"
select select "Year"
select select "[DEMOGRAPHIC_DATA]"
type input "15:55"
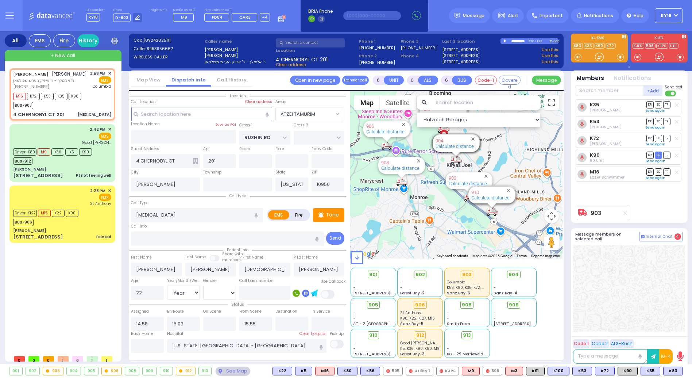
select select "Hatzalah Garages"
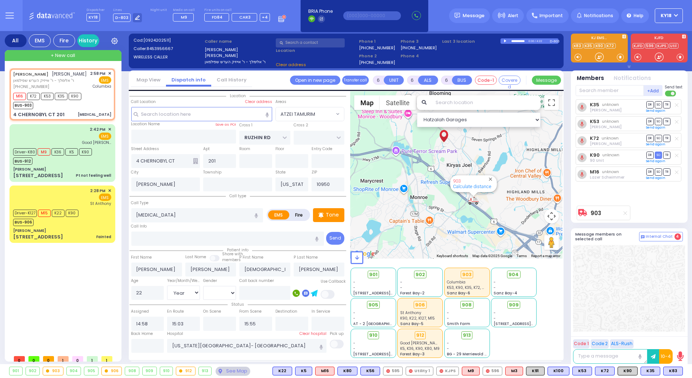
select select
radio input "true"
select select "Year"
select select "[DEMOGRAPHIC_DATA]"
select select "Hatzalah Garages"
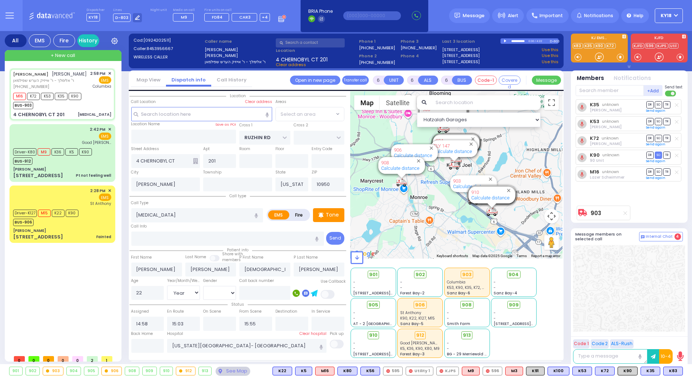
select select
radio input "true"
select select "Year"
select select "[DEMOGRAPHIC_DATA]"
select select "ATZEI TAMURIM"
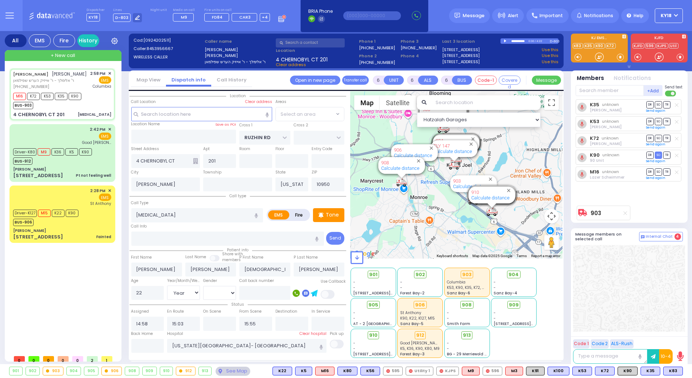
select select "Hatzalah Garages"
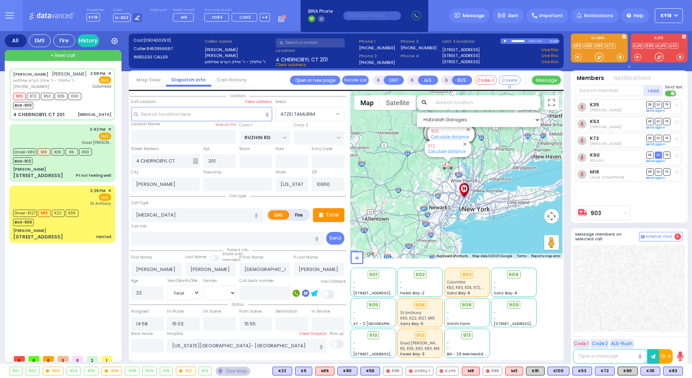
select select
radio input "true"
select select "Year"
select select "[DEMOGRAPHIC_DATA]"
select select "Hatzalah Garages"
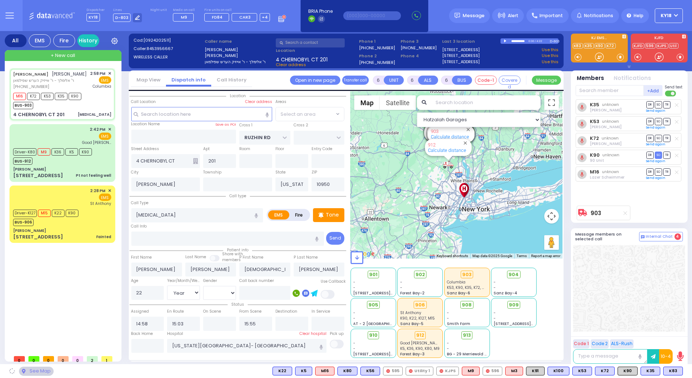
select select "ATZEI TAMURIM"
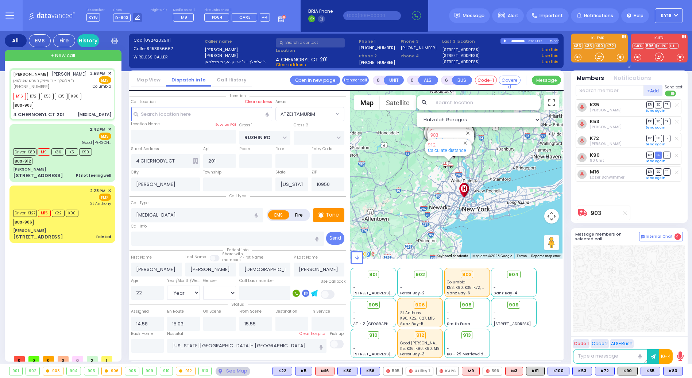
select select
radio input "true"
select select "Year"
select select "[DEMOGRAPHIC_DATA]"
select select "Hatzalah Garages"
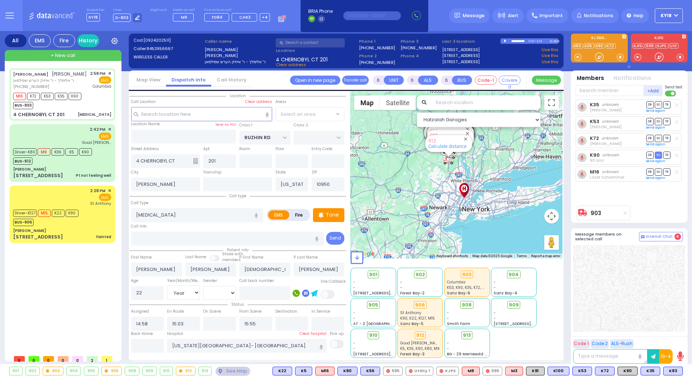
select select "ATZEI TAMURIM"
